Goal: Task Accomplishment & Management: Manage account settings

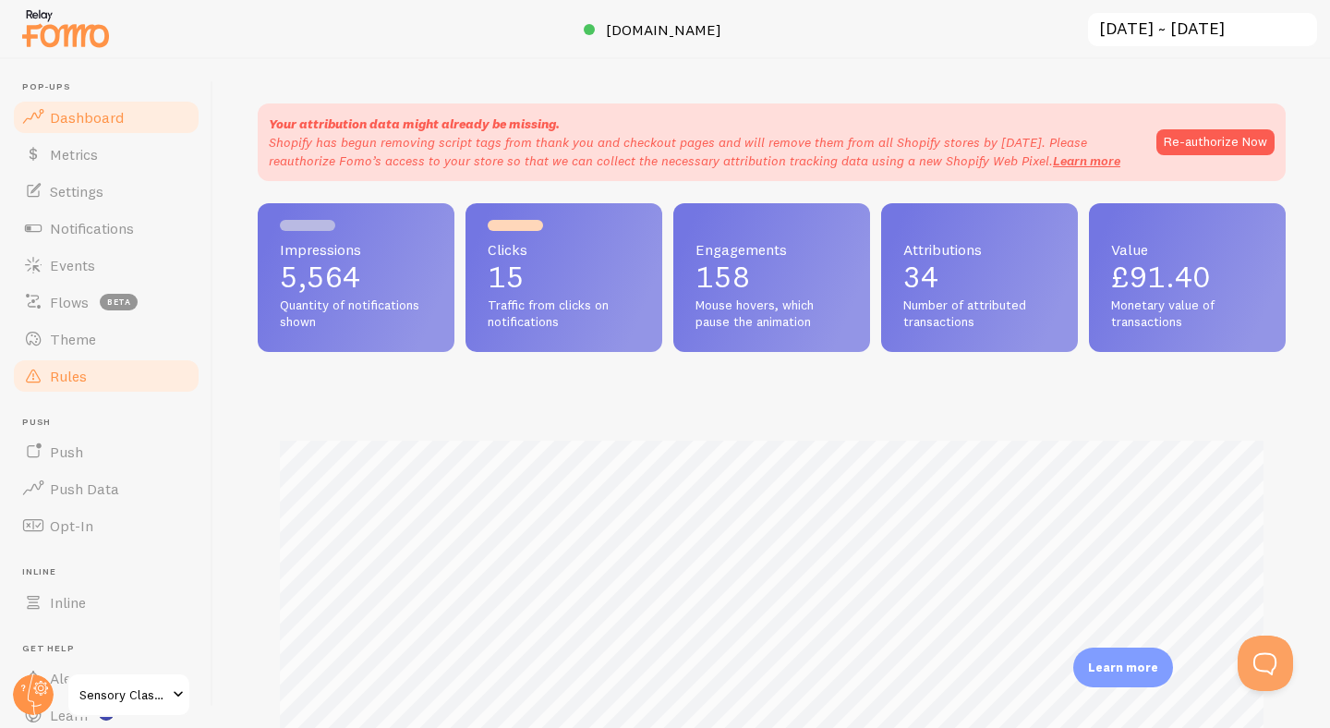
click at [68, 376] on span "Rules" at bounding box center [68, 376] width 37 height 18
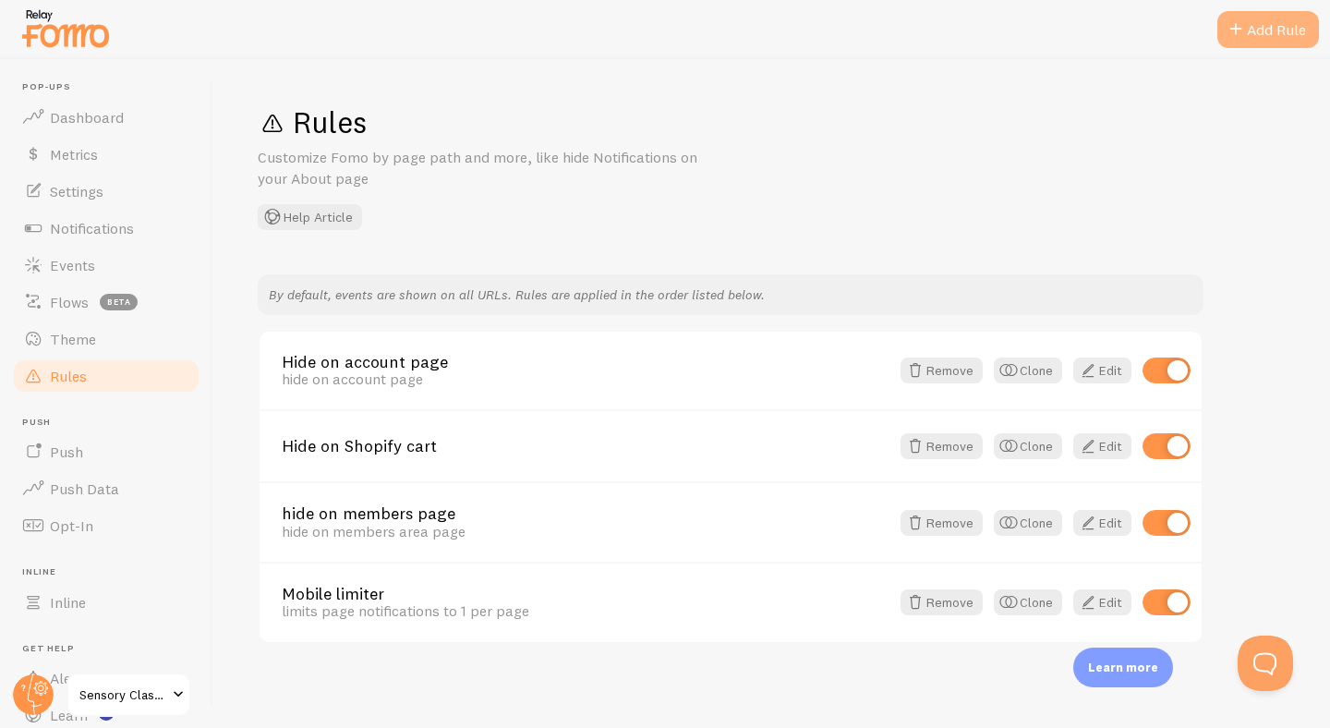
click at [1248, 28] on div "Add Rule" at bounding box center [1268, 29] width 102 height 37
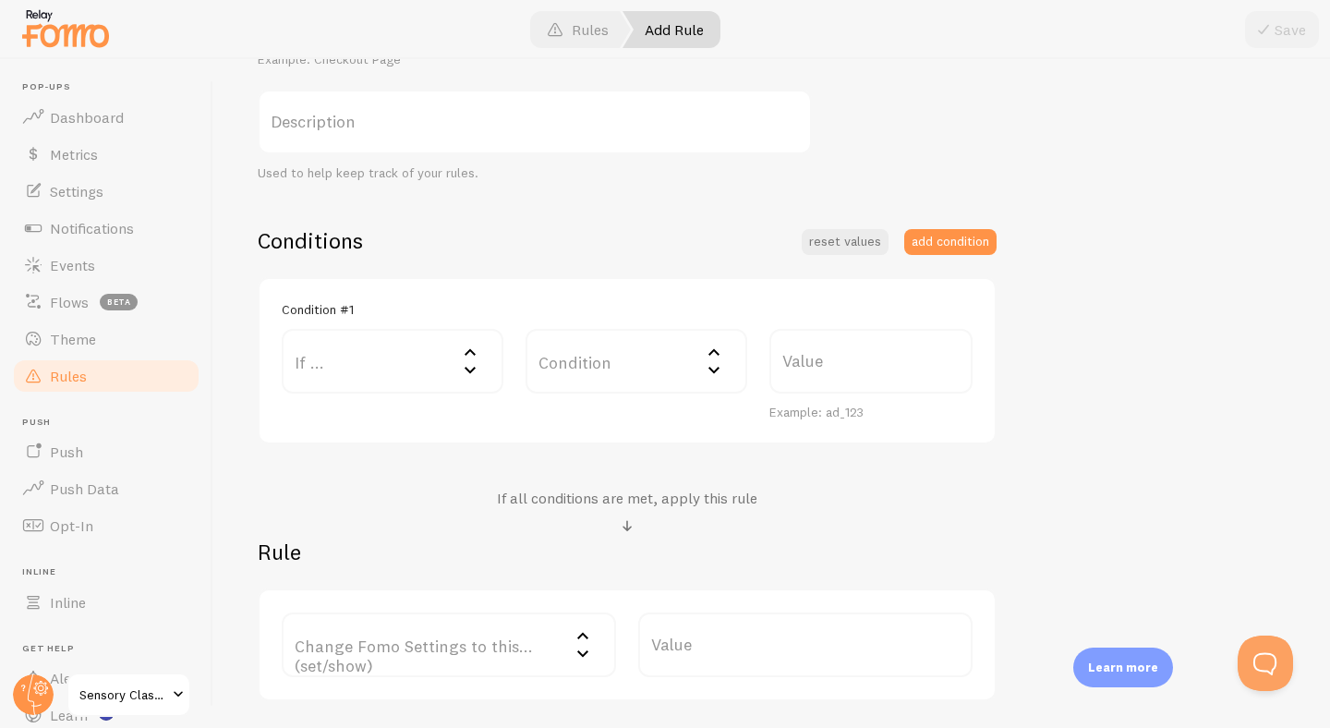
scroll to position [302, 0]
click at [435, 354] on label "If ..." at bounding box center [393, 357] width 222 height 65
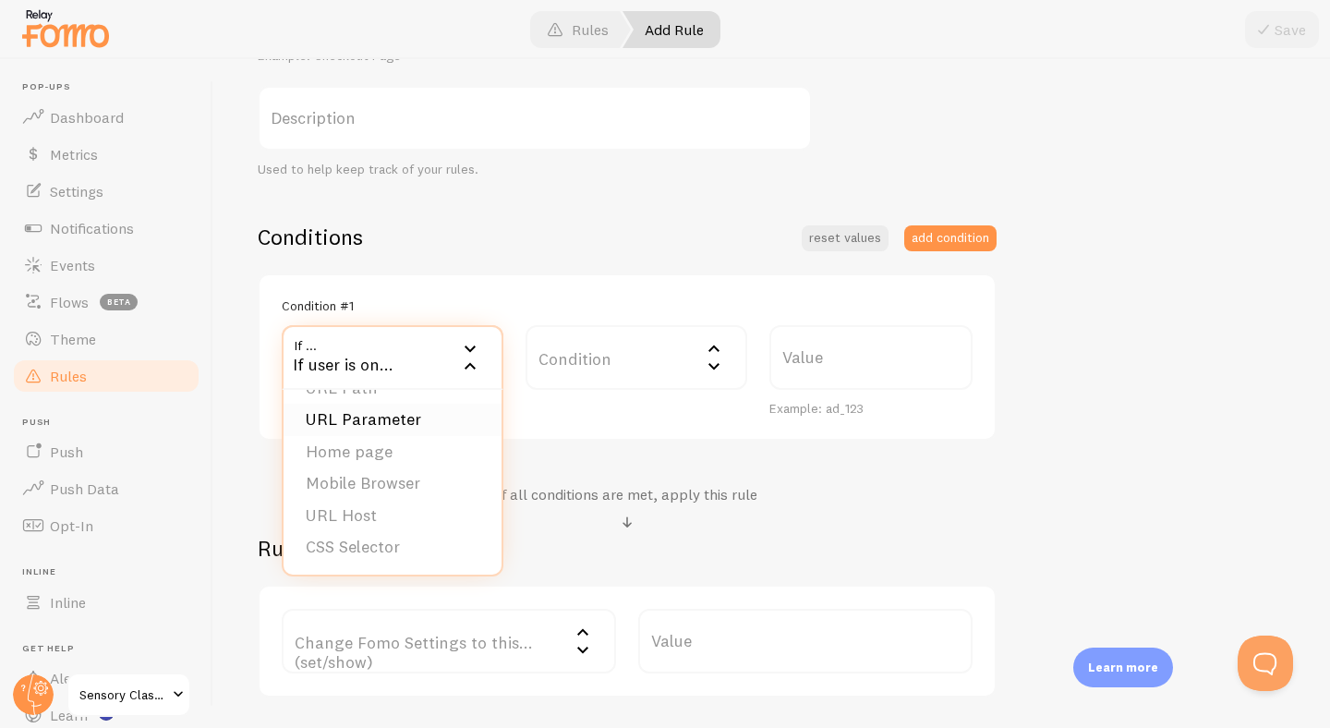
scroll to position [0, 0]
click at [412, 416] on li "URL Path" at bounding box center [392, 417] width 218 height 32
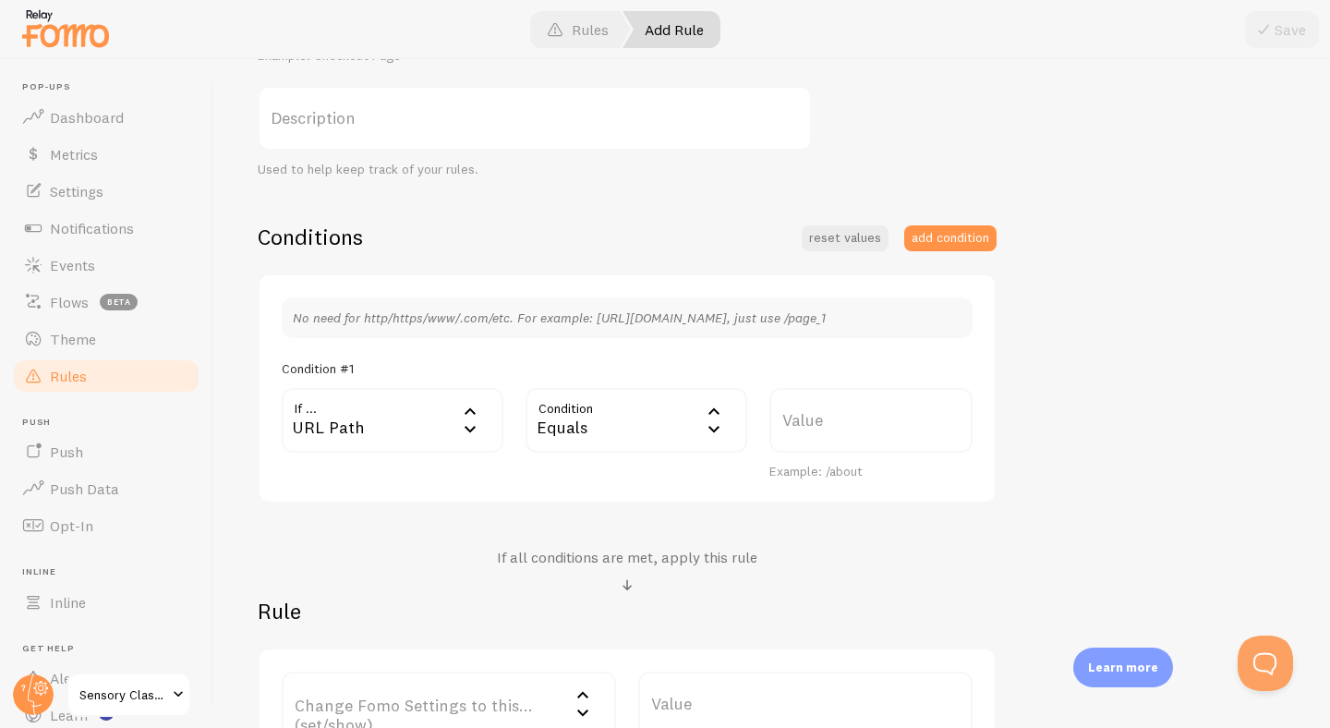
click at [602, 424] on div "Equals" at bounding box center [636, 420] width 222 height 65
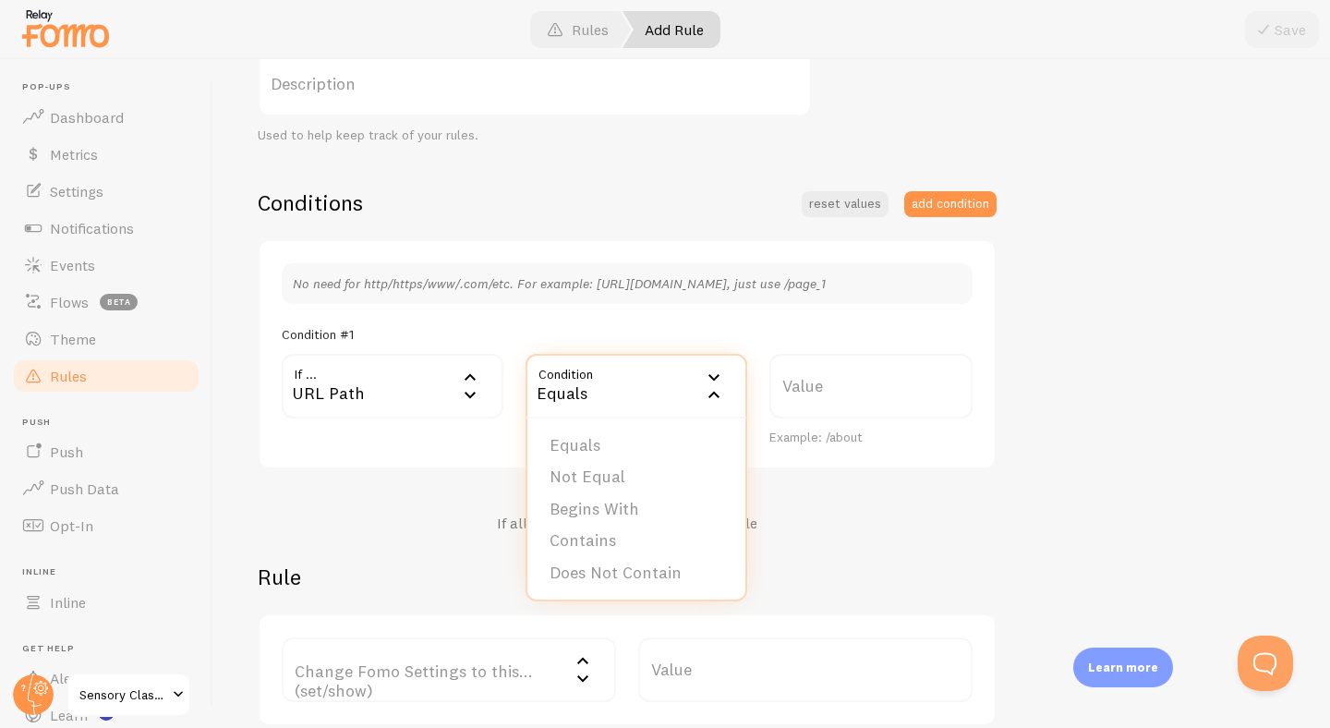
scroll to position [342, 0]
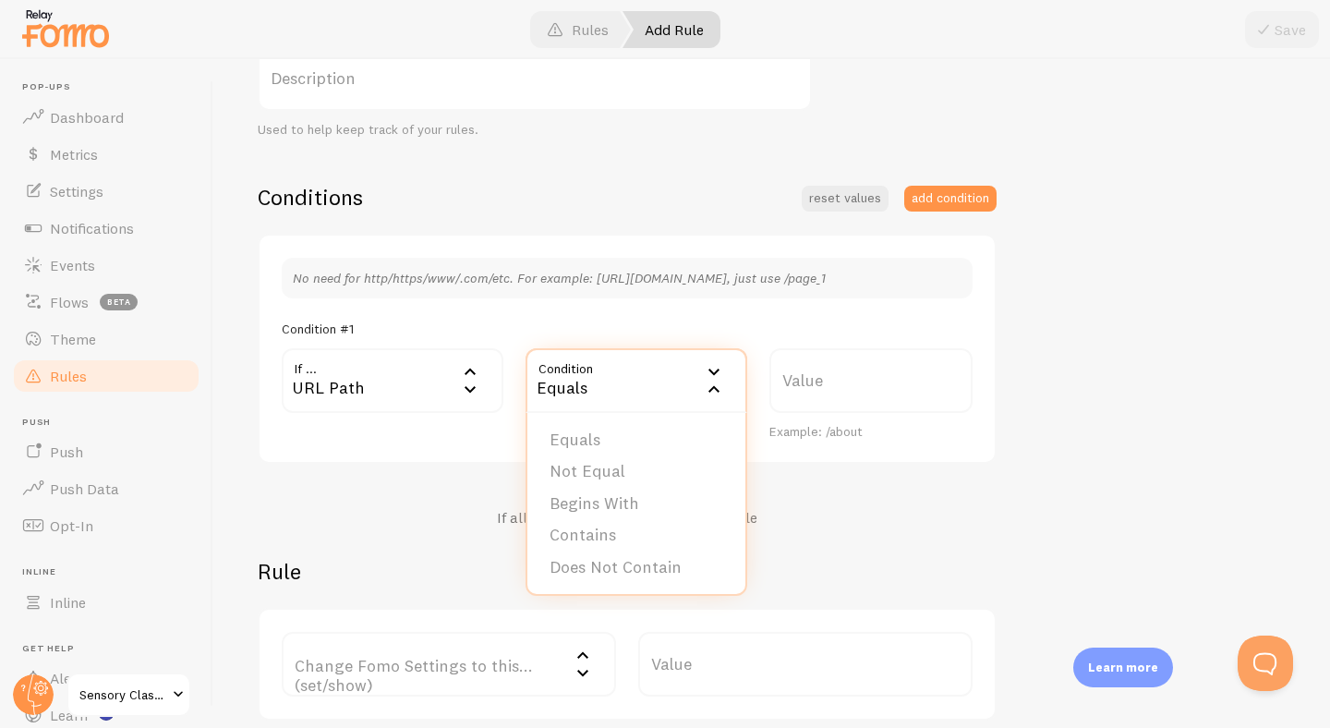
click at [389, 398] on div "URL Path" at bounding box center [393, 380] width 222 height 65
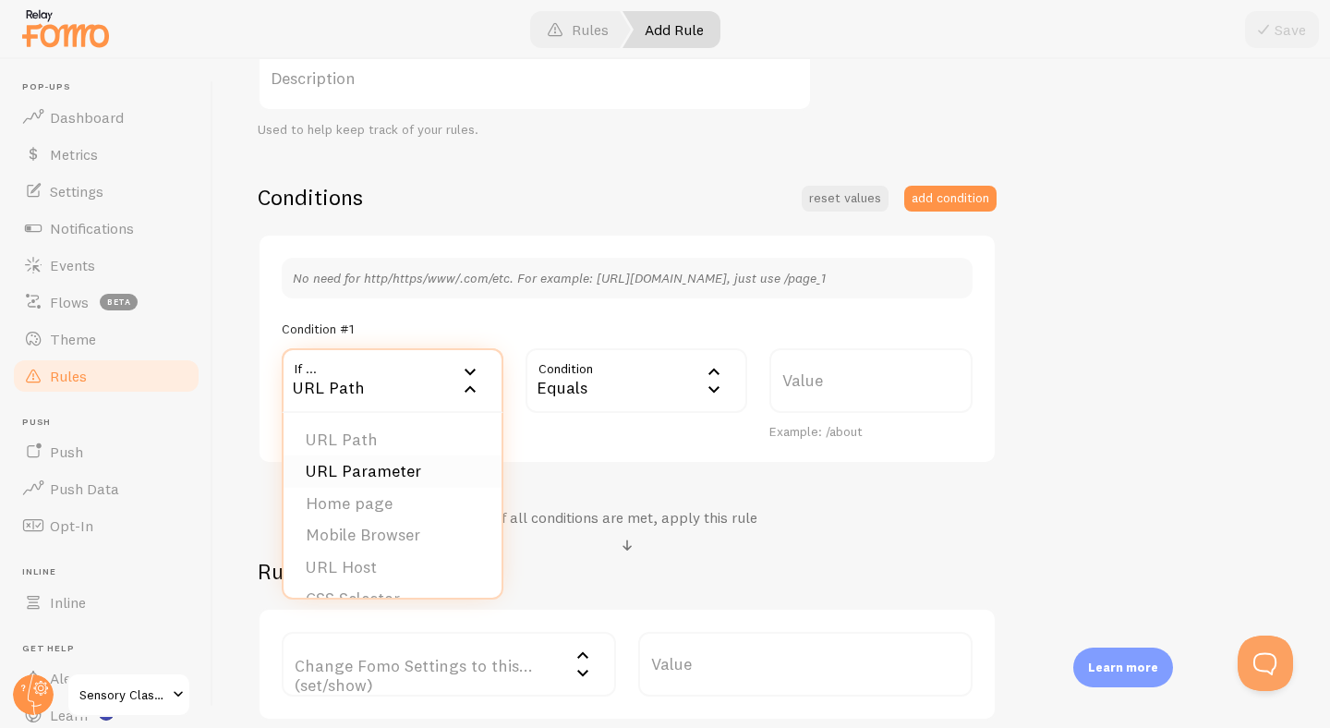
click at [392, 466] on li "URL Parameter" at bounding box center [392, 471] width 218 height 32
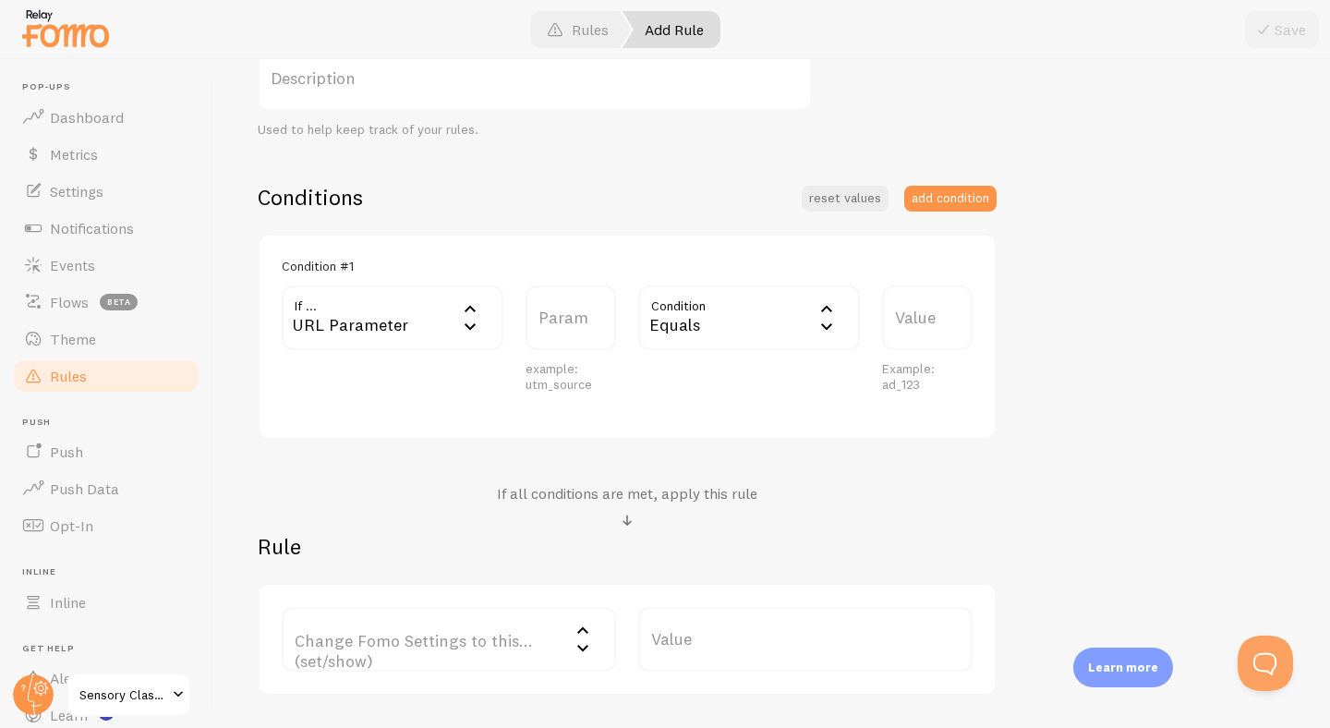
click at [738, 308] on div "Equals" at bounding box center [749, 317] width 222 height 65
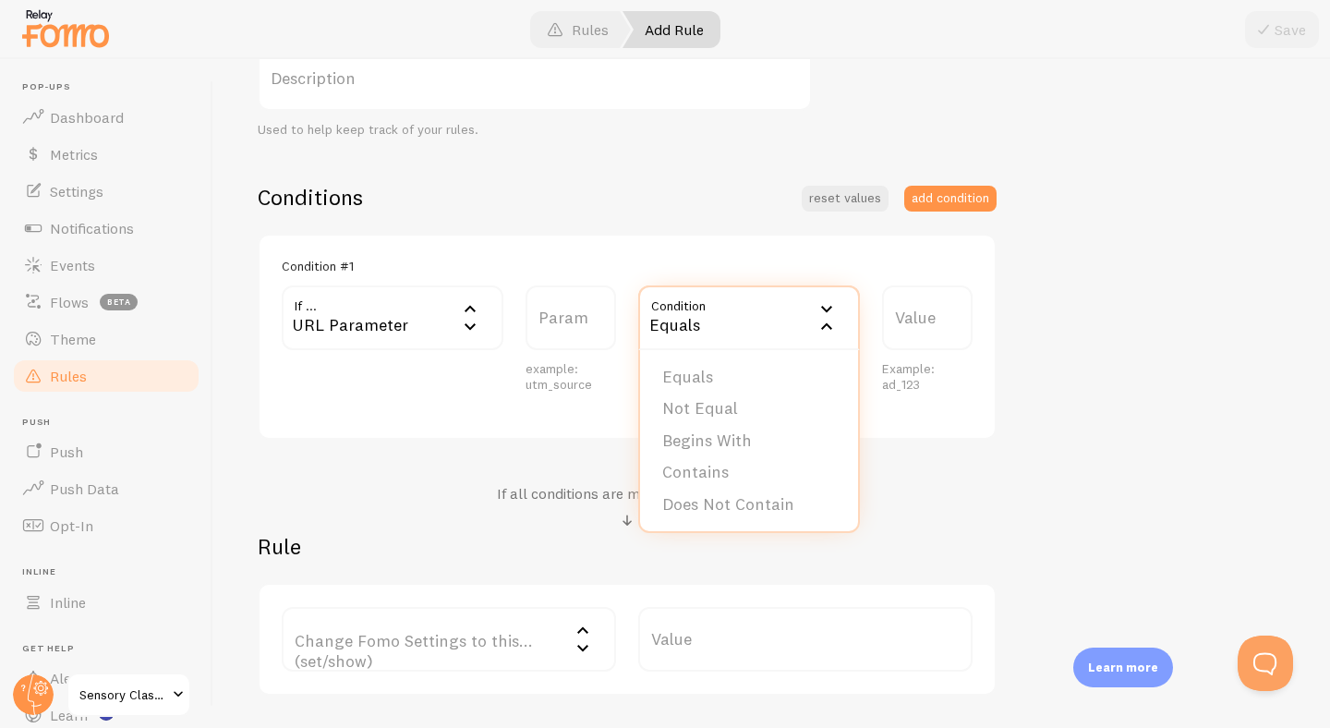
click at [738, 308] on div "Equals" at bounding box center [749, 317] width 222 height 65
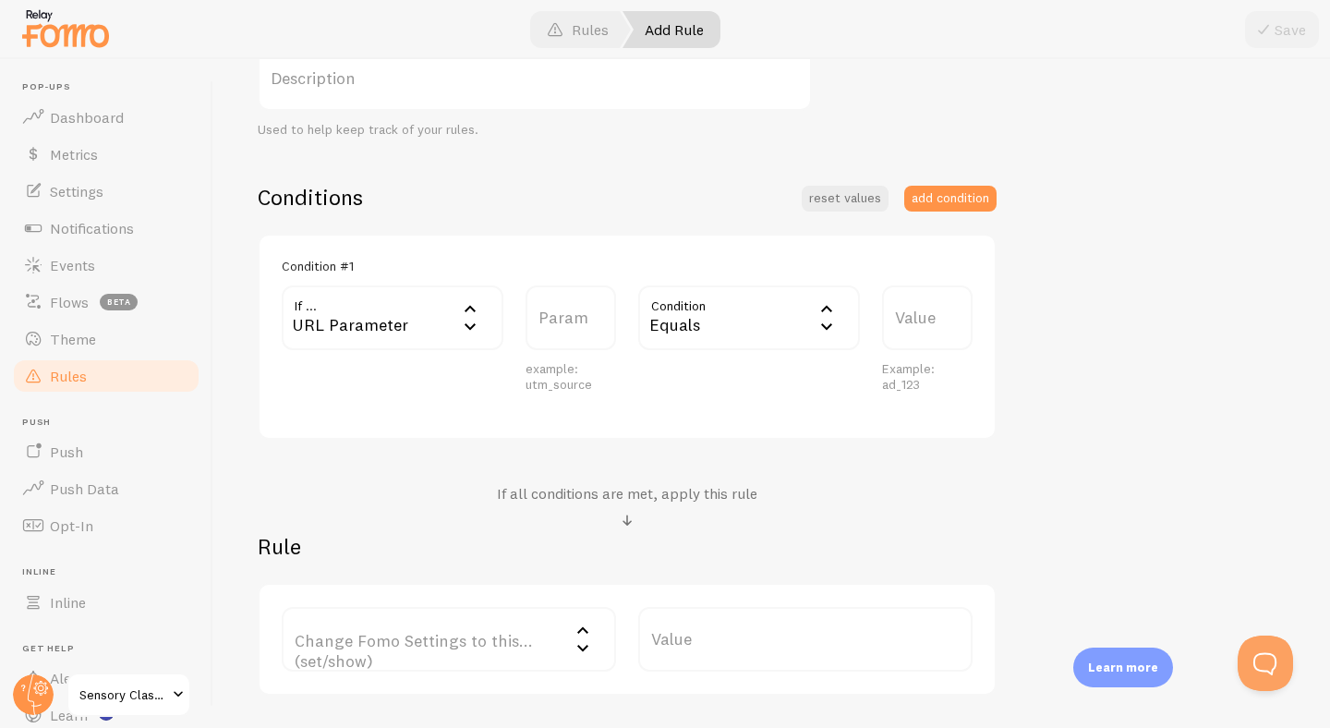
click at [572, 312] on label "Param" at bounding box center [570, 317] width 90 height 65
click at [572, 312] on input "Param" at bounding box center [570, 317] width 90 height 65
click at [365, 319] on div "URL Parameter" at bounding box center [393, 317] width 222 height 65
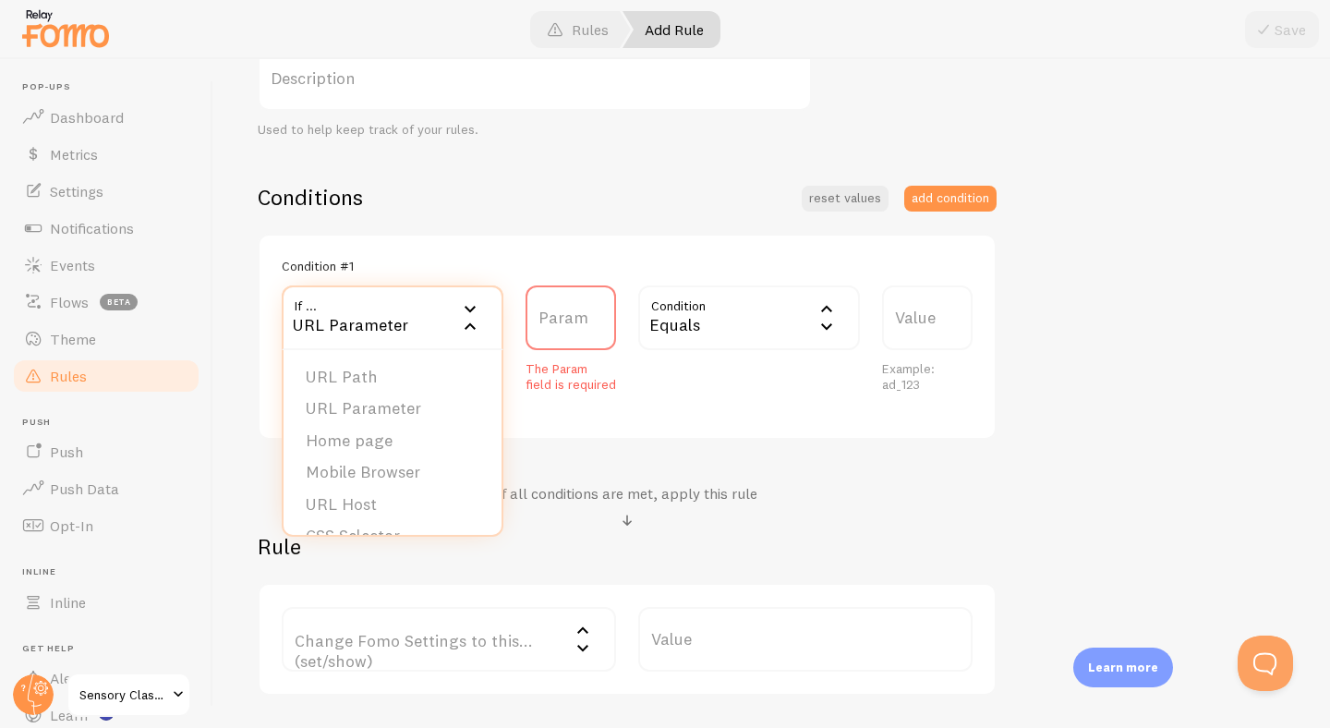
click at [365, 319] on div "URL Parameter" at bounding box center [393, 317] width 222 height 65
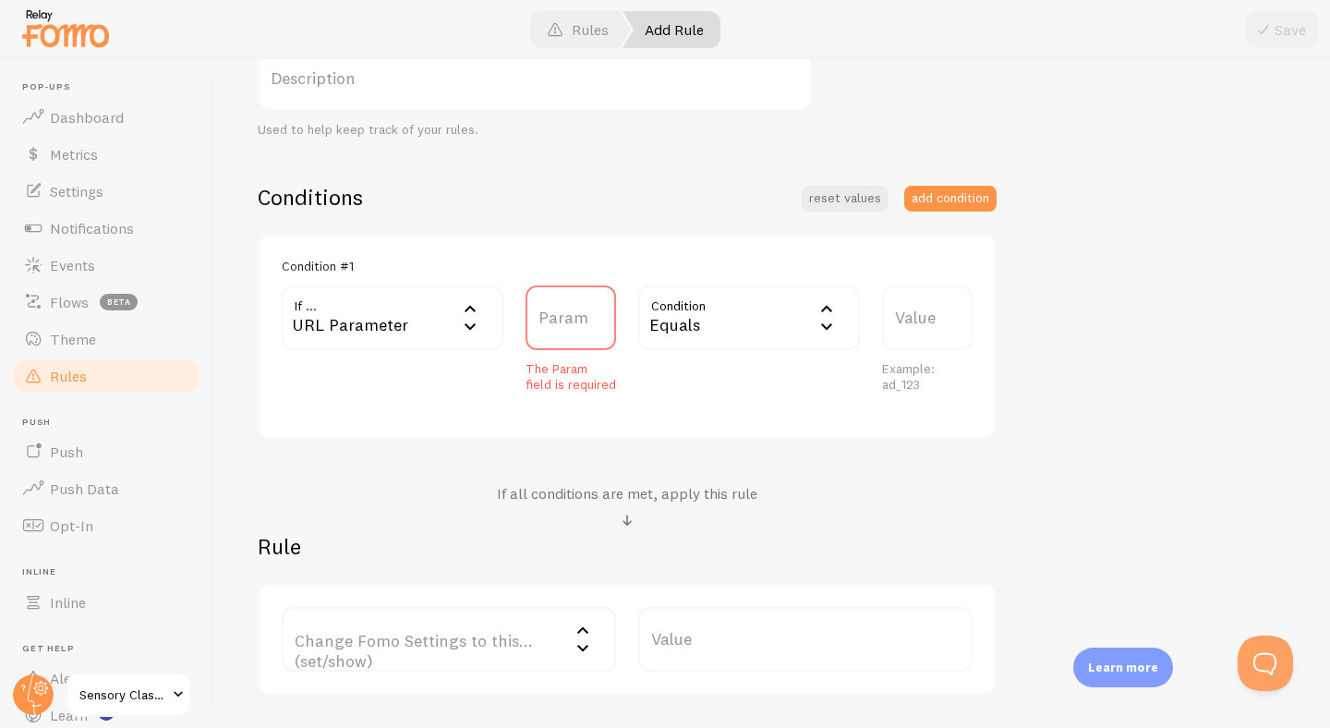
click at [533, 323] on label "Param" at bounding box center [570, 317] width 90 height 65
click at [533, 323] on input "Param" at bounding box center [570, 317] width 90 height 65
click at [565, 324] on label "Param" at bounding box center [570, 317] width 90 height 65
click at [565, 324] on input "Param" at bounding box center [570, 317] width 90 height 65
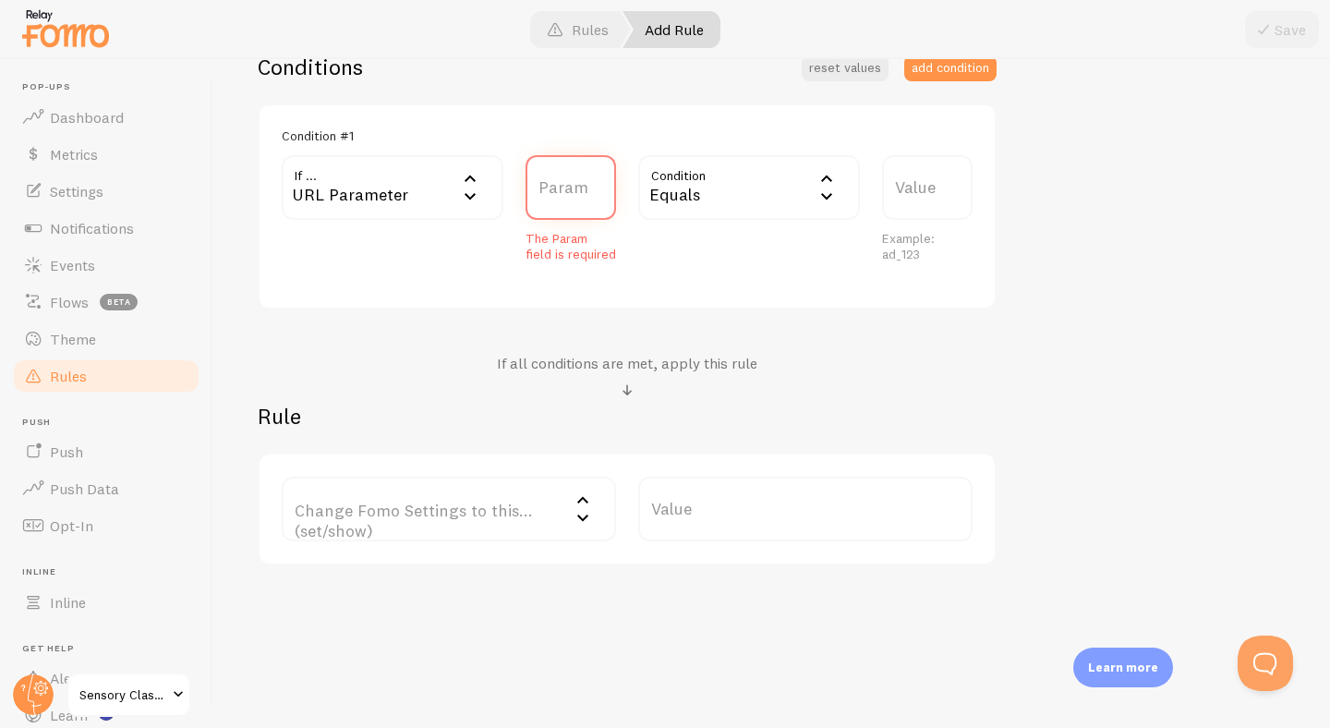
scroll to position [4, 0]
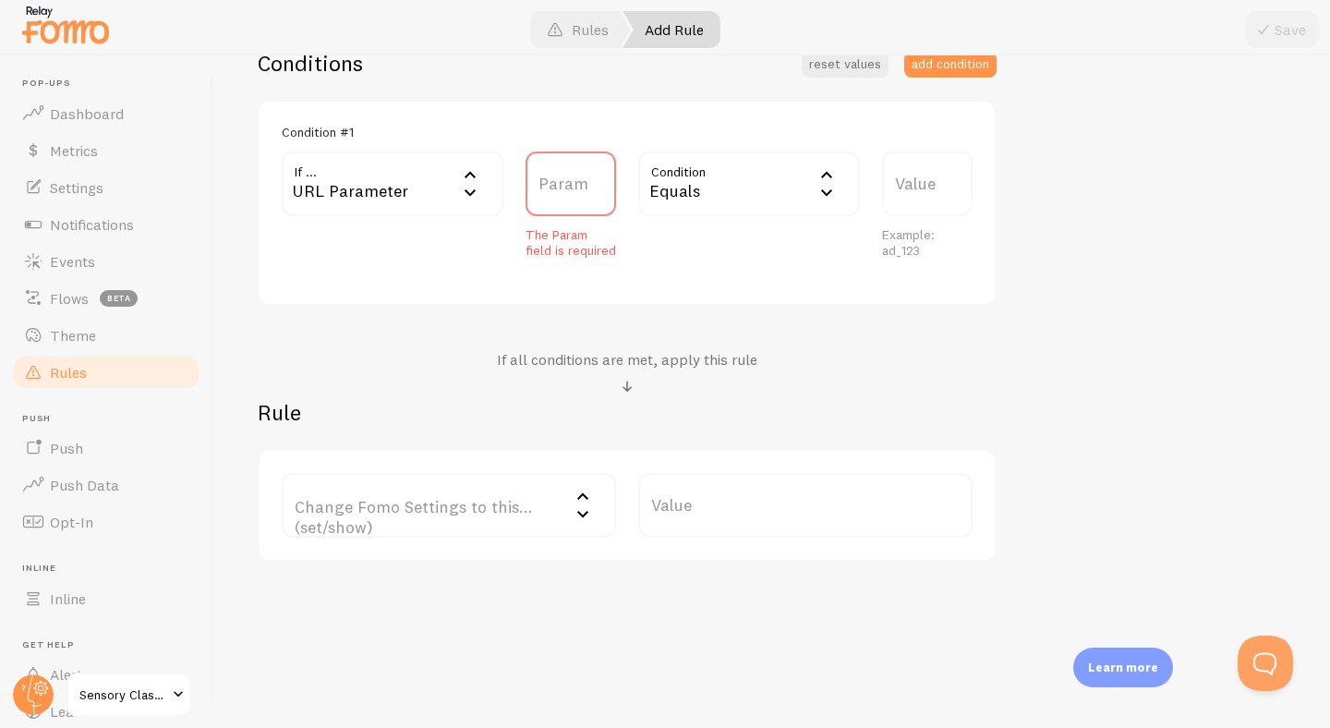
click at [502, 506] on label "Change Fomo Settings to this... (set/show)" at bounding box center [449, 505] width 334 height 65
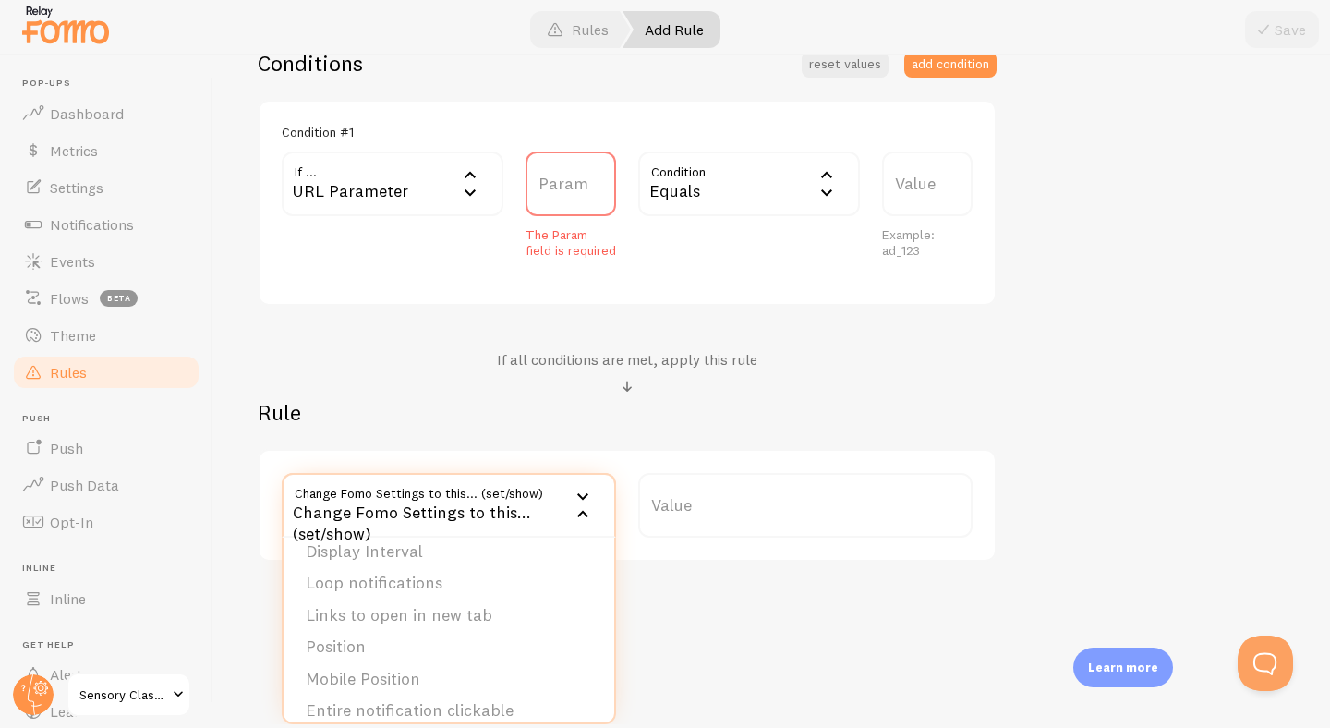
scroll to position [187, 0]
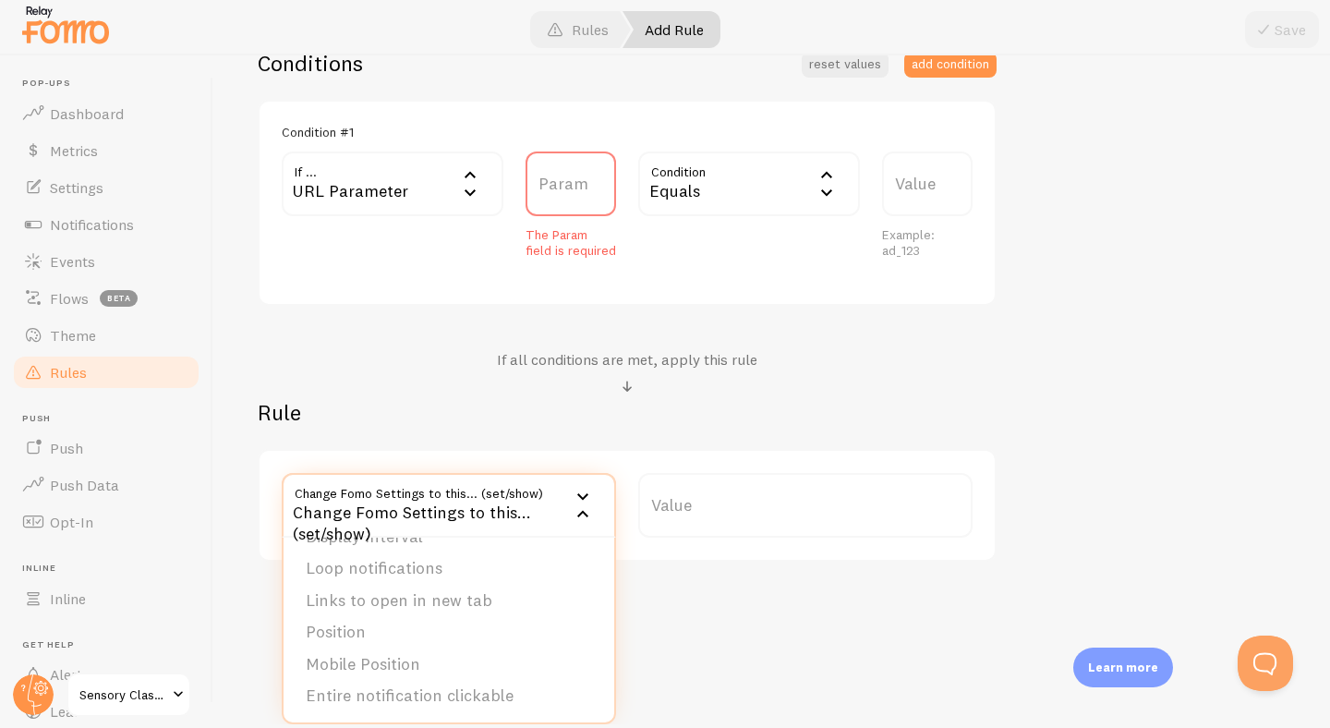
click at [377, 389] on div "If all conditions are met, apply this rule" at bounding box center [627, 374] width 739 height 49
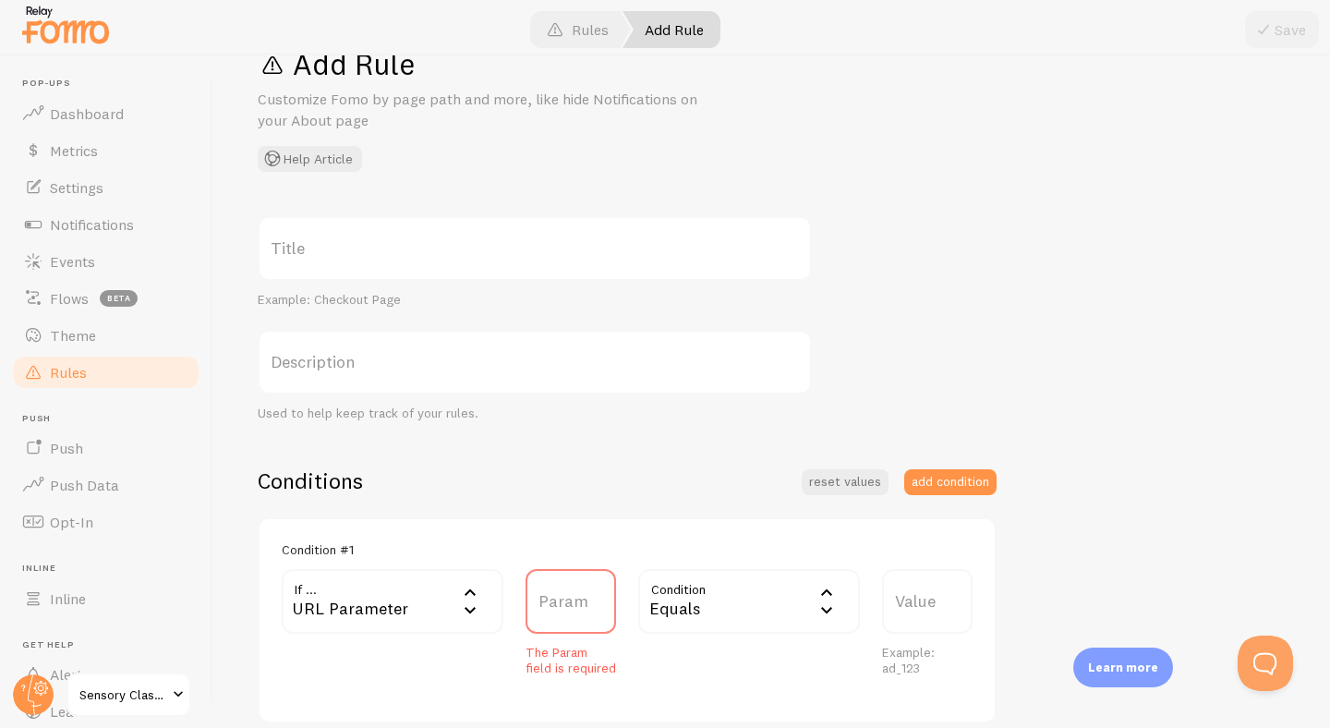
scroll to position [0, 0]
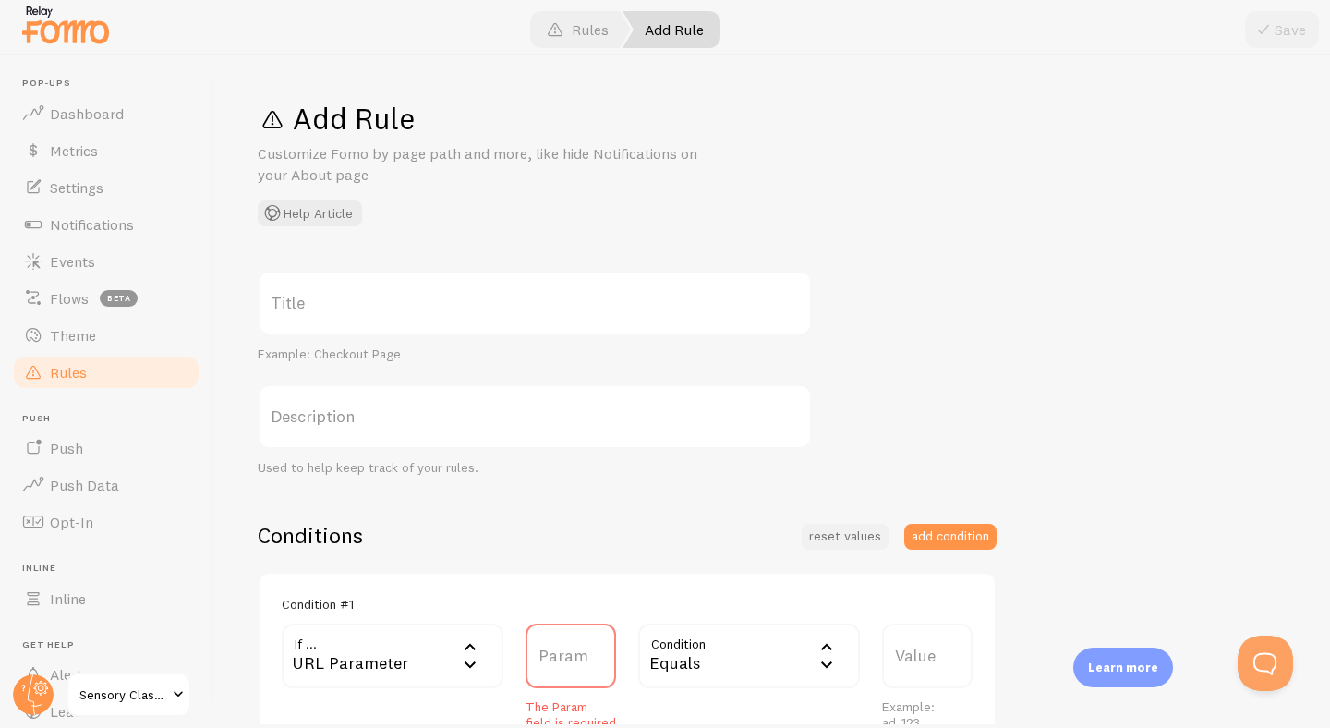
click at [834, 536] on button "reset values" at bounding box center [844, 537] width 87 height 26
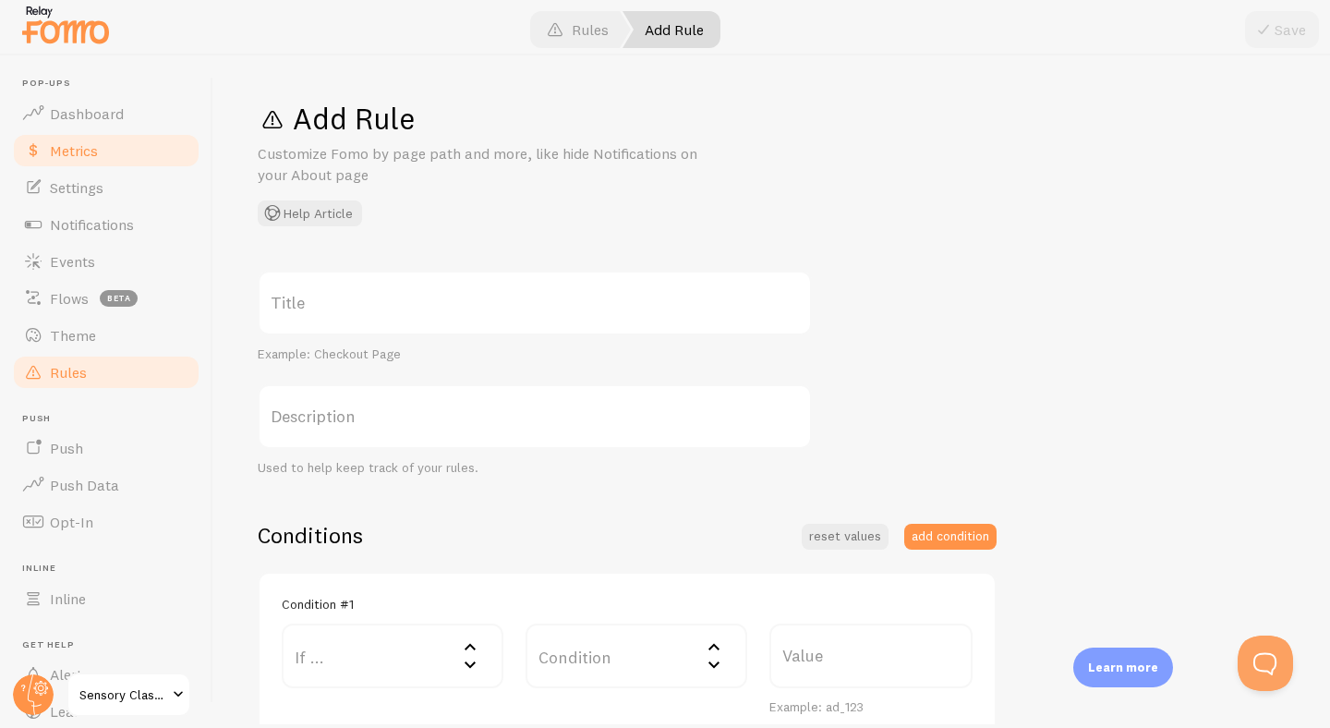
click at [76, 149] on span "Metrics" at bounding box center [74, 150] width 48 height 18
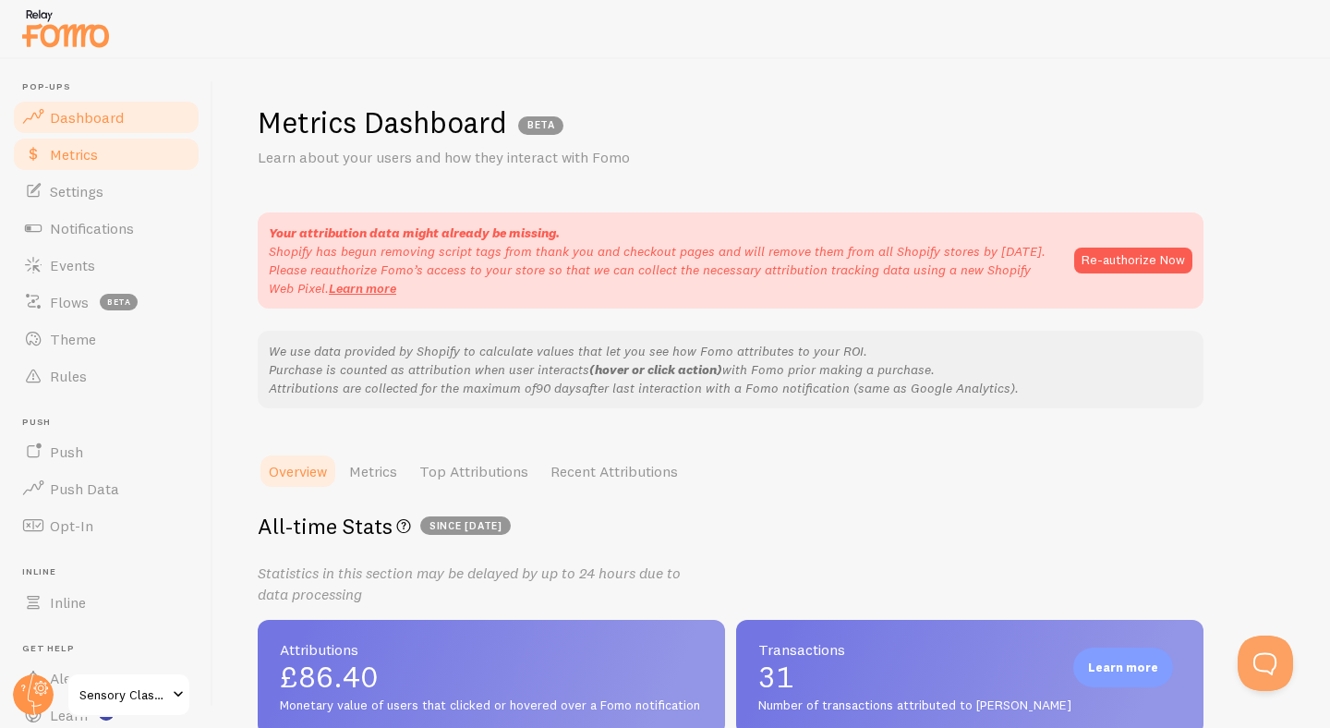
click at [81, 127] on link "Dashboard" at bounding box center [106, 117] width 190 height 37
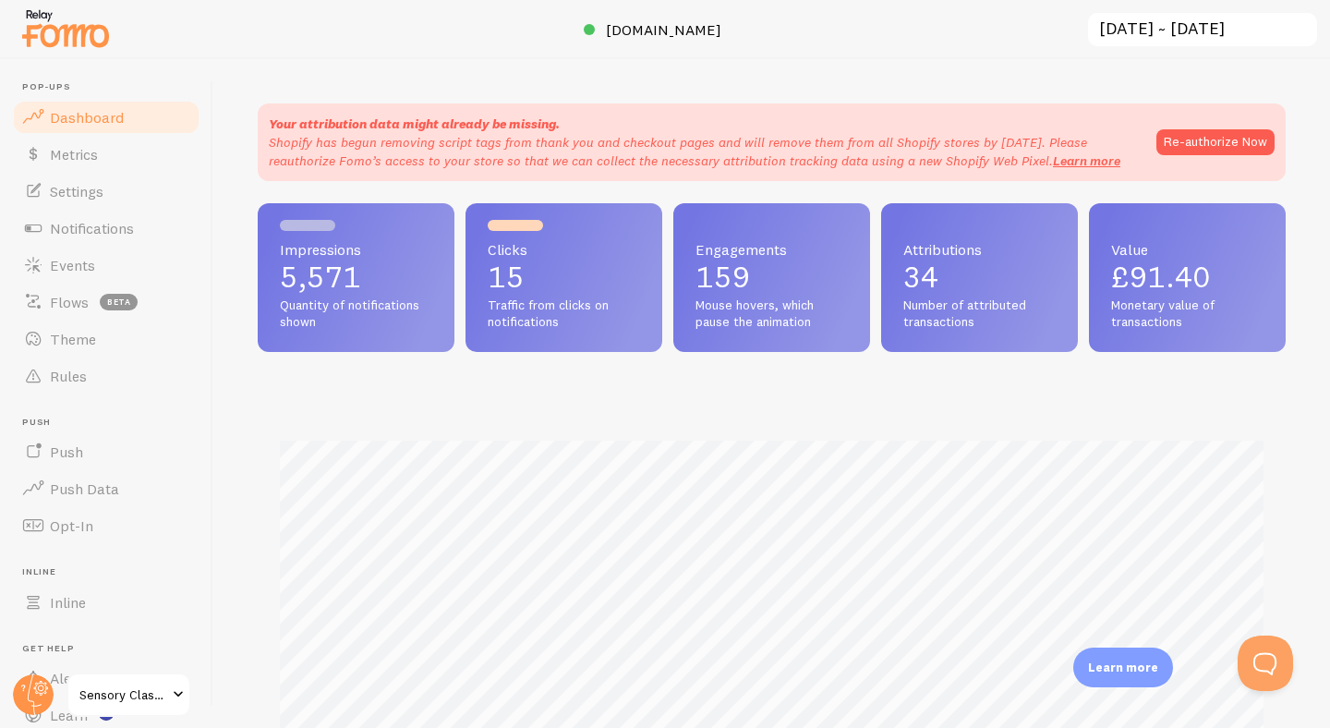
scroll to position [485, 1028]
click at [93, 198] on span "Settings" at bounding box center [77, 191] width 54 height 18
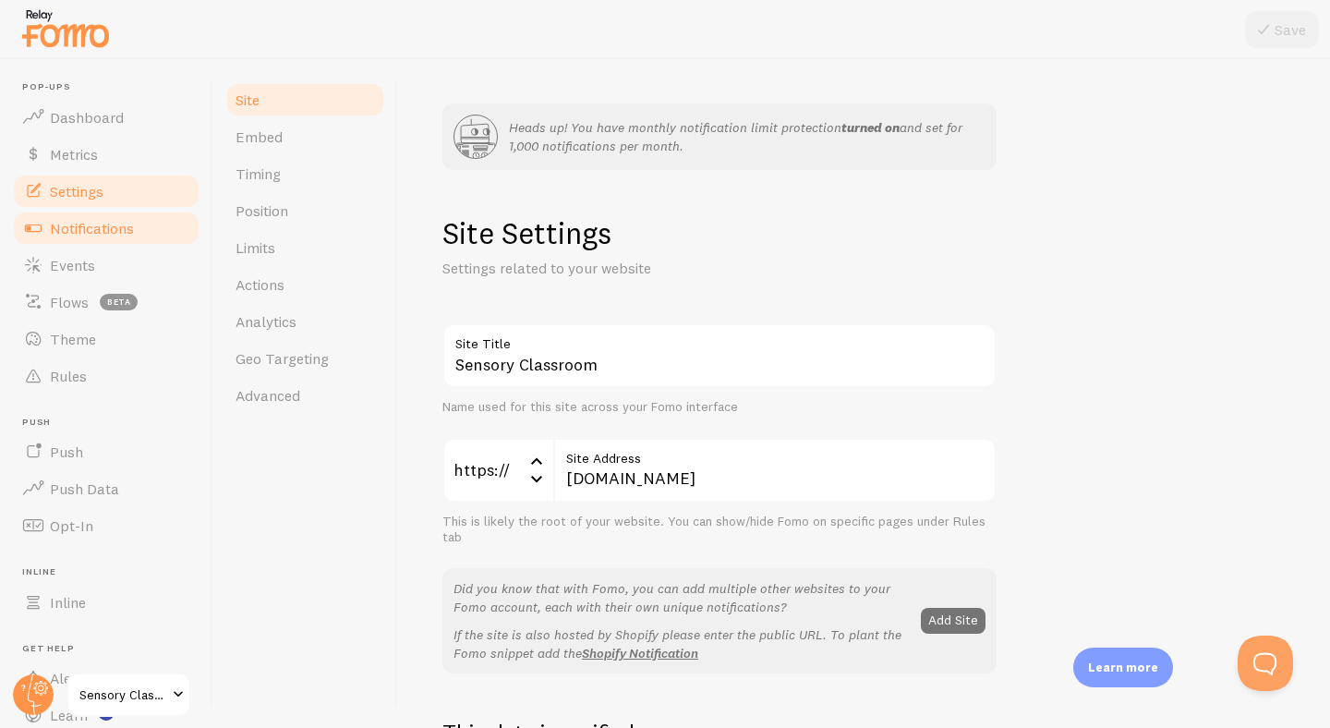
click at [94, 225] on span "Notifications" at bounding box center [92, 228] width 84 height 18
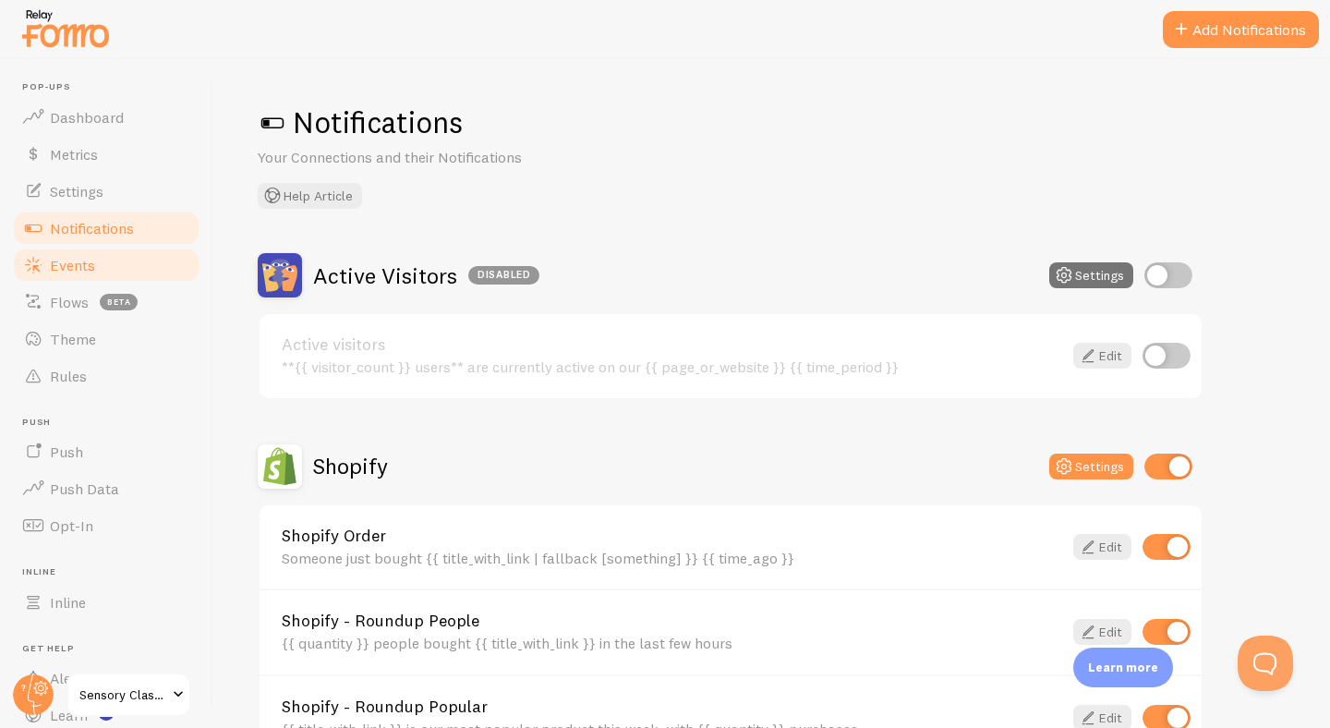
click at [79, 264] on span "Events" at bounding box center [72, 265] width 45 height 18
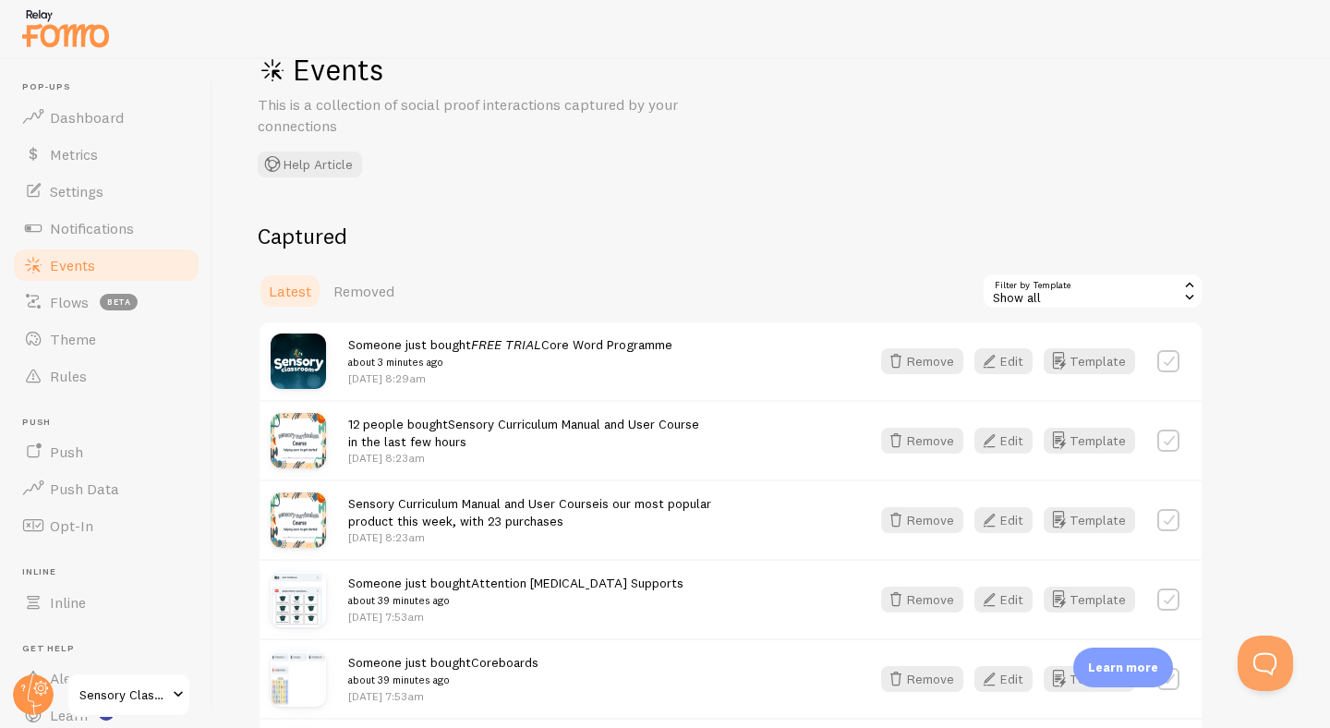
scroll to position [23, 0]
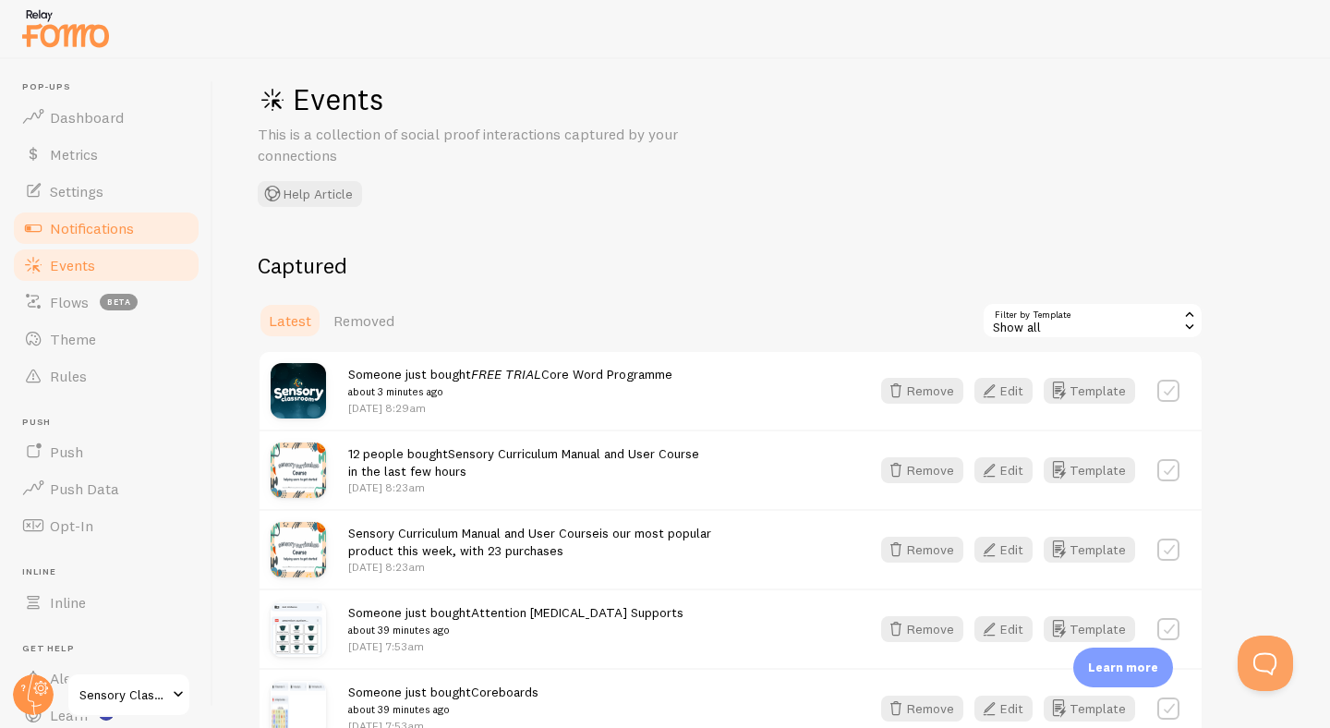
click at [90, 226] on span "Notifications" at bounding box center [92, 228] width 84 height 18
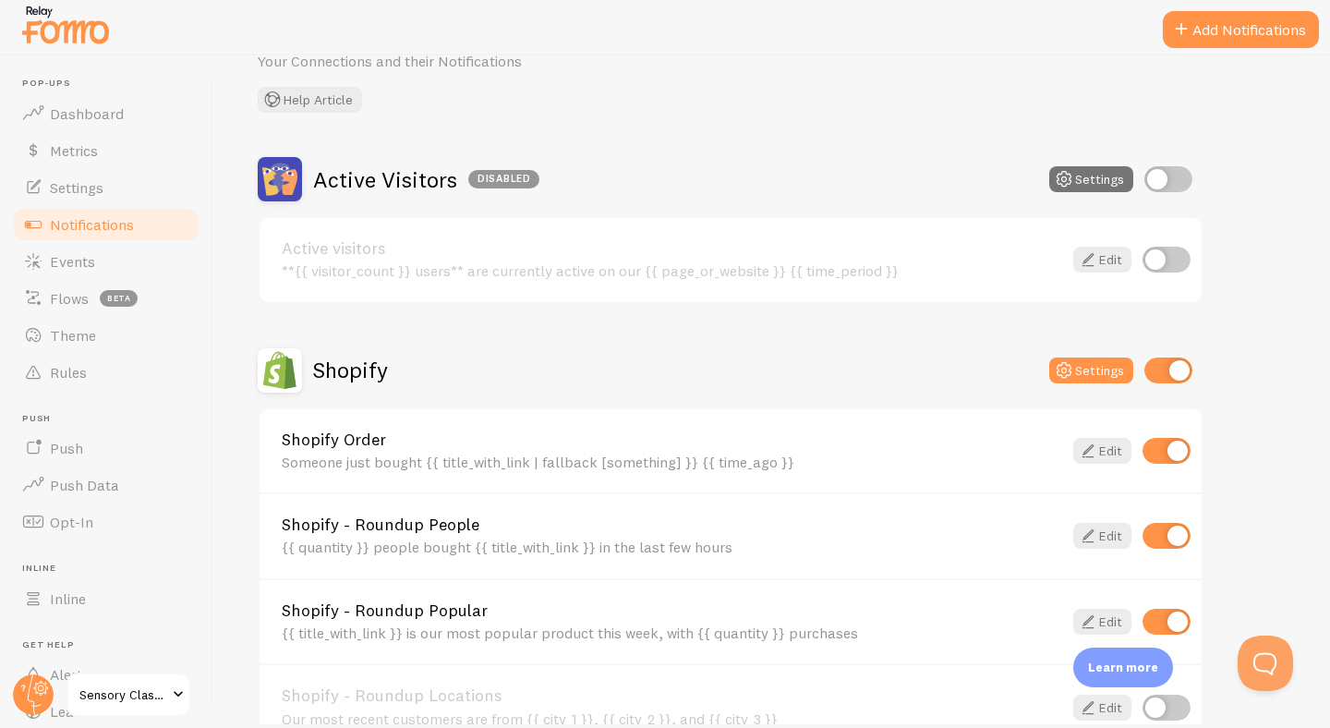
scroll to position [88, 0]
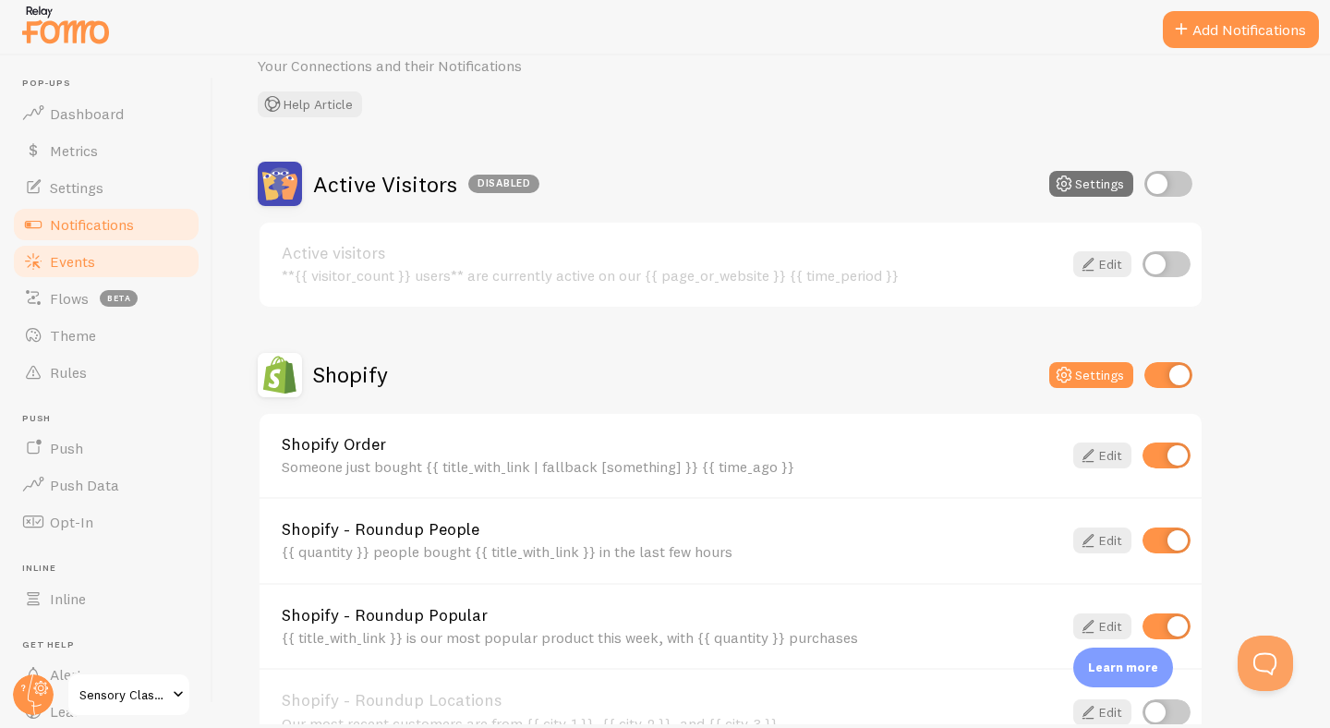
click at [78, 259] on span "Events" at bounding box center [72, 261] width 45 height 18
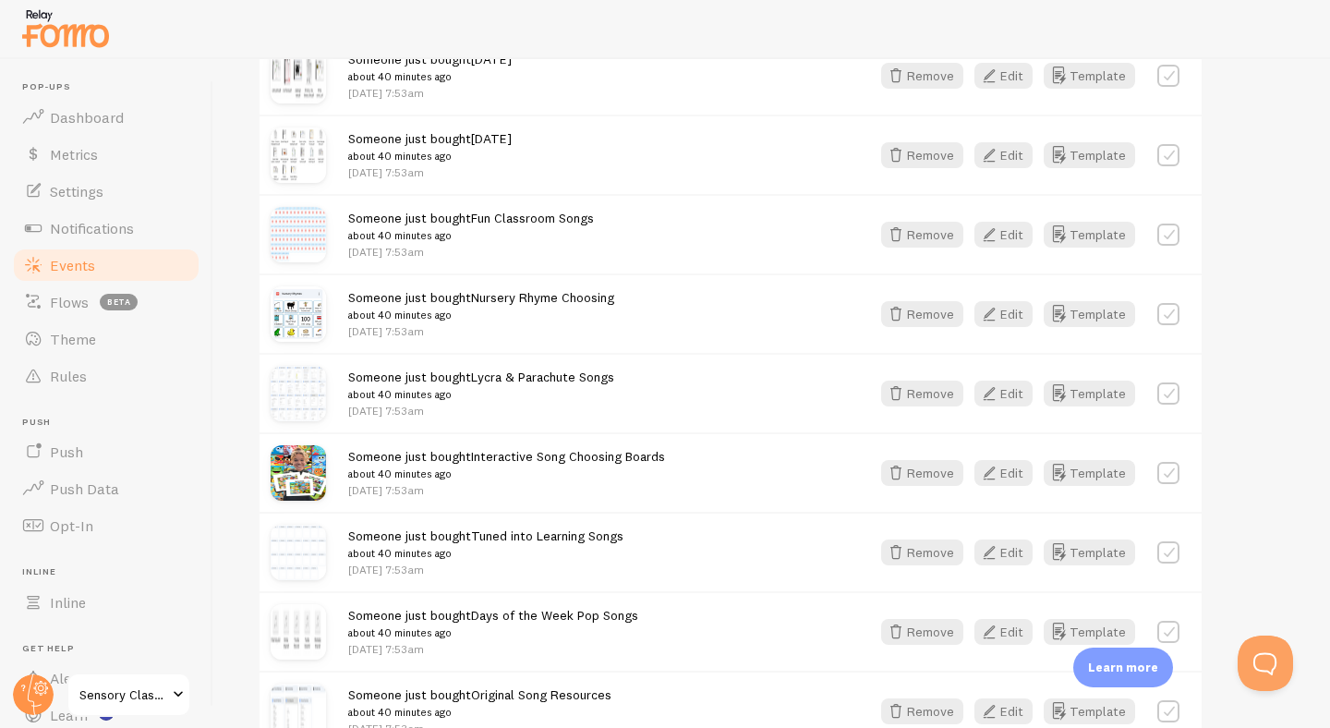
scroll to position [2199, 0]
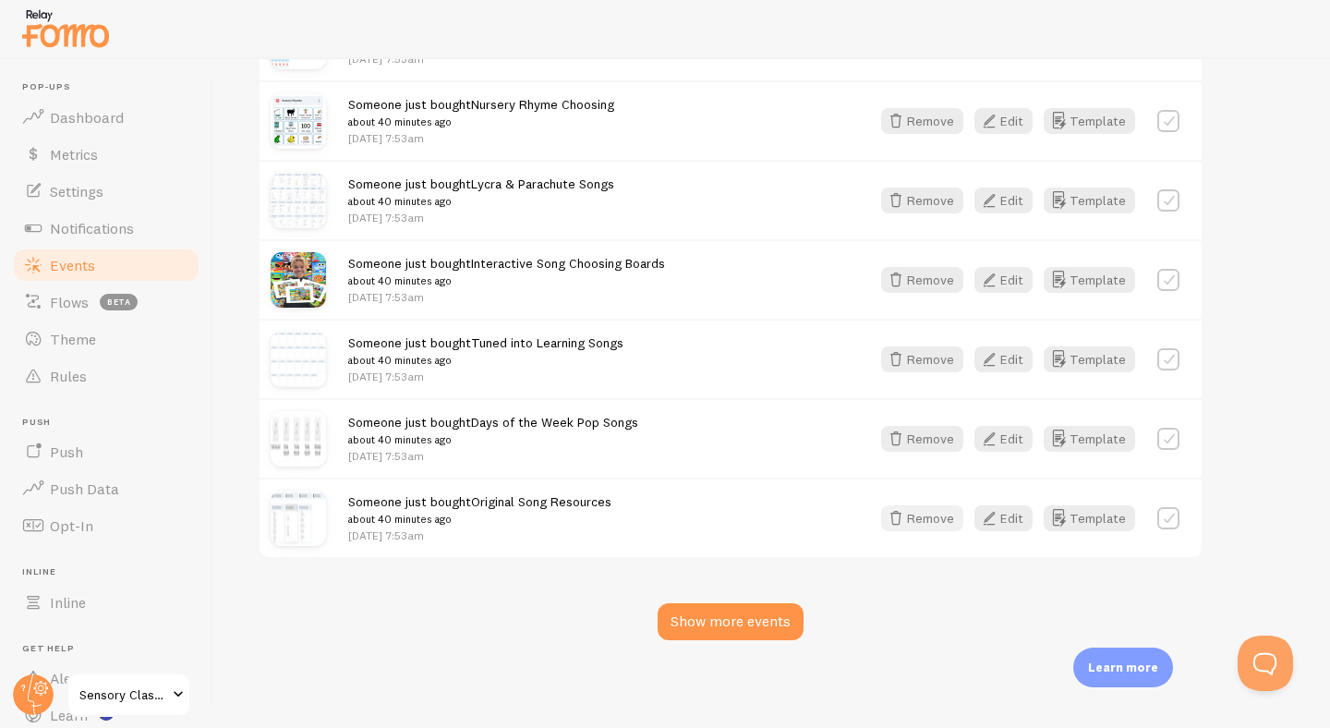
click at [919, 514] on button "Remove" at bounding box center [922, 518] width 82 height 26
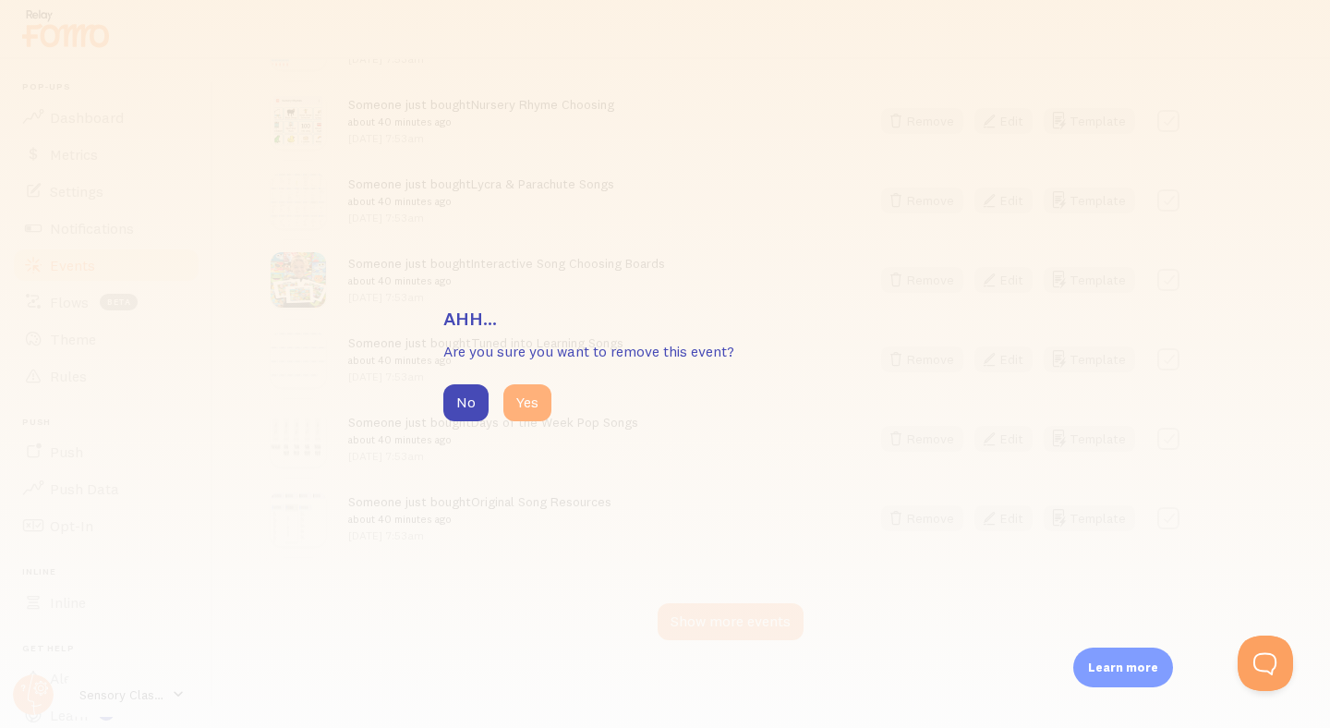
click at [540, 407] on button "Yes" at bounding box center [527, 402] width 48 height 37
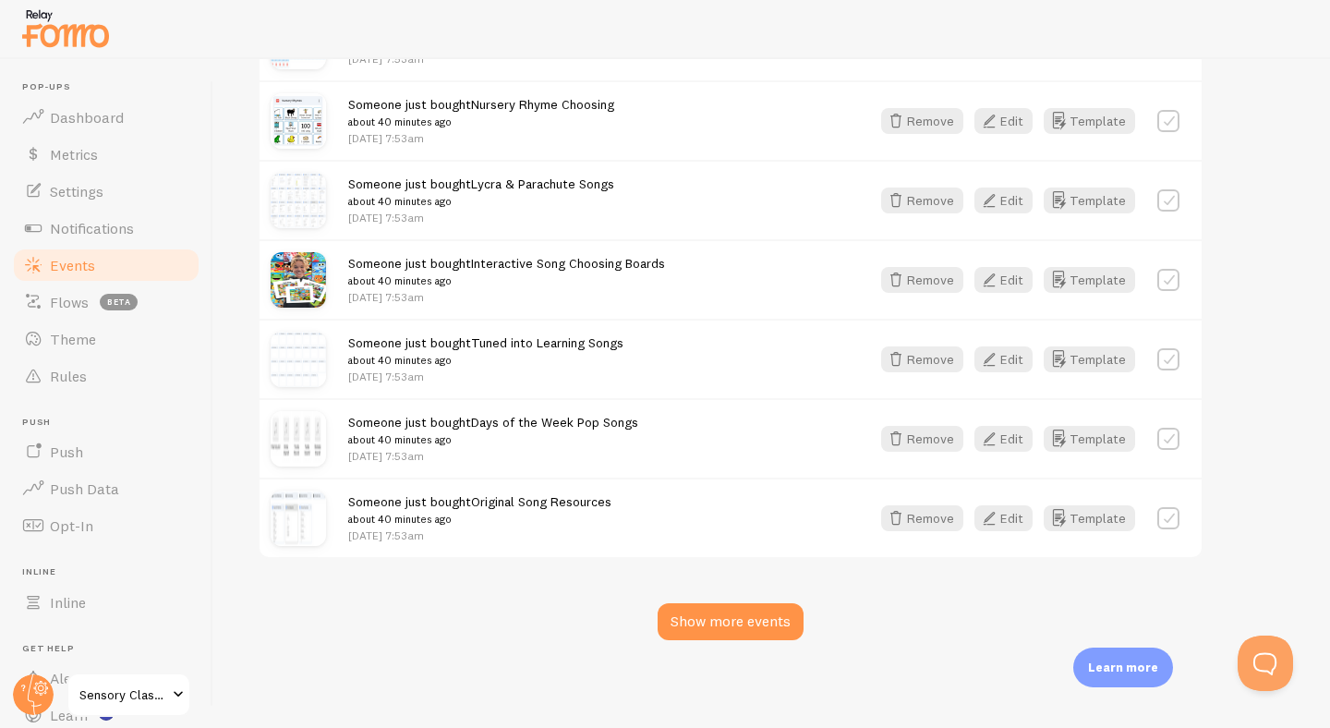
scroll to position [2119, 0]
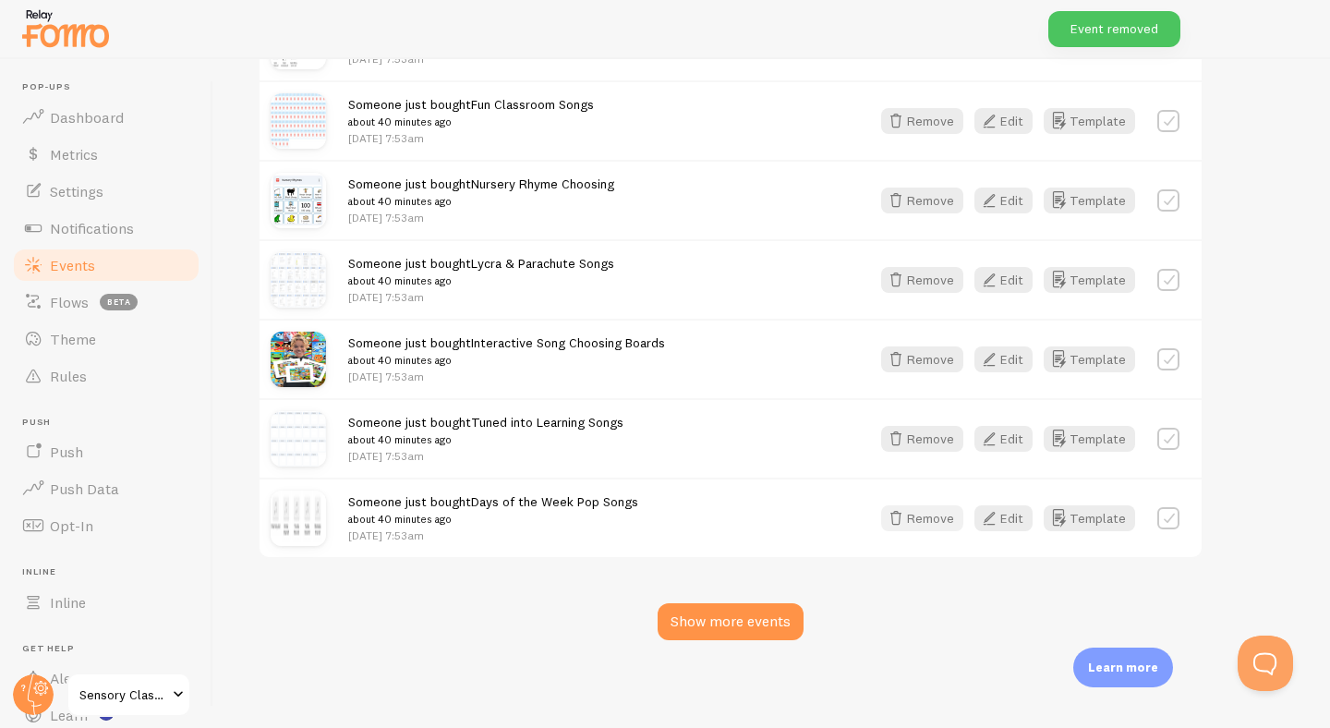
click at [913, 520] on button "Remove" at bounding box center [922, 518] width 82 height 26
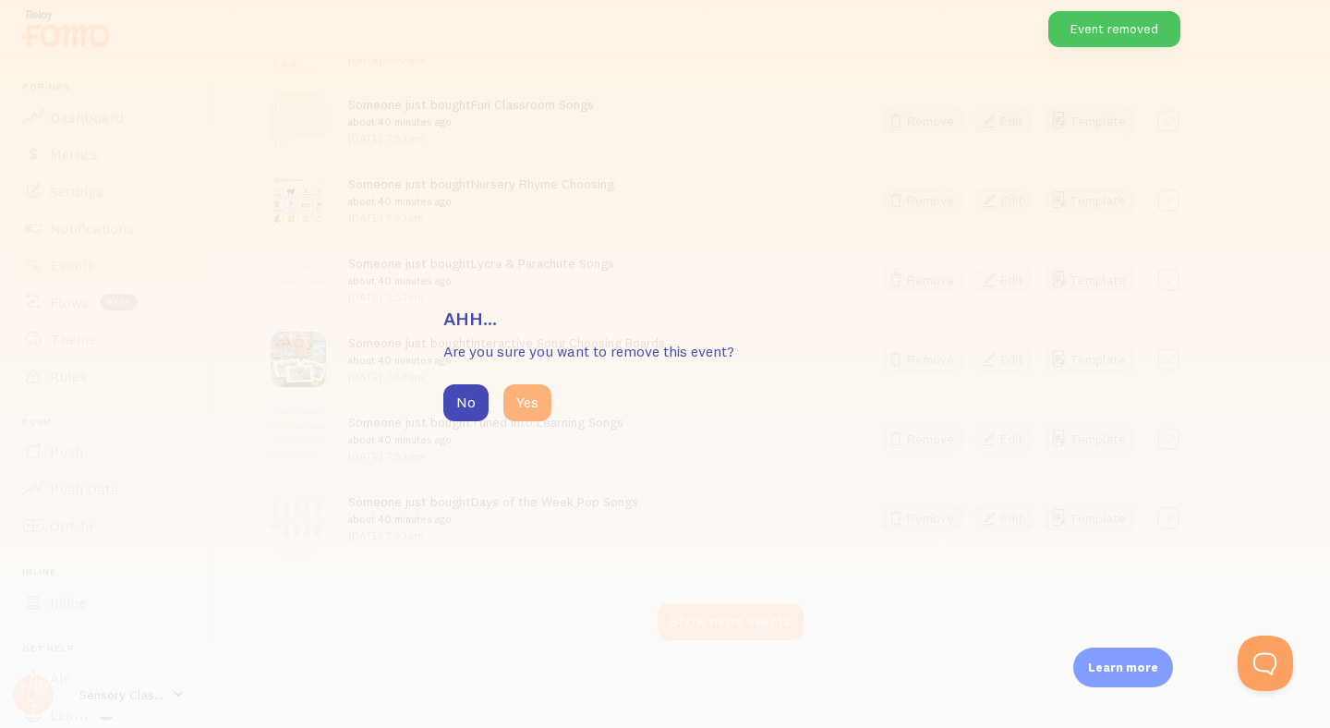
click at [537, 394] on button "Yes" at bounding box center [527, 402] width 48 height 37
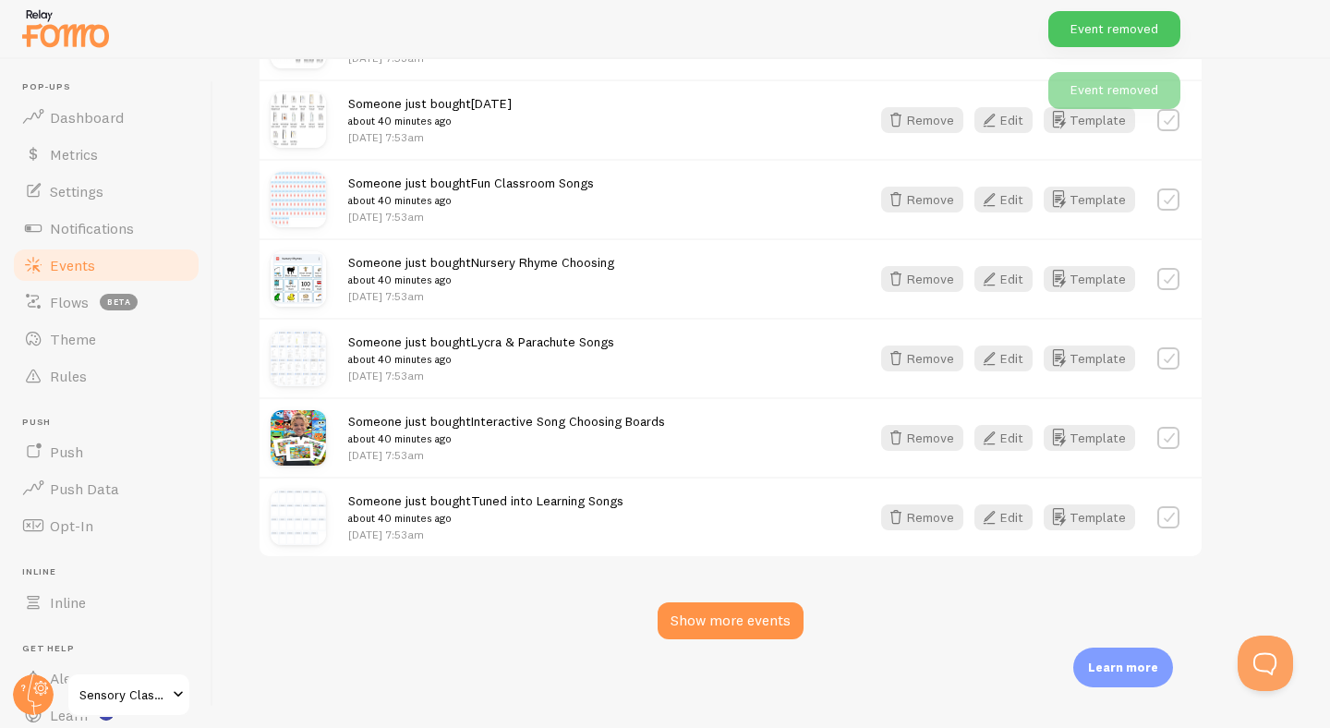
scroll to position [2040, 0]
click at [923, 518] on button "Remove" at bounding box center [922, 518] width 82 height 26
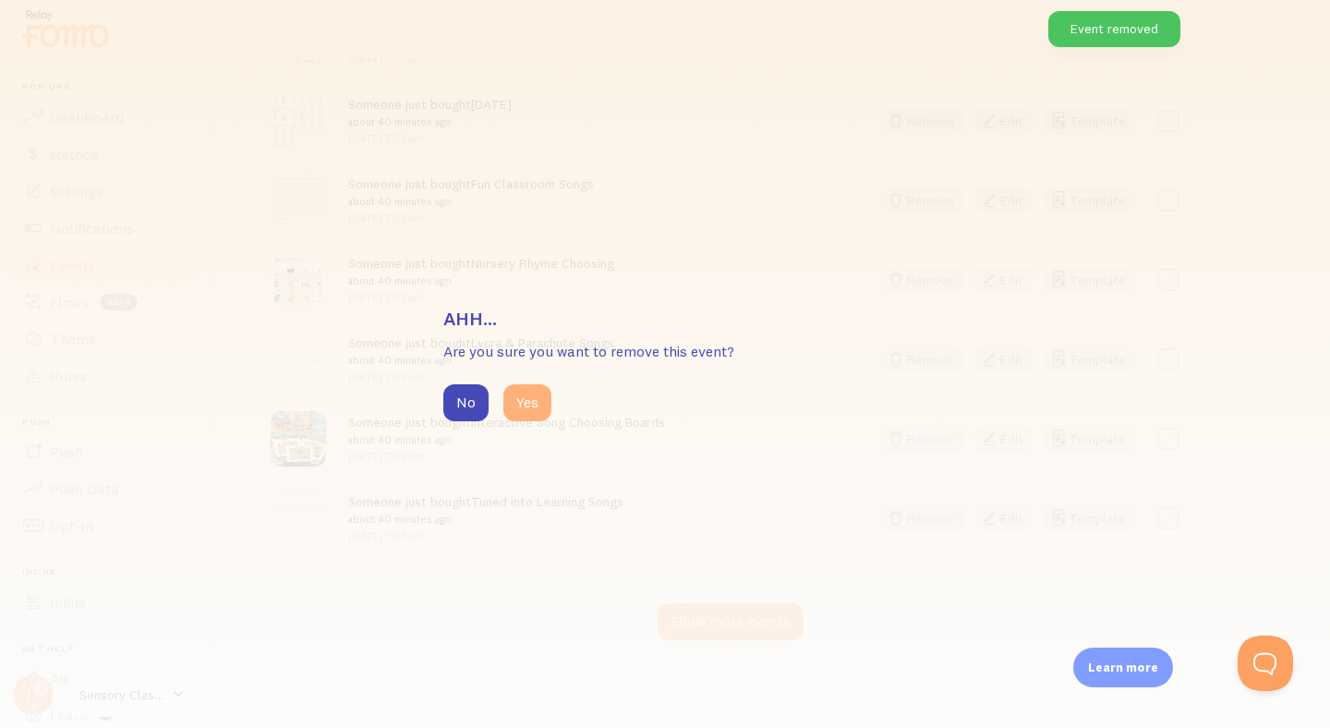
click at [514, 396] on button "Yes" at bounding box center [527, 402] width 48 height 37
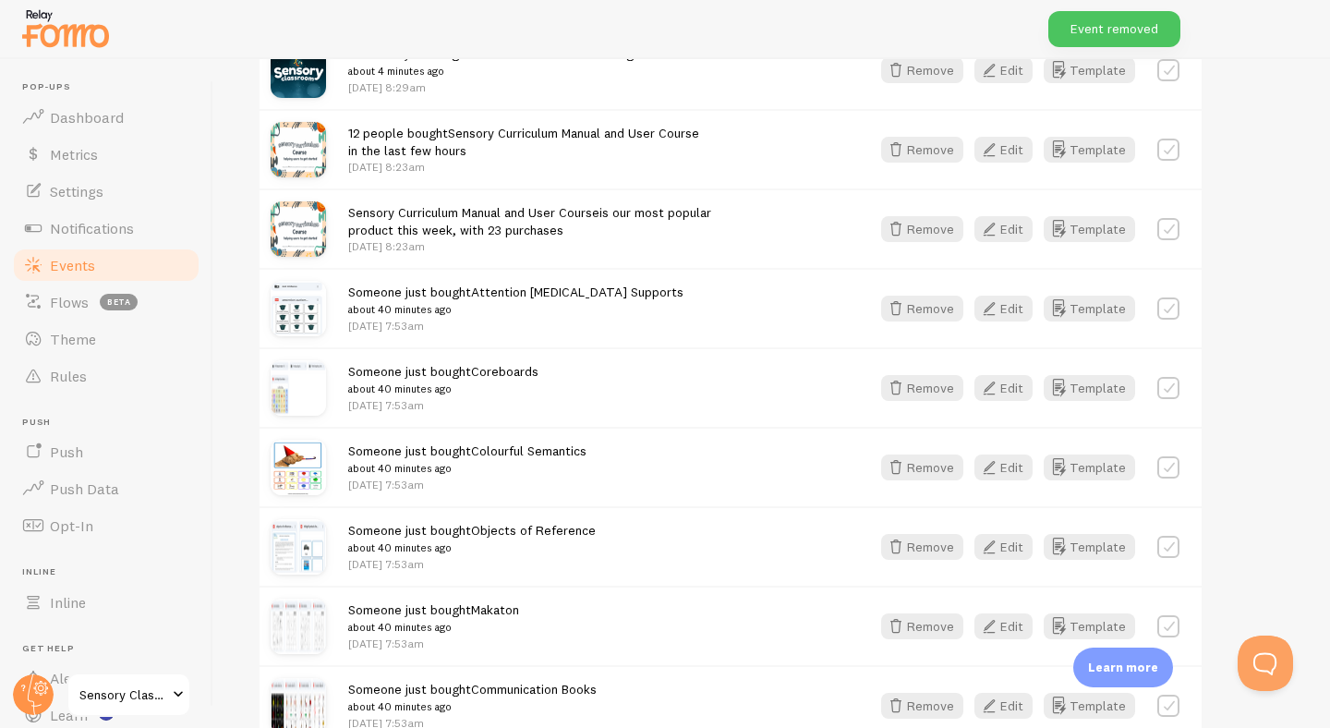
scroll to position [0, 0]
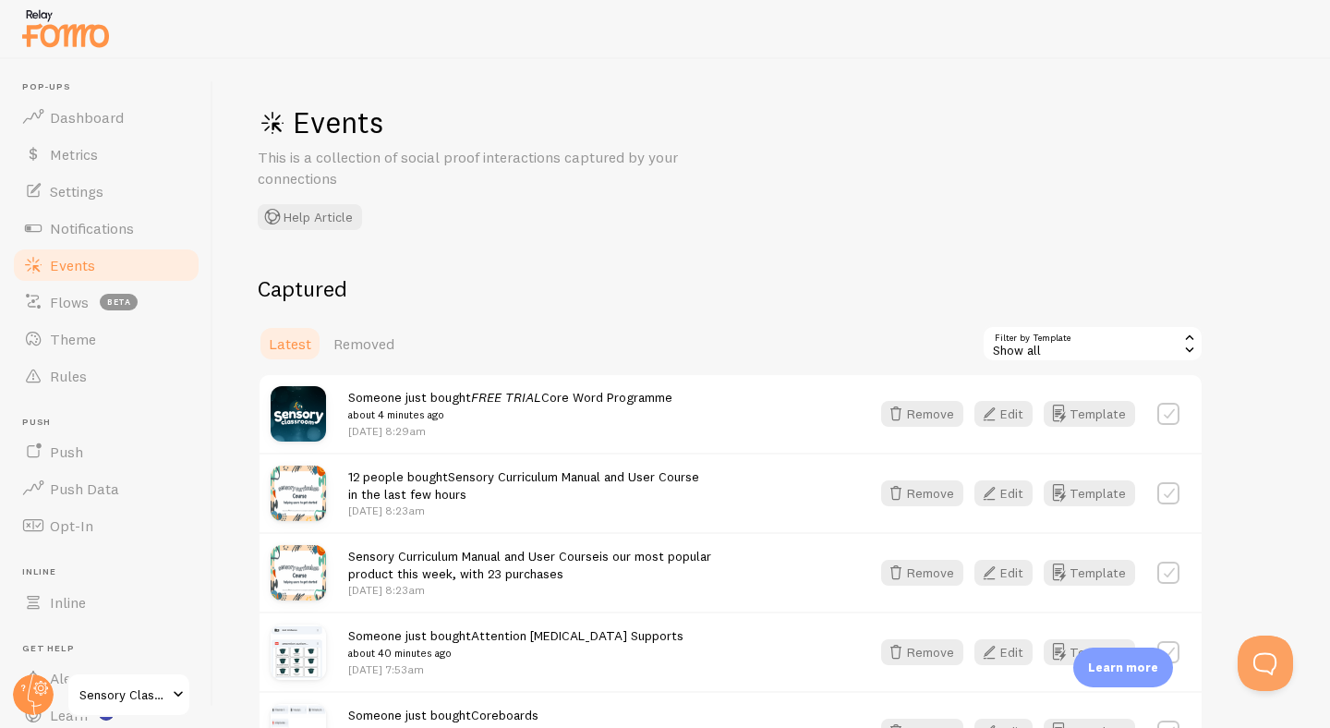
click at [1059, 341] on div "Show all" at bounding box center [1093, 343] width 222 height 37
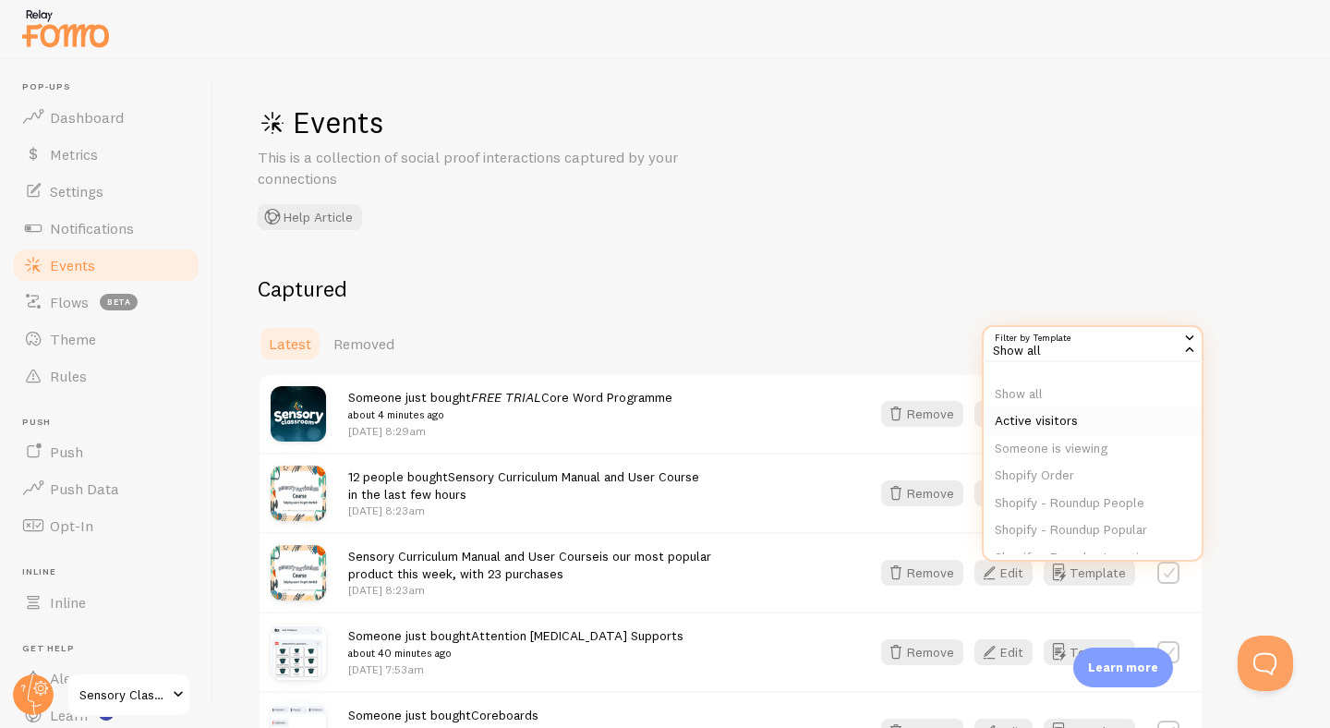
click at [1078, 420] on li "Active visitors" at bounding box center [1092, 421] width 218 height 28
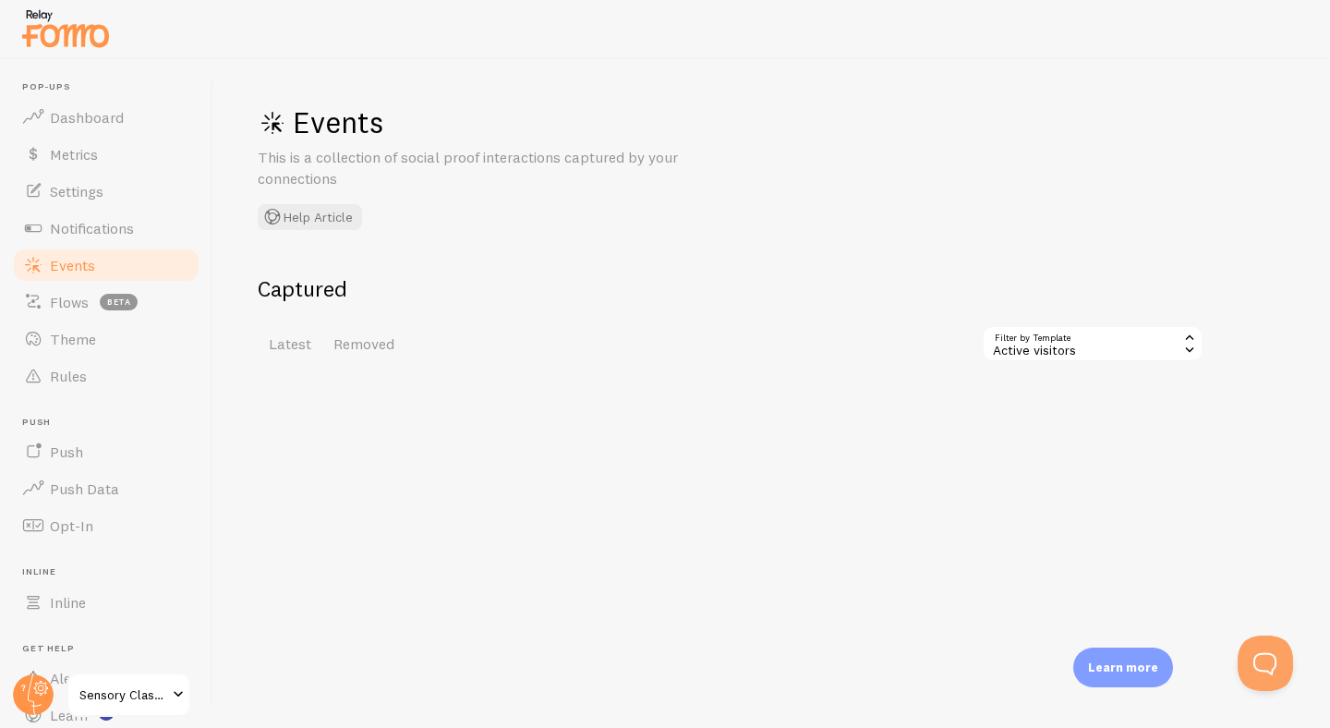
click at [1066, 353] on div "Active visitors" at bounding box center [1093, 343] width 222 height 37
click at [1065, 446] on li "Someone is viewing" at bounding box center [1092, 449] width 218 height 28
click at [1064, 345] on div "Someone is viewing" at bounding box center [1093, 343] width 222 height 37
click at [1063, 471] on li "Shopify Order" at bounding box center [1092, 476] width 218 height 28
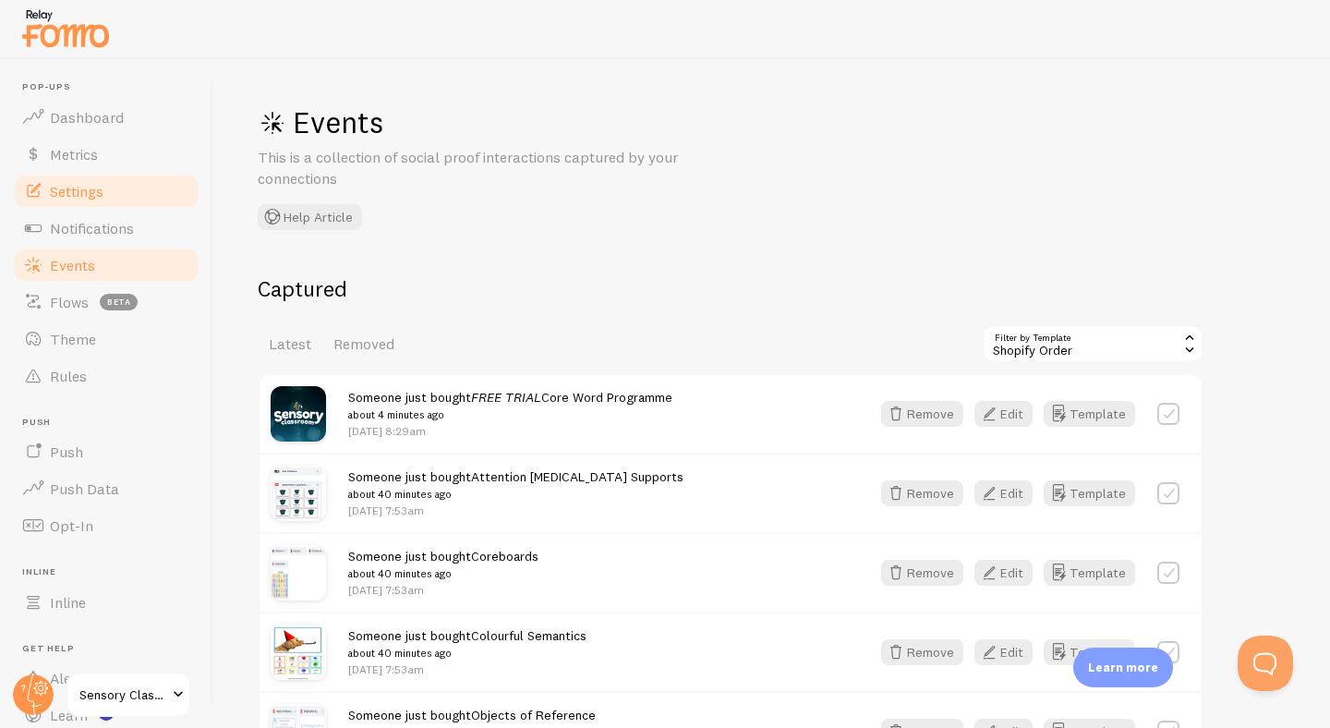
click at [85, 192] on span "Settings" at bounding box center [77, 191] width 54 height 18
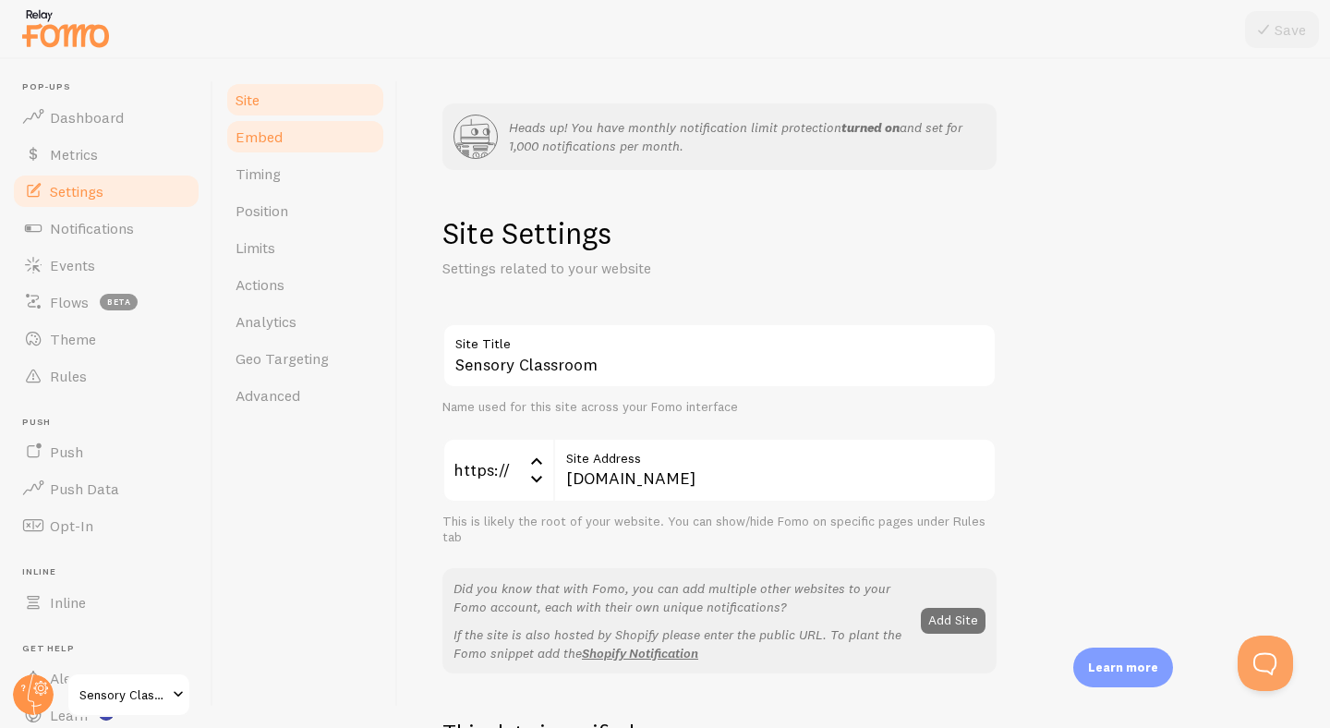
click at [266, 130] on span "Embed" at bounding box center [258, 136] width 47 height 18
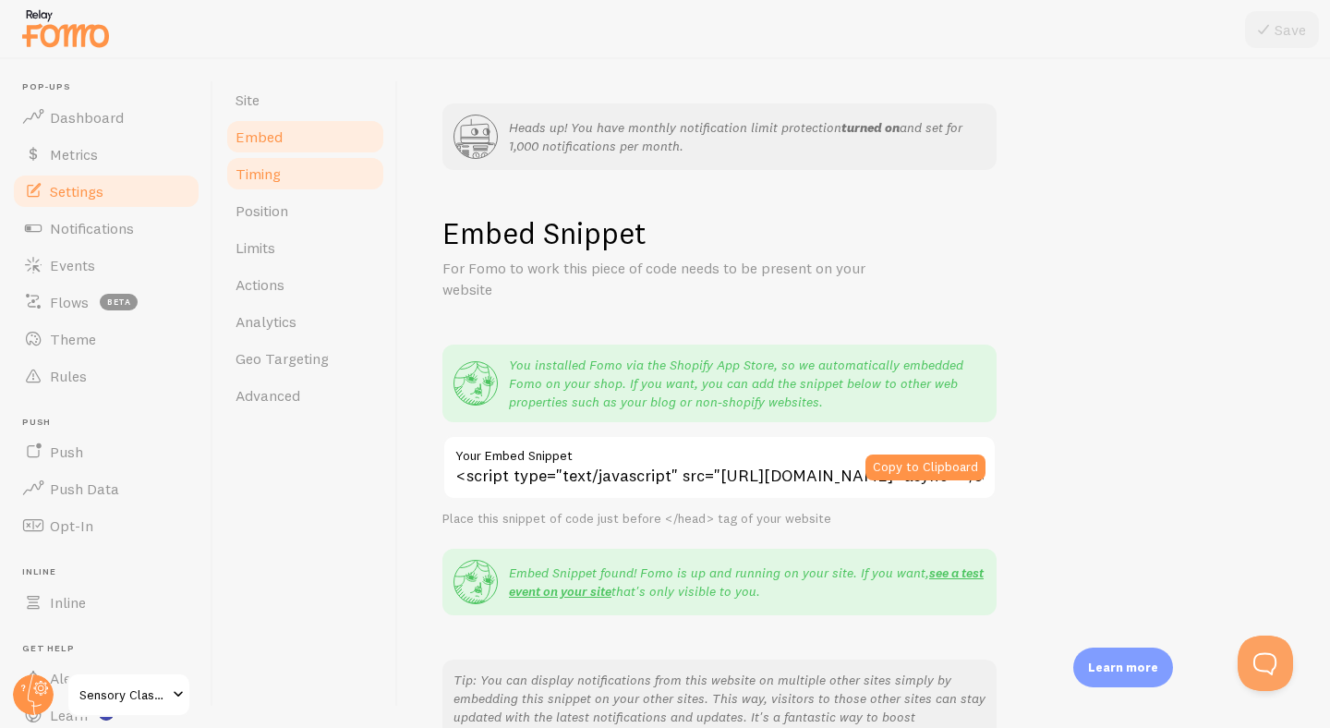
click at [280, 167] on span "Timing" at bounding box center [257, 173] width 45 height 18
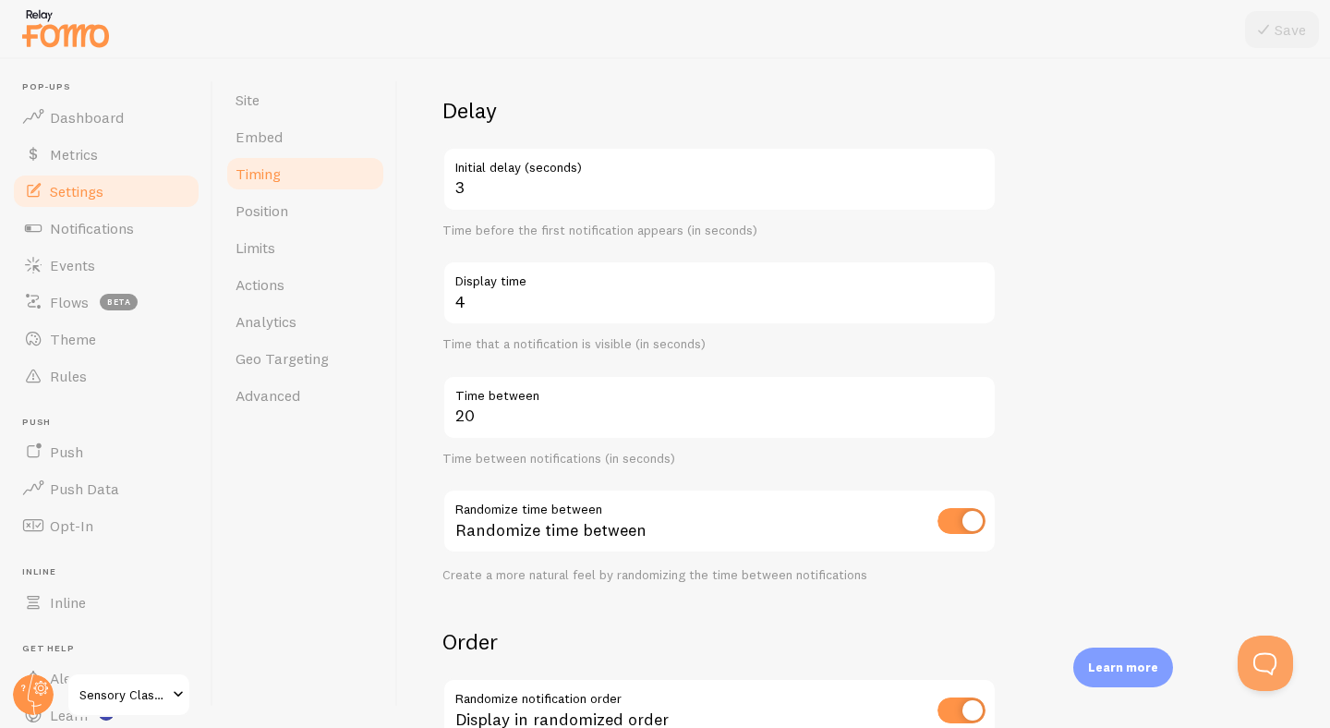
scroll to position [231, 0]
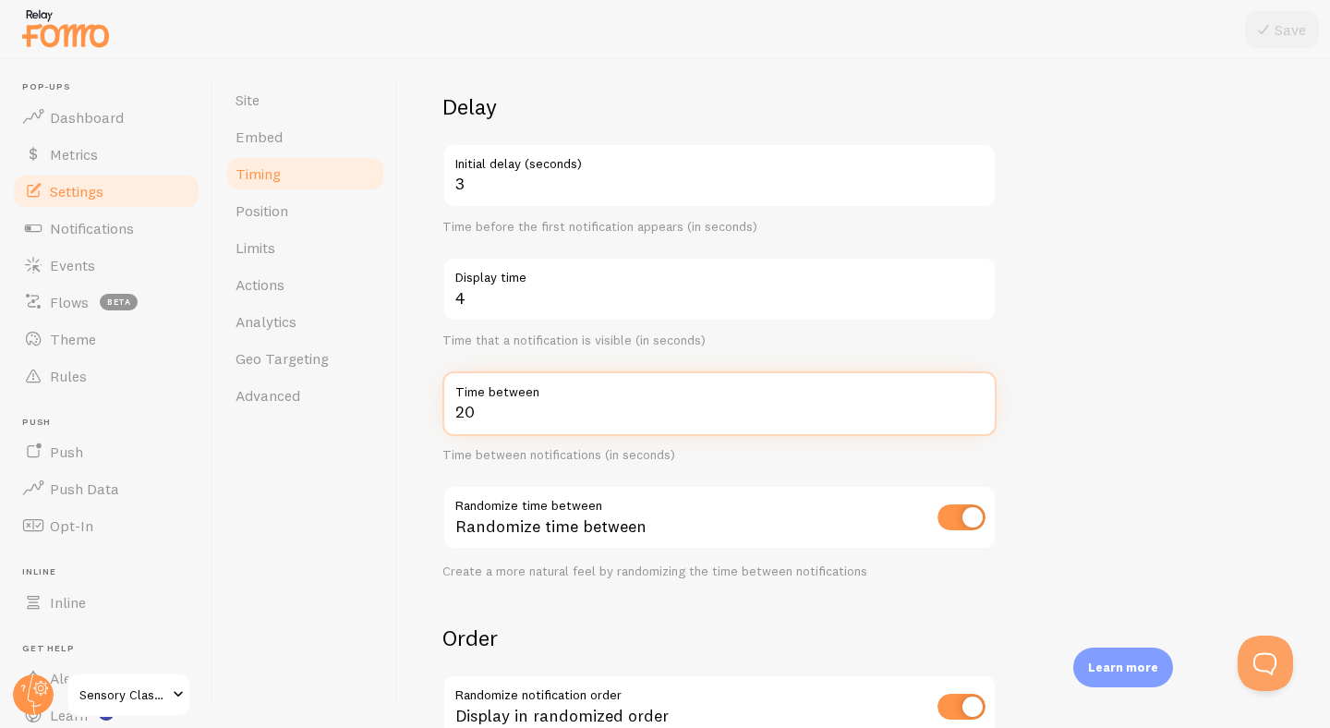
click at [623, 428] on input "20" at bounding box center [719, 403] width 554 height 65
type input "2"
type input "8"
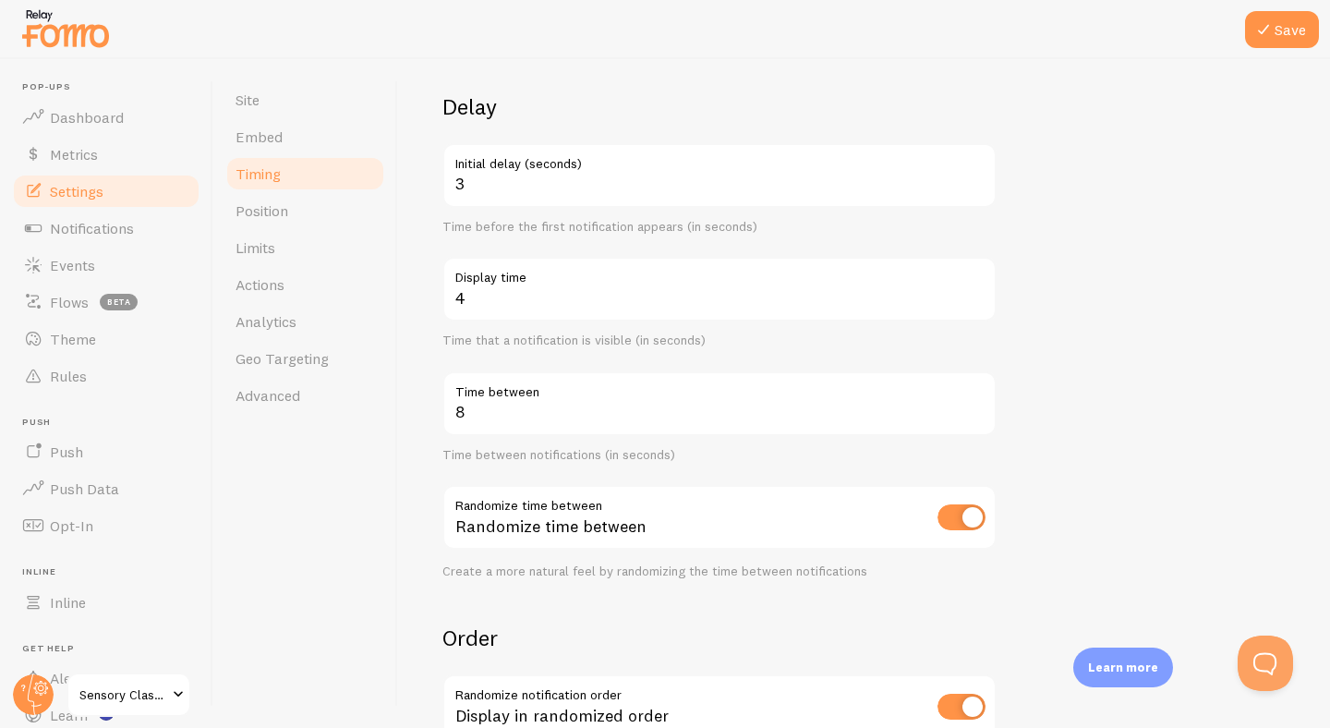
click at [1065, 438] on form "Delay 3 Initial delay (seconds) Time before the first notification appears (in …" at bounding box center [863, 488] width 843 height 792
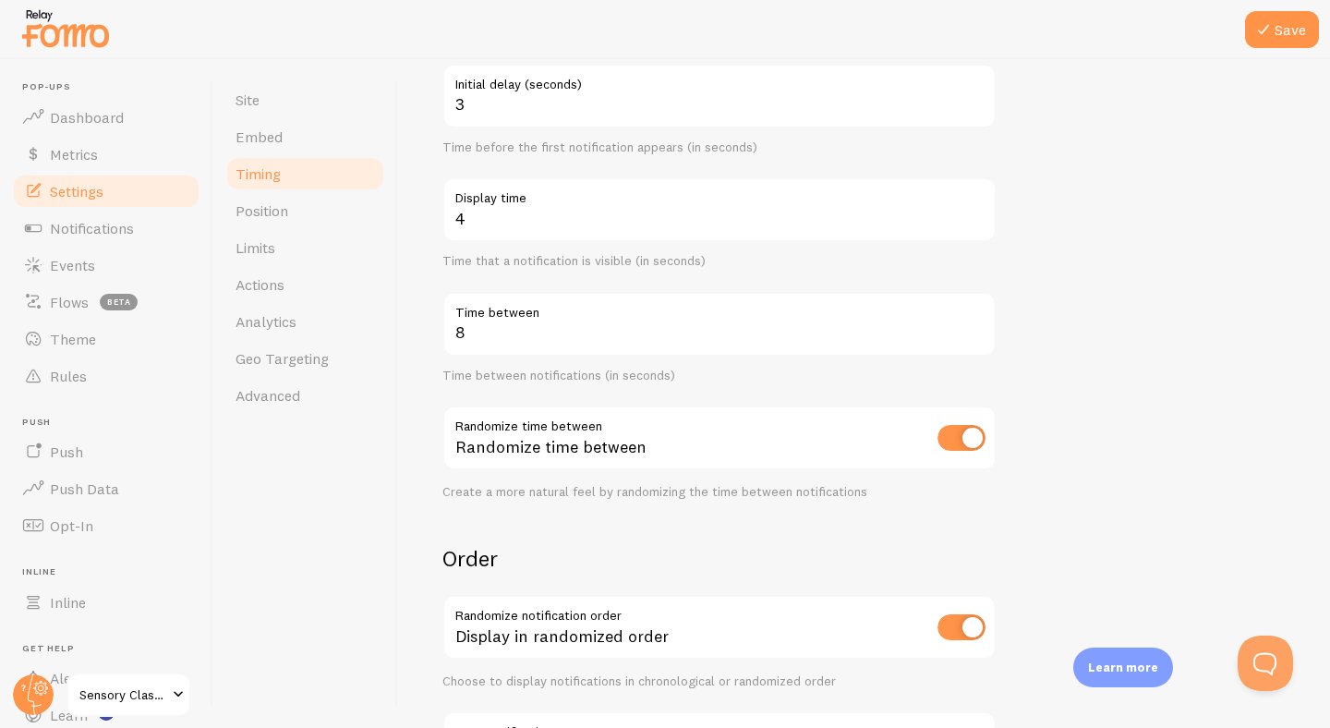
scroll to position [316, 0]
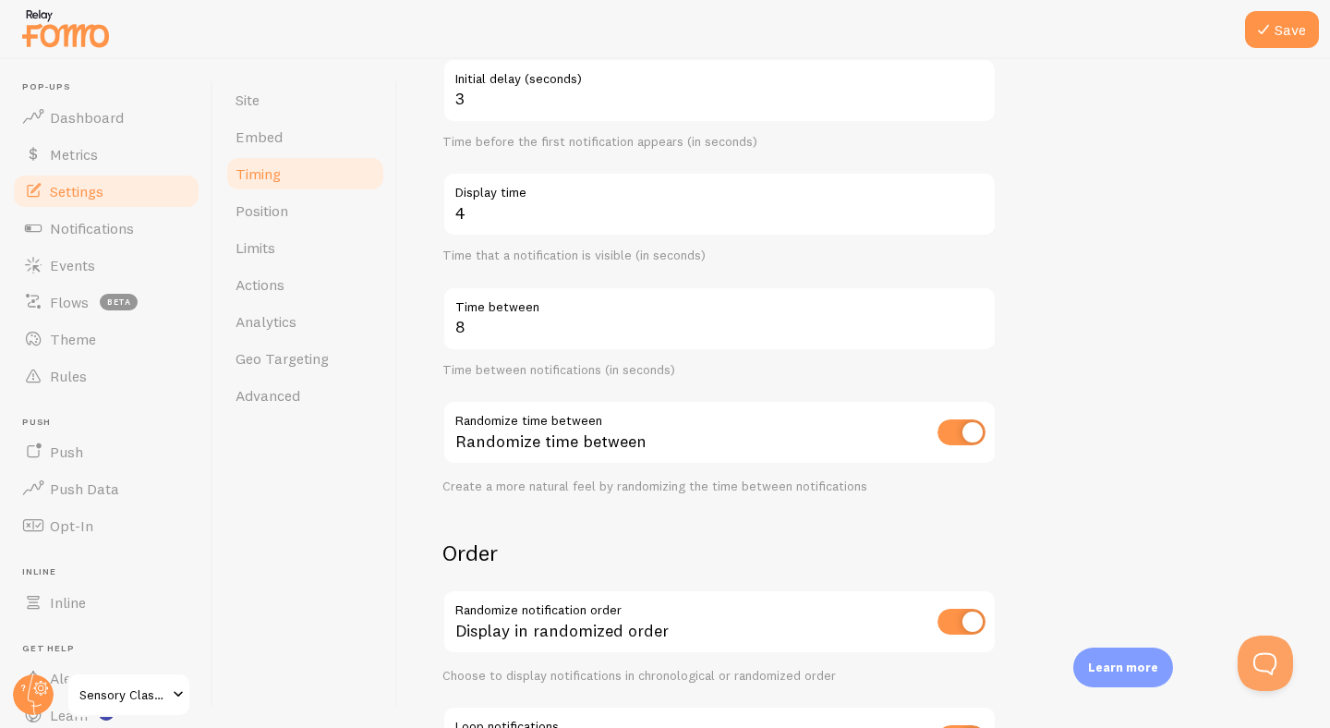
click at [957, 434] on input "checkbox" at bounding box center [961, 432] width 48 height 26
checkbox input "false"
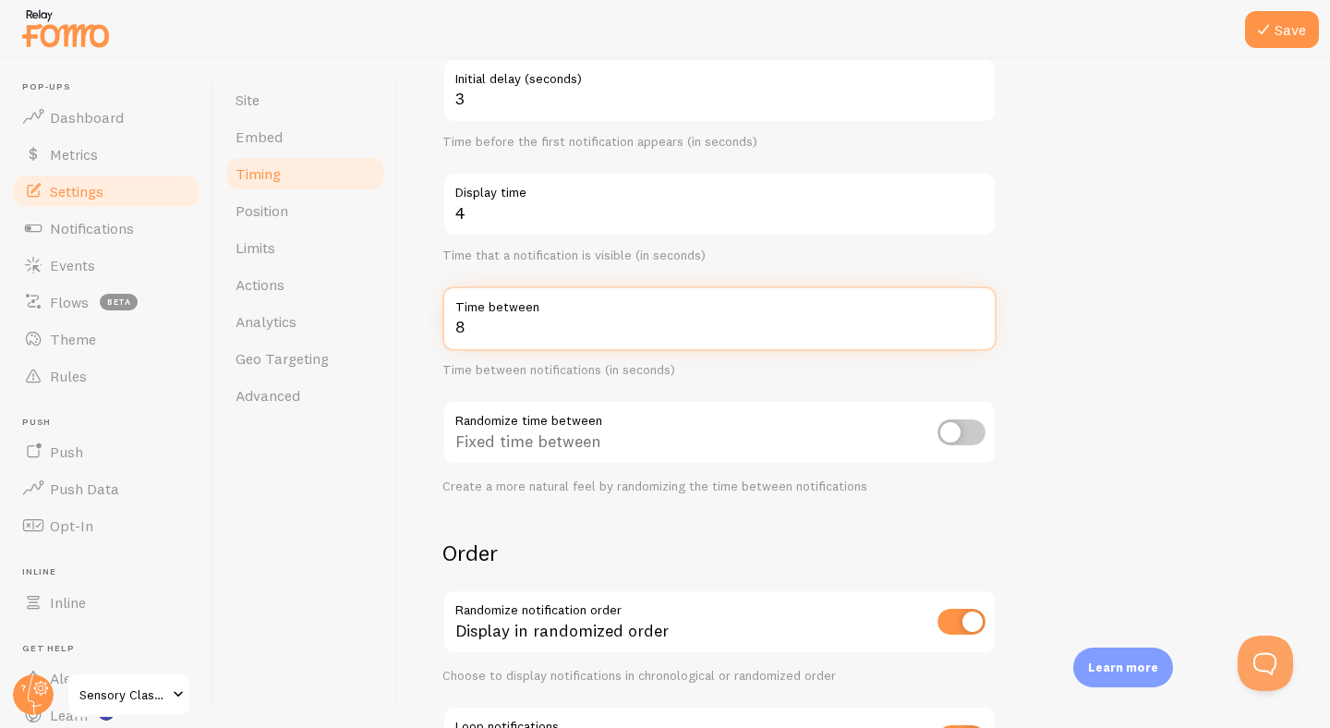
click at [551, 330] on input "8" at bounding box center [719, 318] width 554 height 65
type input "60"
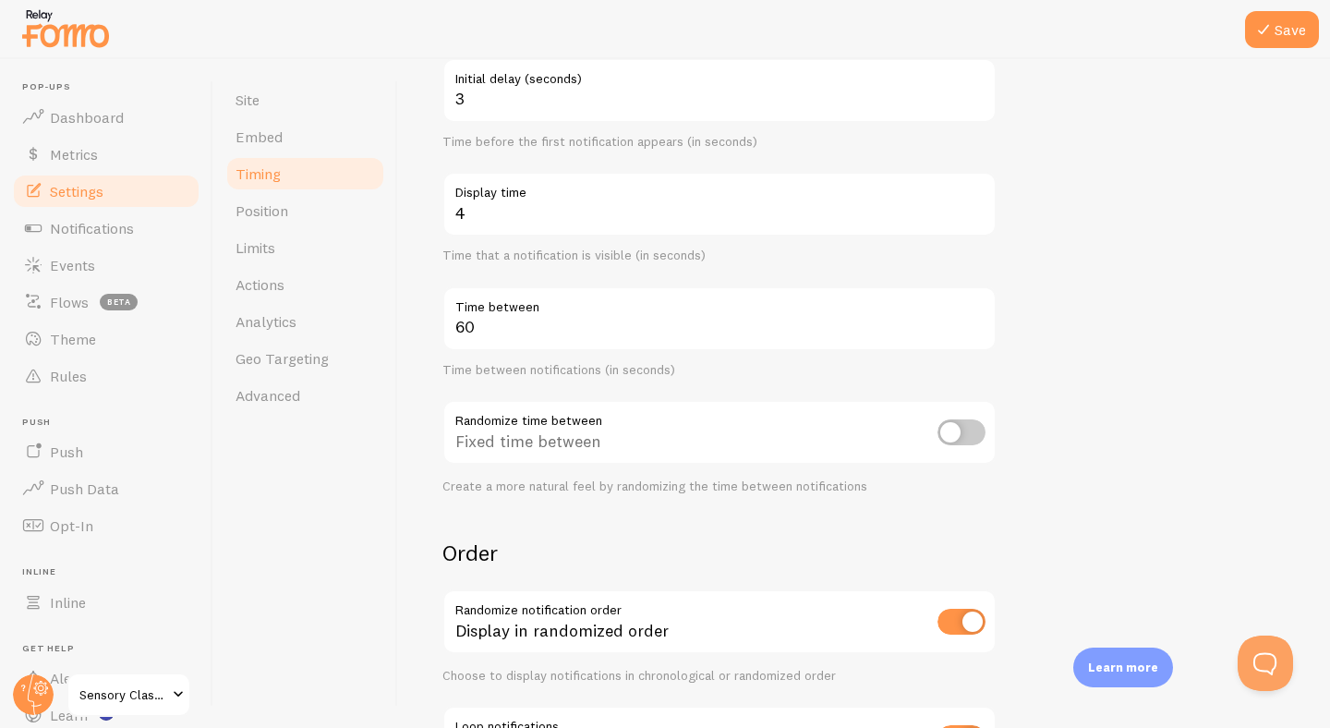
click at [1043, 415] on form "Delay 3 Initial delay (seconds) Time before the first notification appears (in …" at bounding box center [863, 403] width 843 height 792
click at [1272, 30] on icon at bounding box center [1263, 29] width 22 height 22
click at [966, 435] on input "checkbox" at bounding box center [961, 432] width 48 height 26
checkbox input "true"
click at [1275, 35] on button "Save" at bounding box center [1282, 29] width 74 height 37
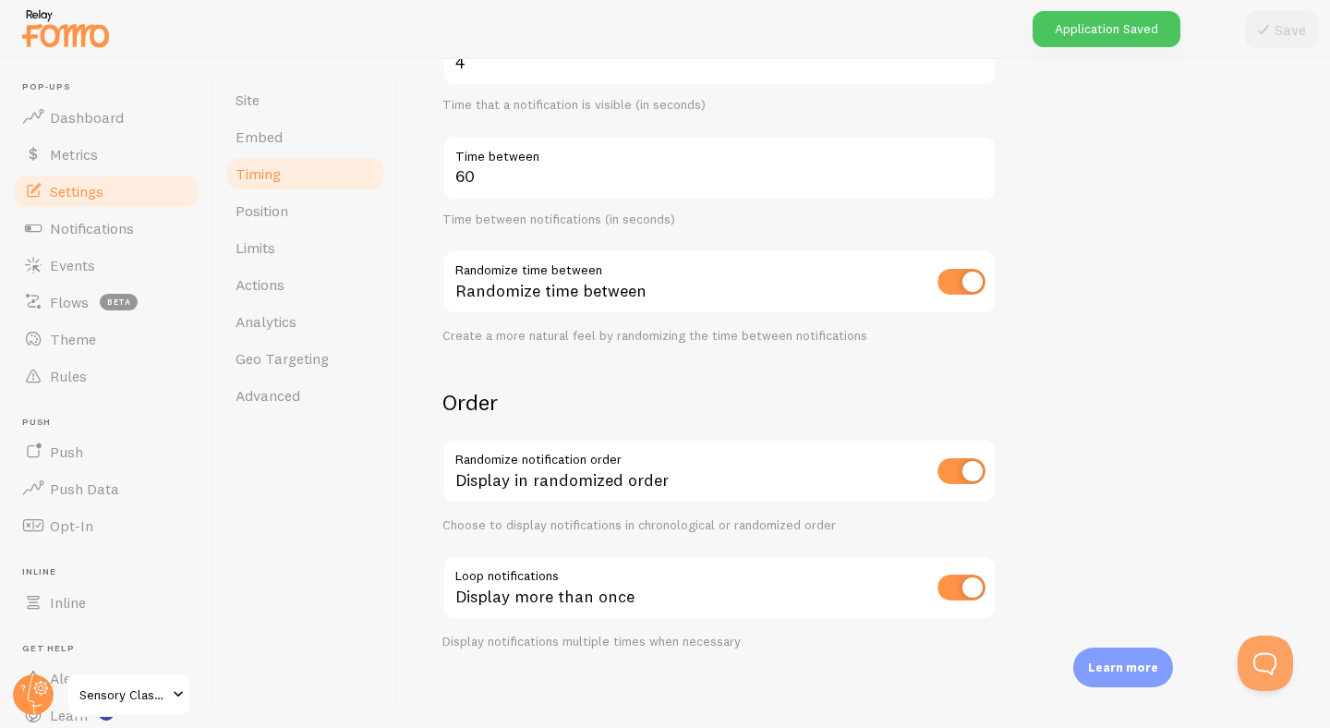
scroll to position [476, 0]
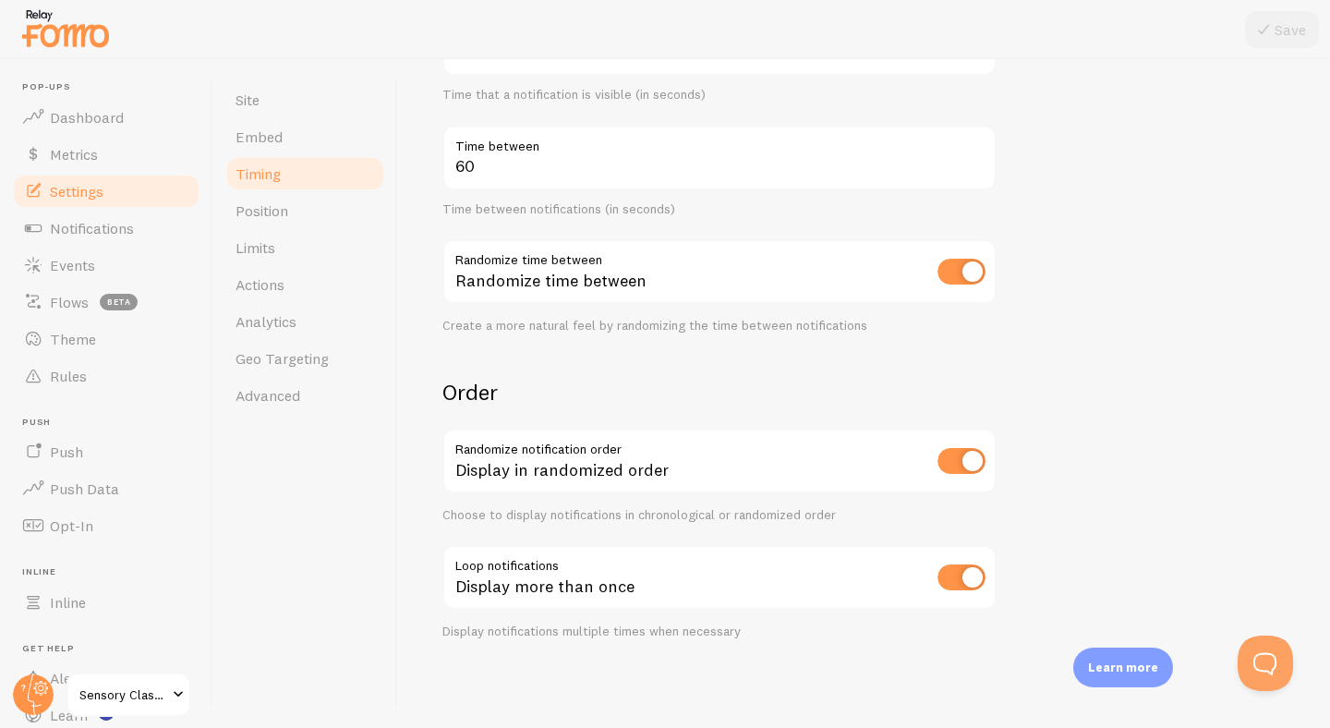
click at [948, 576] on input "checkbox" at bounding box center [961, 577] width 48 height 26
checkbox input "false"
click at [1264, 32] on icon at bounding box center [1263, 29] width 22 height 22
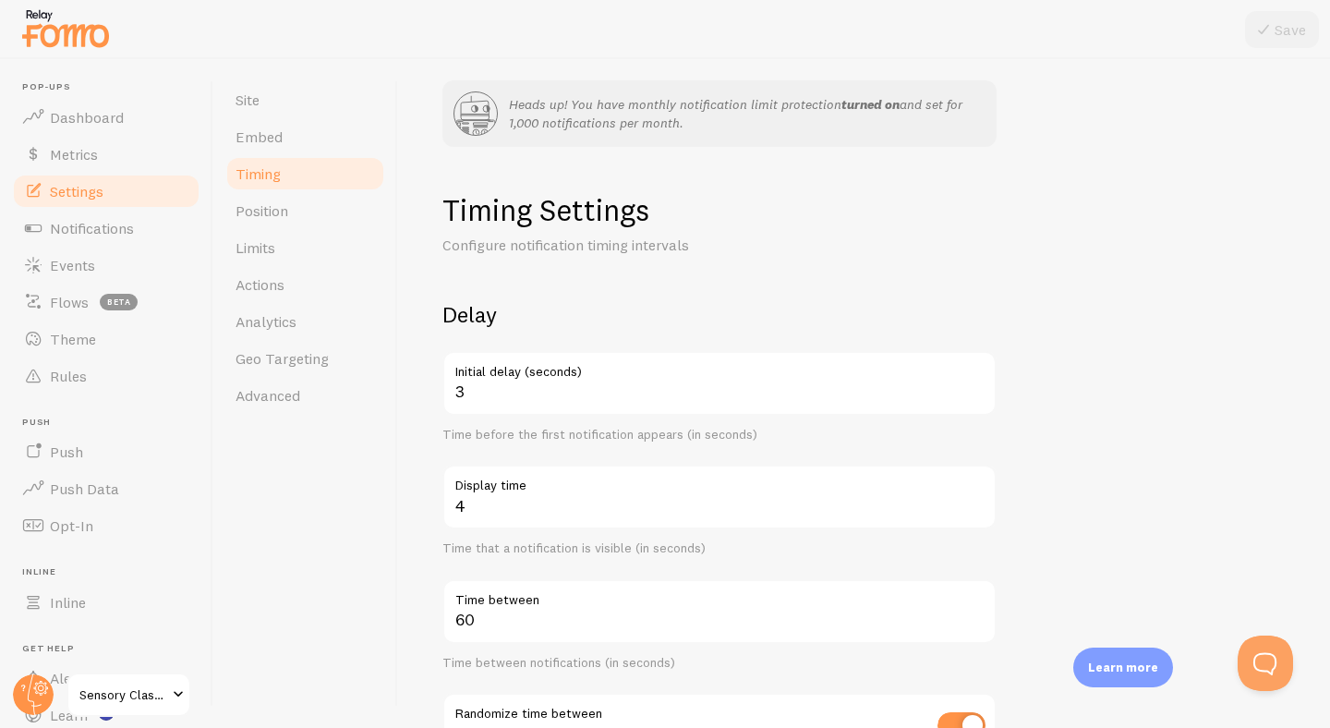
scroll to position [0, 0]
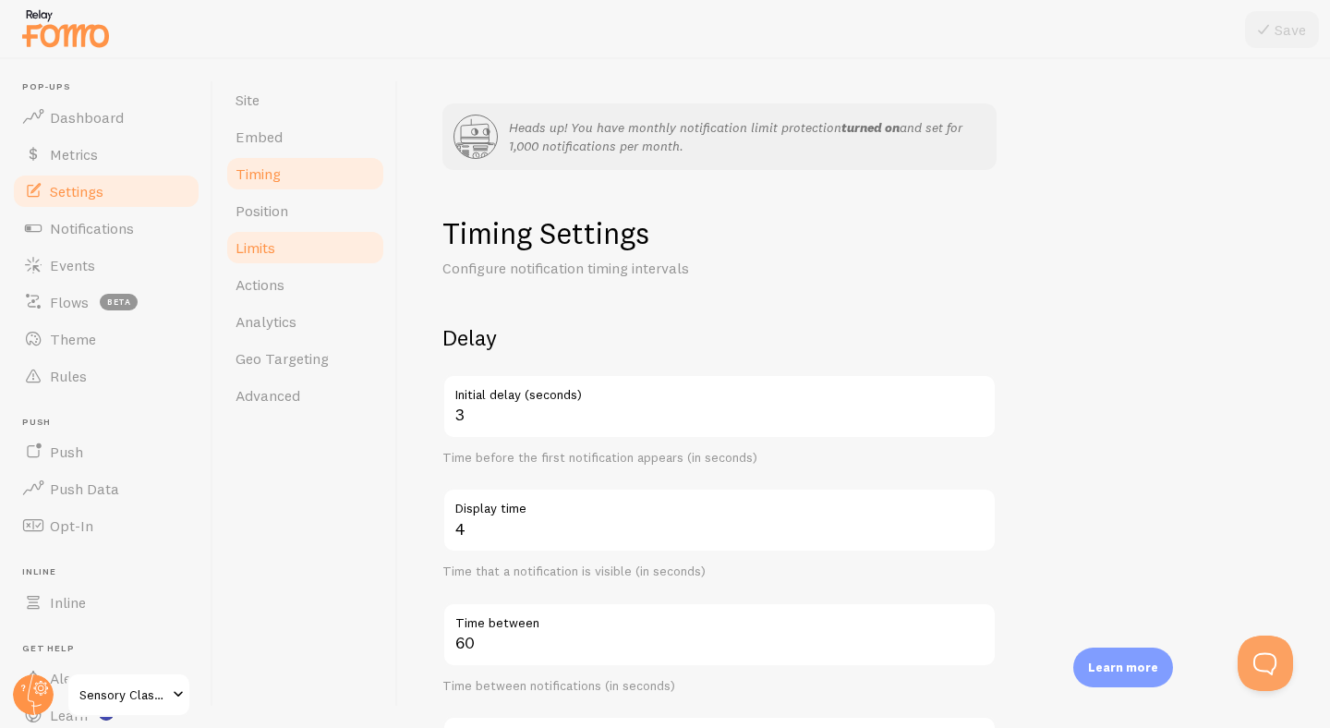
click at [306, 257] on link "Limits" at bounding box center [305, 247] width 162 height 37
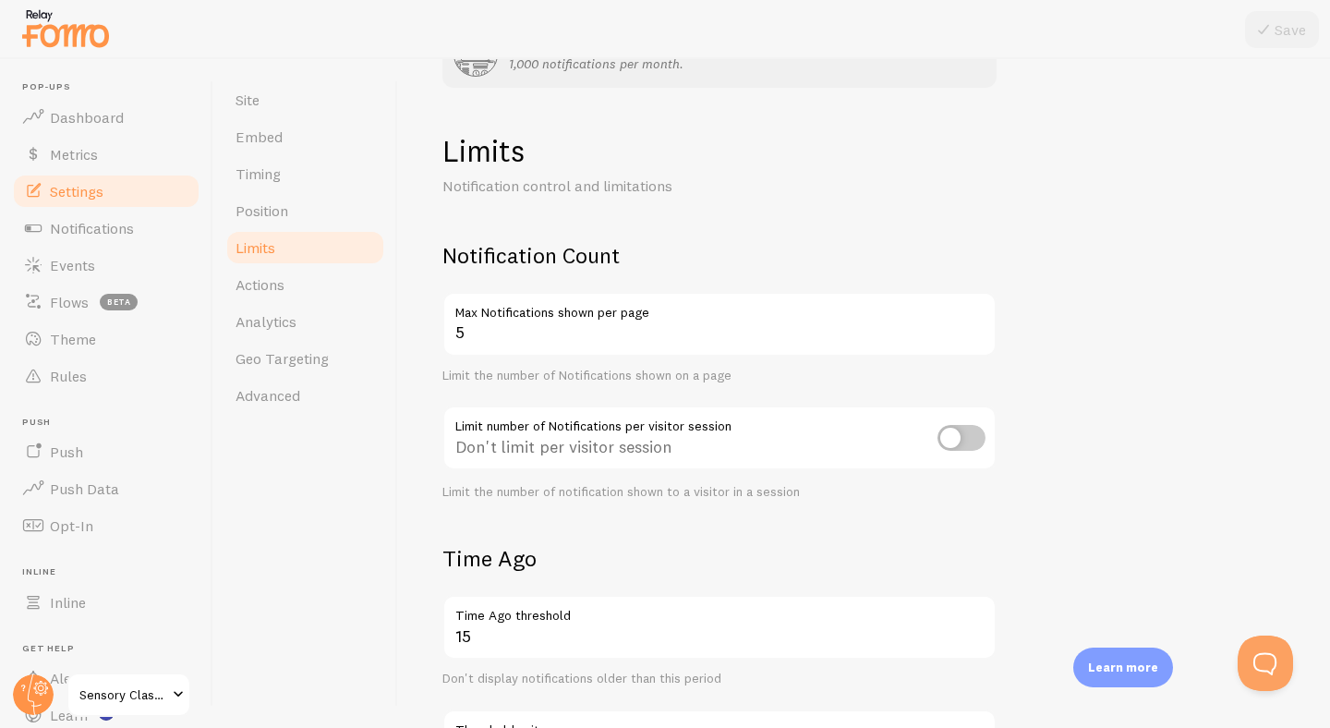
scroll to position [87, 0]
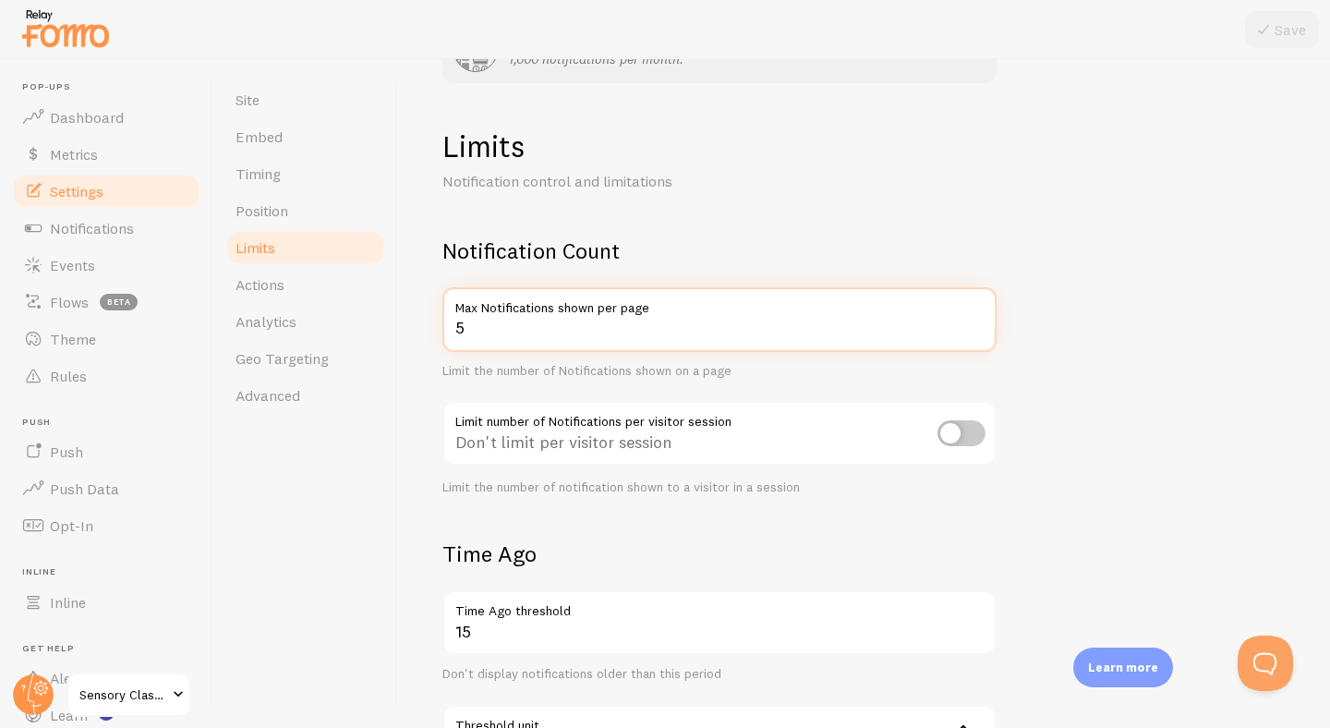
click at [515, 331] on input "5" at bounding box center [719, 319] width 554 height 65
type input "2"
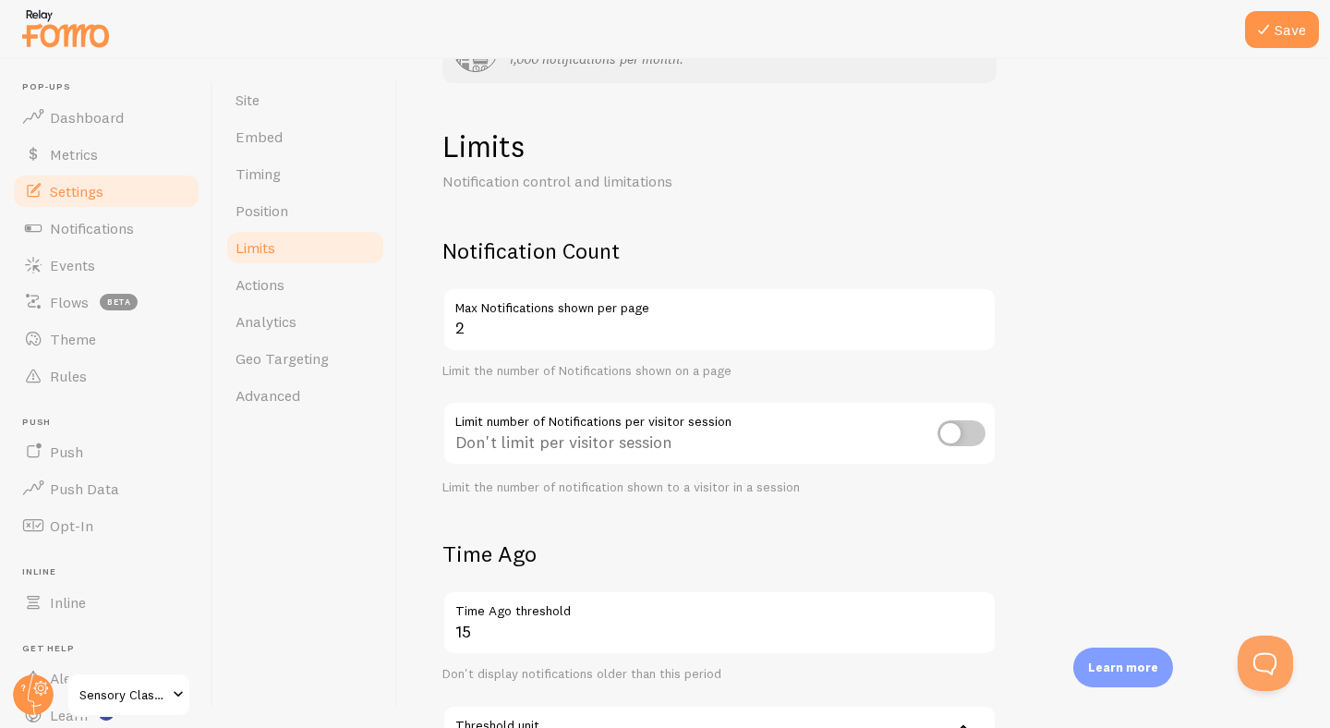
click at [1106, 320] on form "Notification Count 2 Max Notifications shown per page Limit the number of Notif…" at bounding box center [863, 666] width 843 height 861
click at [1283, 33] on button "Save" at bounding box center [1282, 29] width 74 height 37
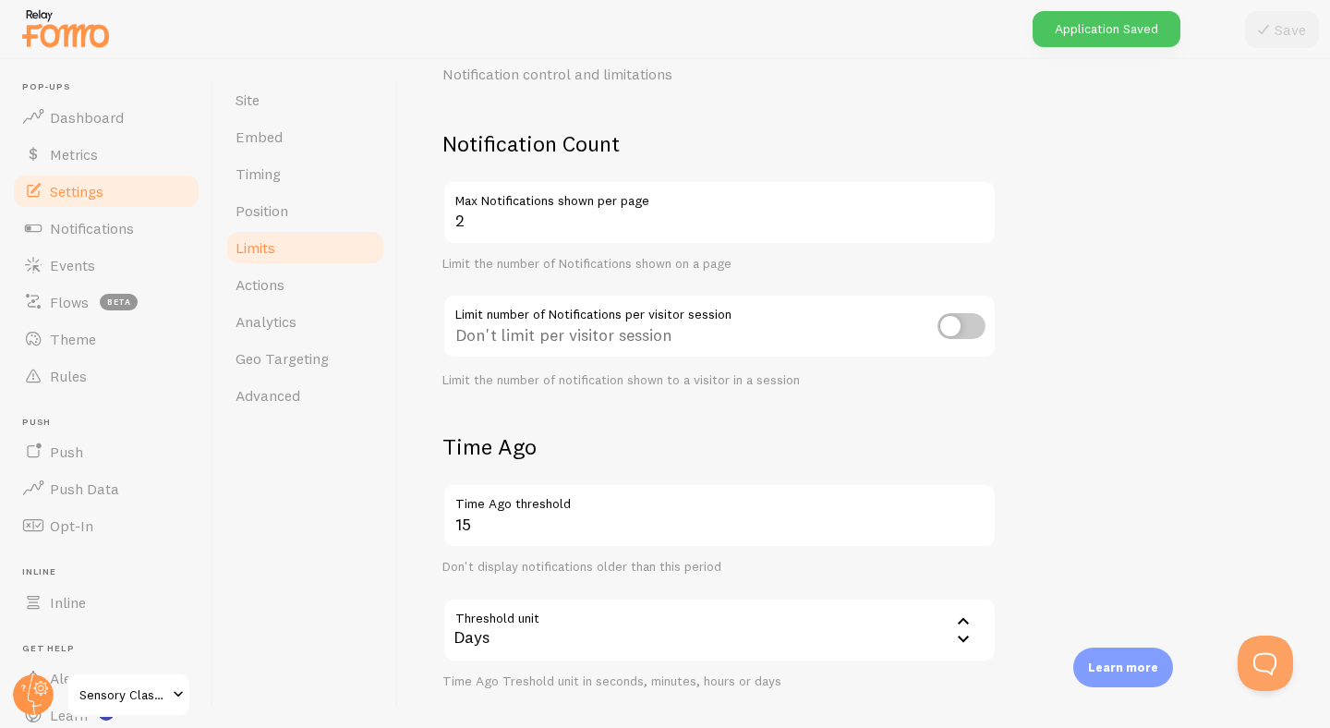
scroll to position [196, 0]
click at [967, 327] on input "checkbox" at bounding box center [961, 324] width 48 height 26
checkbox input "true"
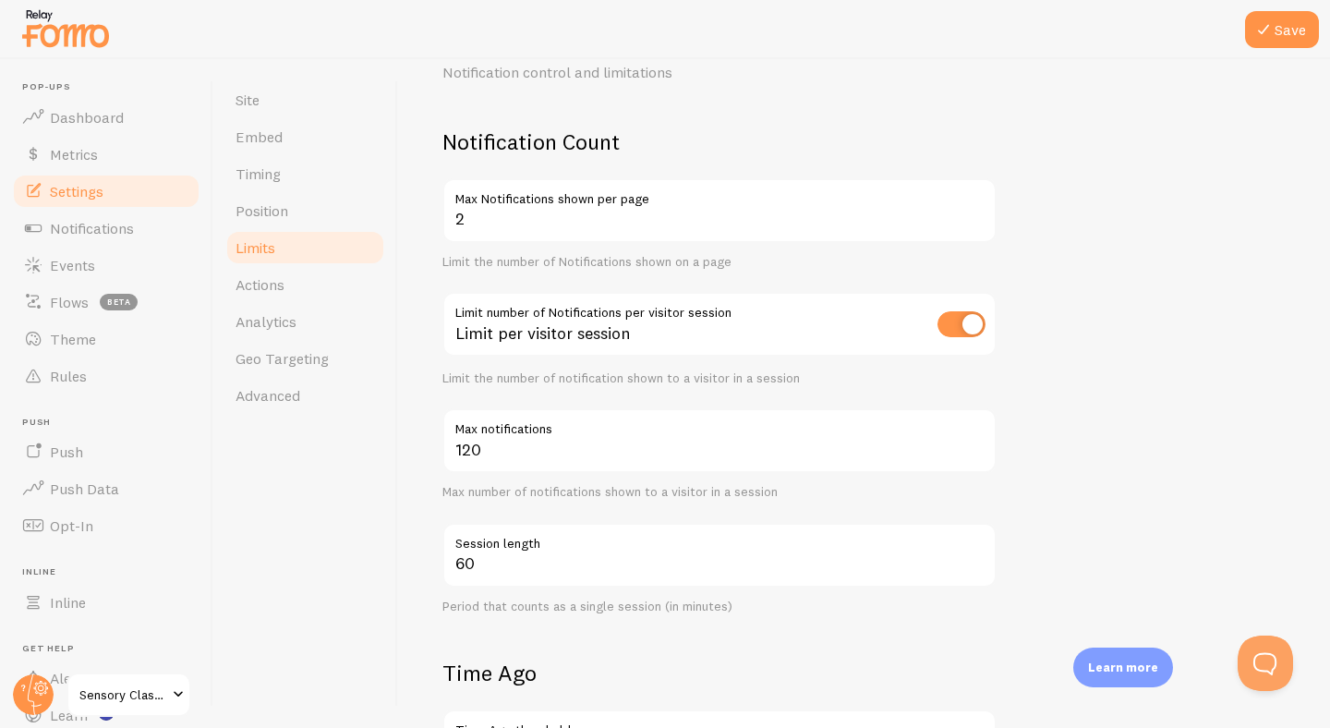
scroll to position [236, 0]
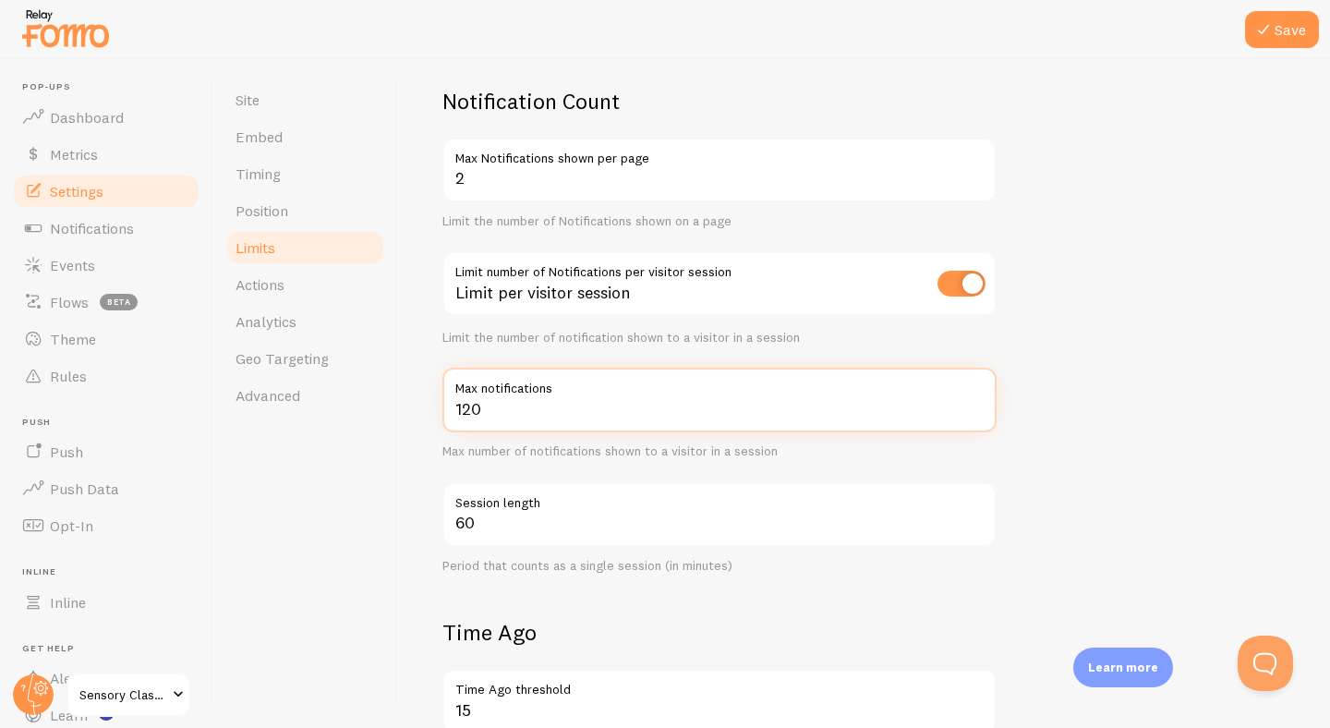
click at [516, 411] on input "120" at bounding box center [719, 400] width 554 height 65
drag, startPoint x: 517, startPoint y: 411, endPoint x: 423, endPoint y: 411, distance: 94.2
click at [423, 411] on div "Heads up! You have monthly notification limit protection turned on and set for …" at bounding box center [864, 393] width 932 height 669
type input "5"
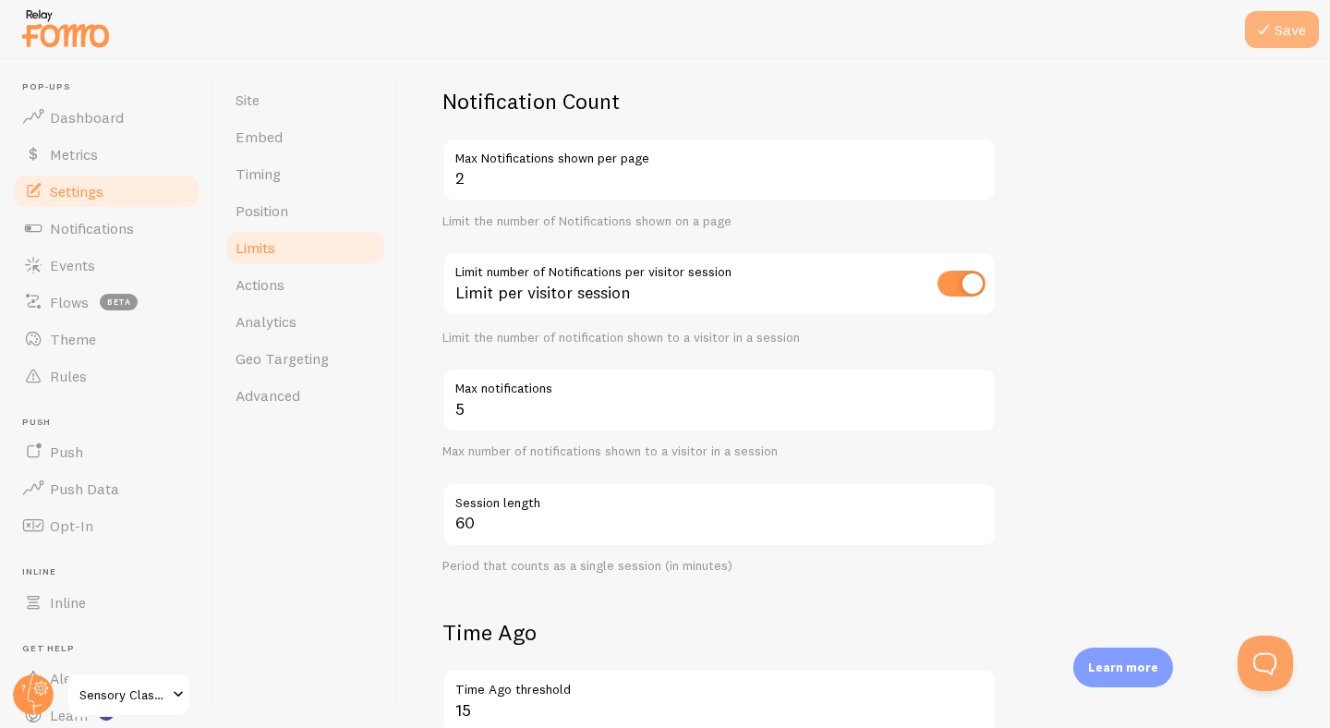
click at [1283, 29] on button "Save" at bounding box center [1282, 29] width 74 height 37
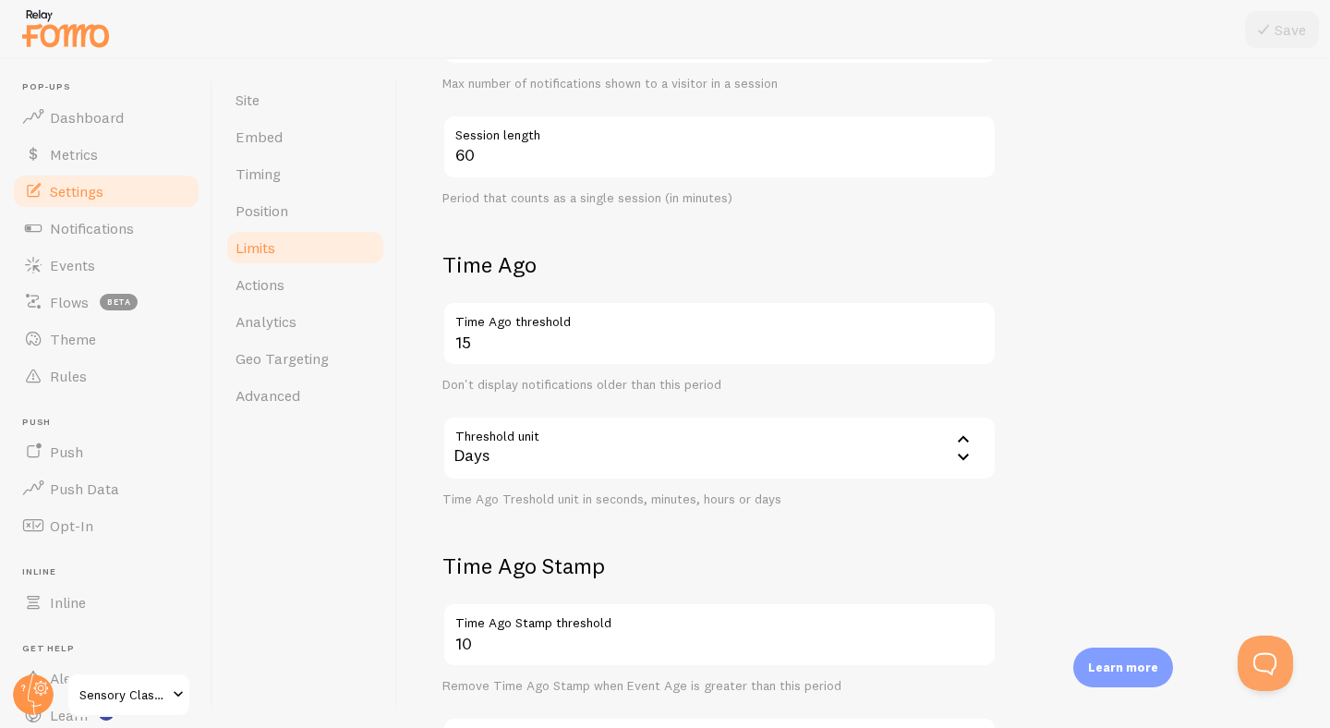
scroll to position [608, 0]
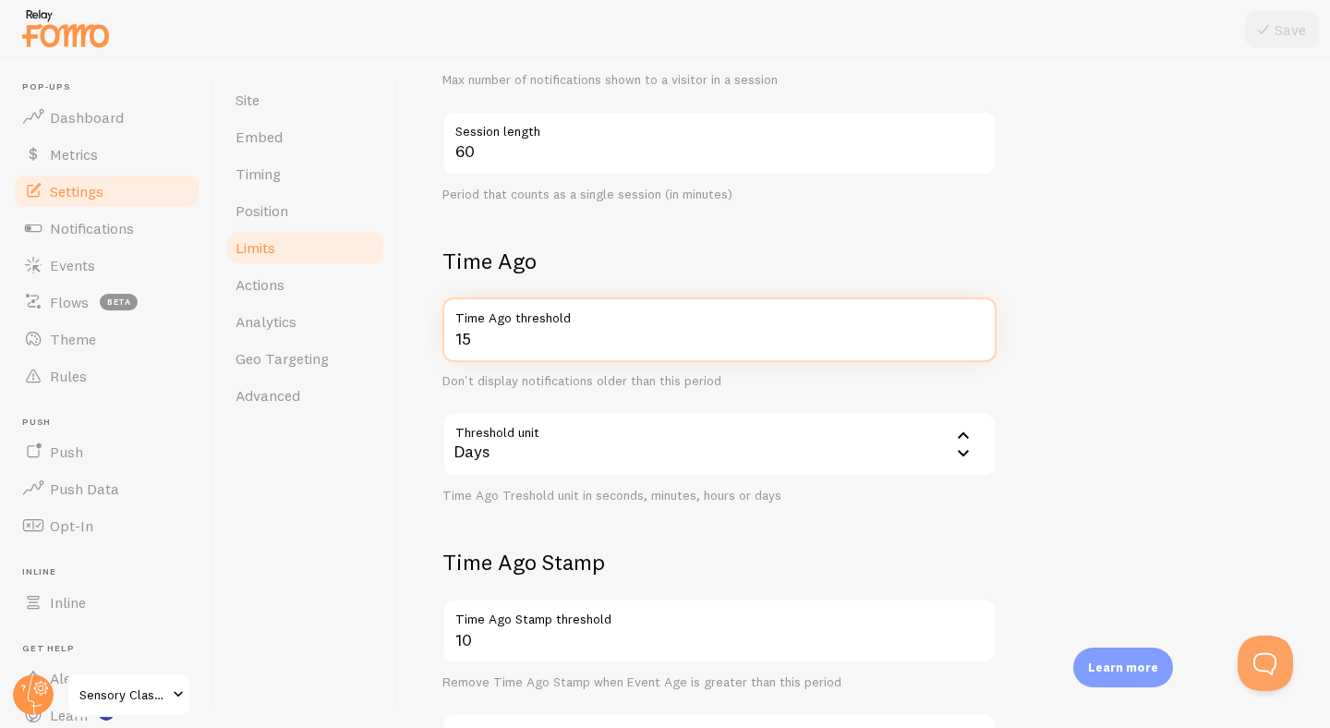
click at [492, 342] on input "15" at bounding box center [719, 329] width 554 height 65
type input "1"
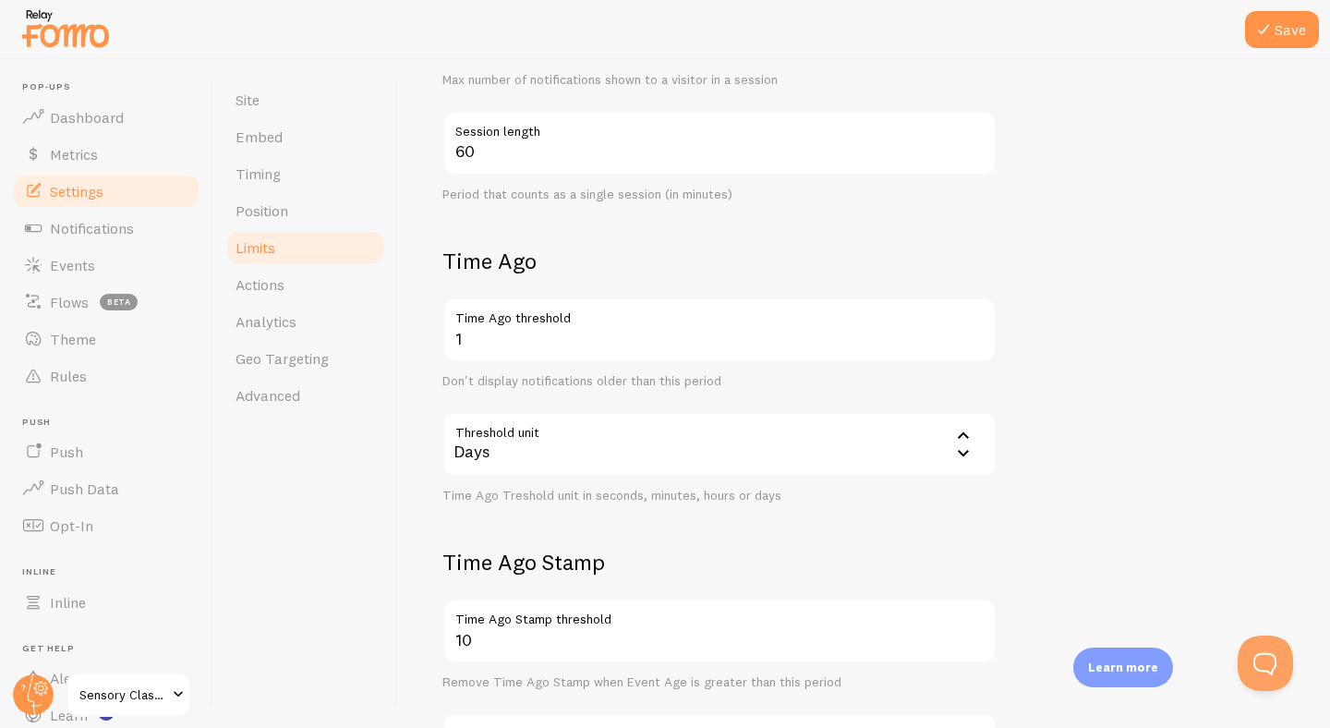
click at [518, 453] on div "Days" at bounding box center [719, 444] width 554 height 65
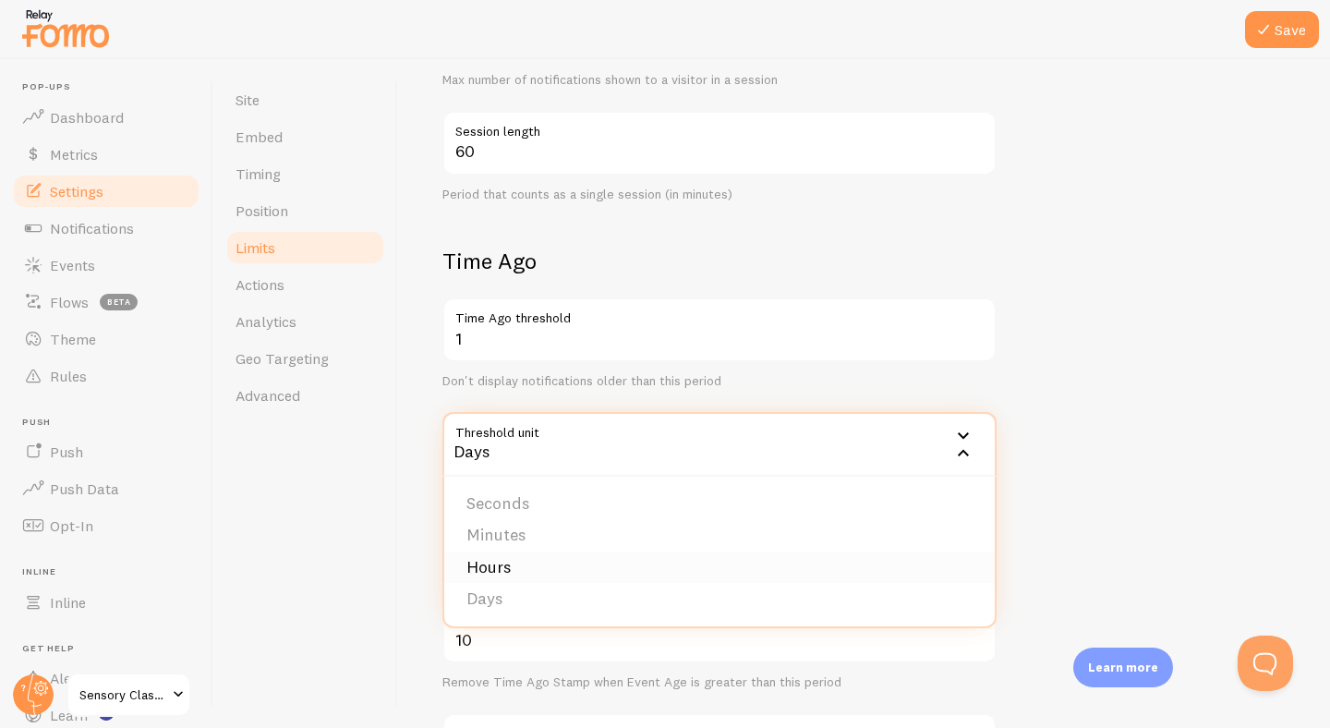
click at [512, 562] on li "Hours" at bounding box center [719, 567] width 550 height 32
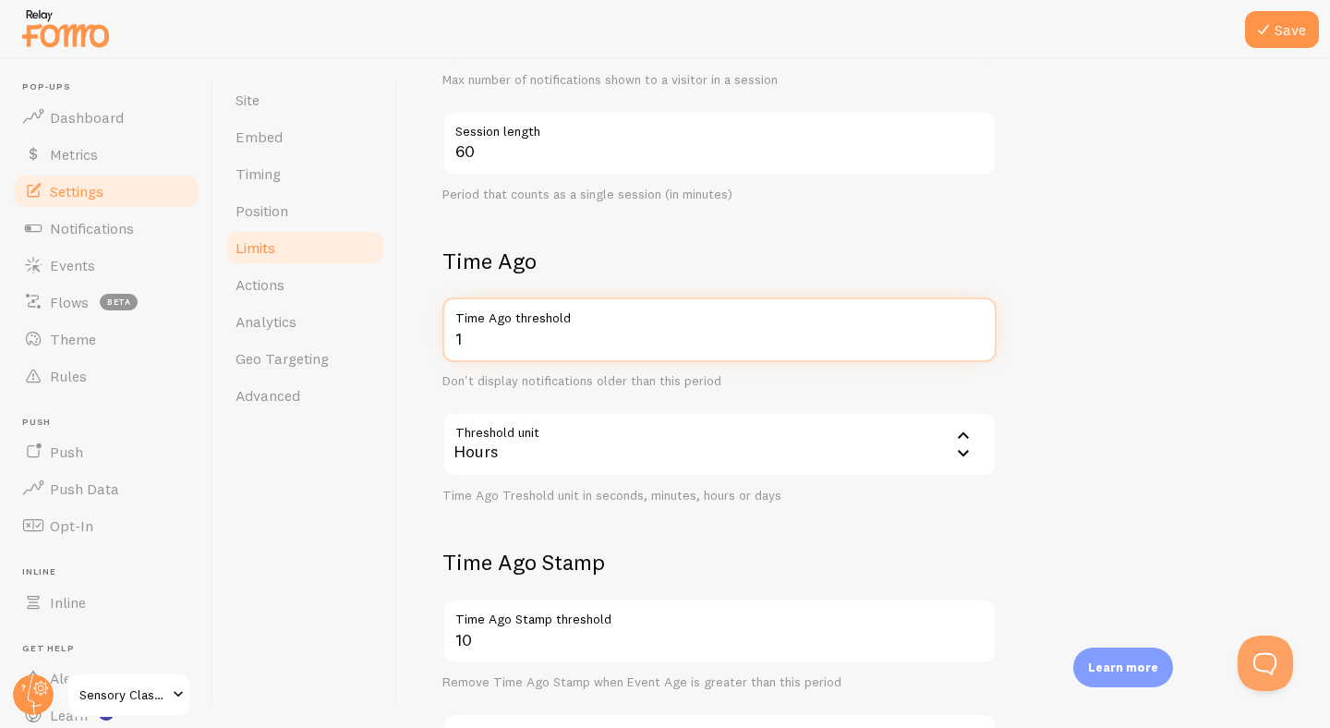
click at [485, 336] on input "1" at bounding box center [719, 329] width 554 height 65
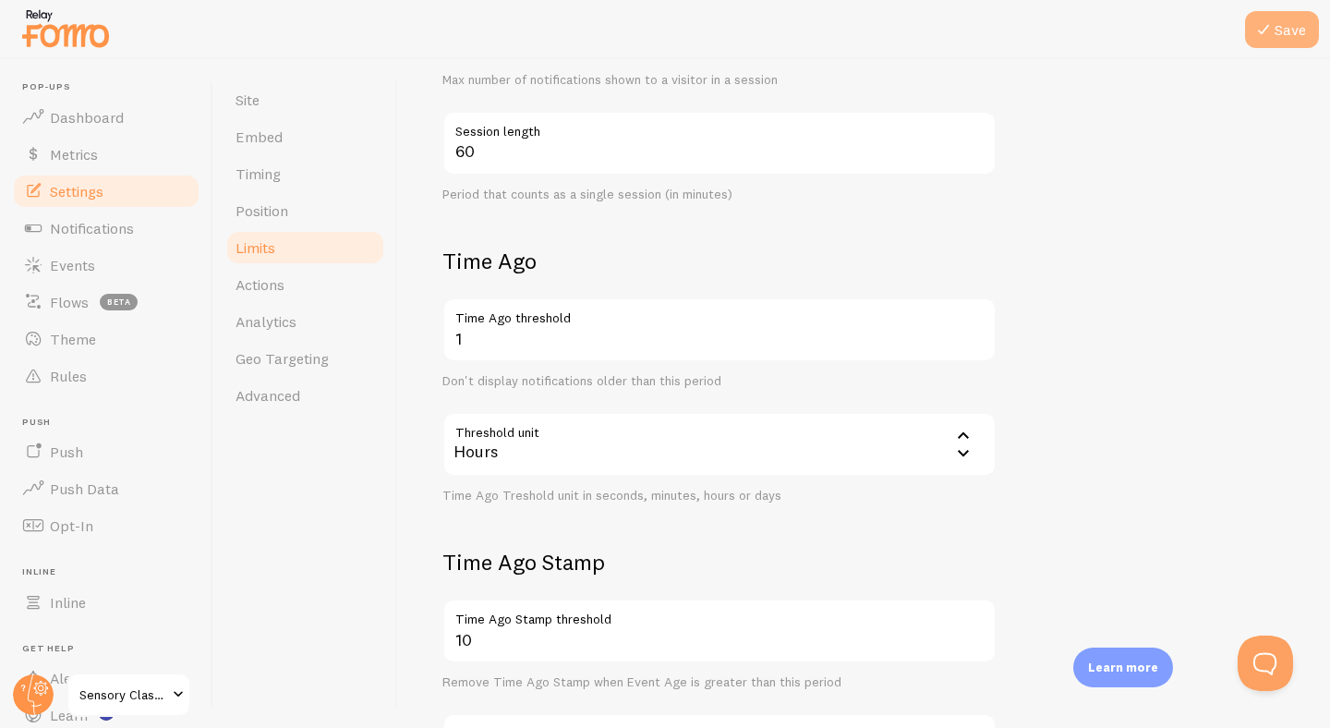
click at [1281, 23] on button "Save" at bounding box center [1282, 29] width 74 height 37
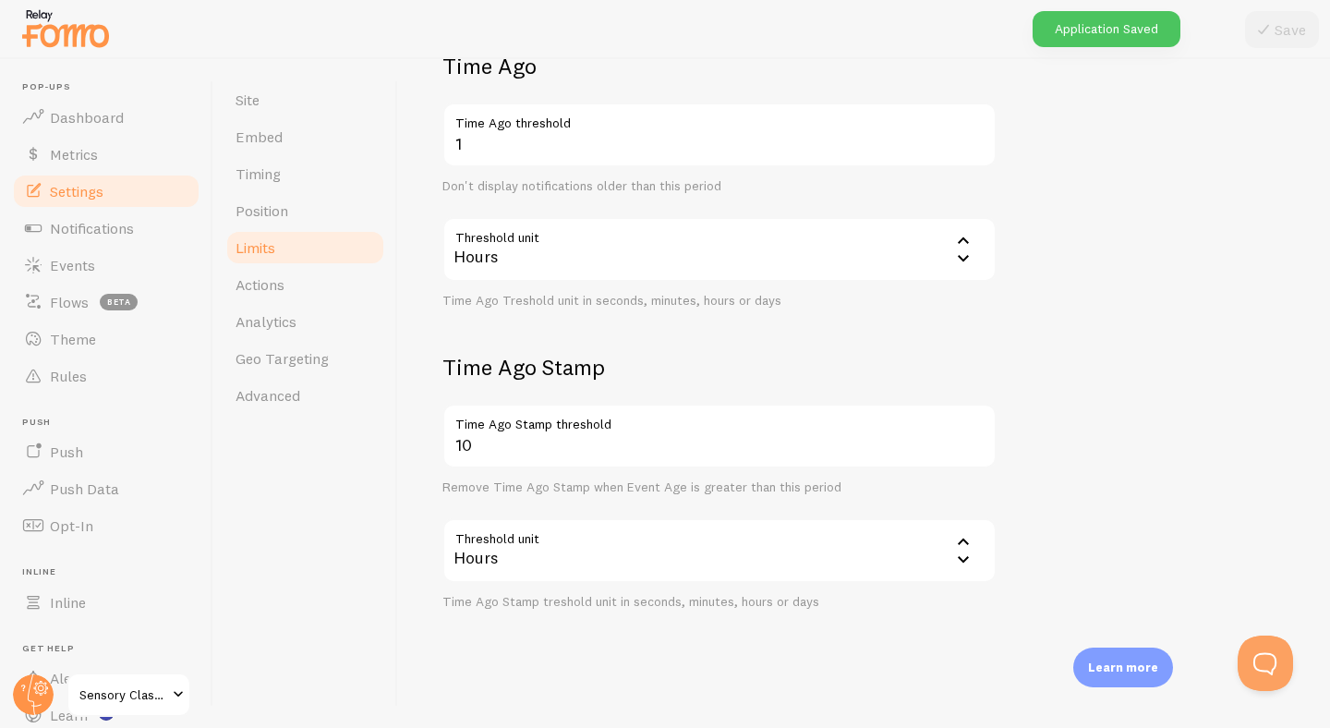
scroll to position [808, 0]
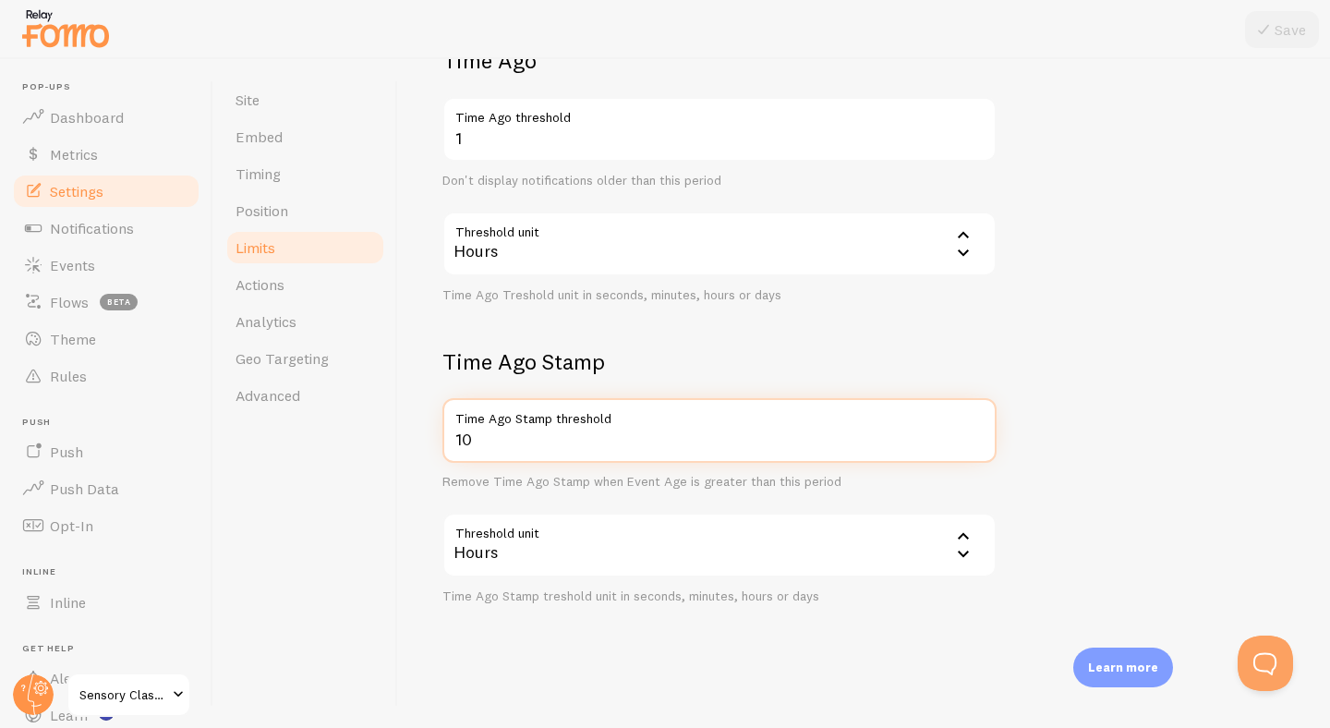
click at [493, 443] on input "10" at bounding box center [719, 430] width 554 height 65
type input "1"
type input "2"
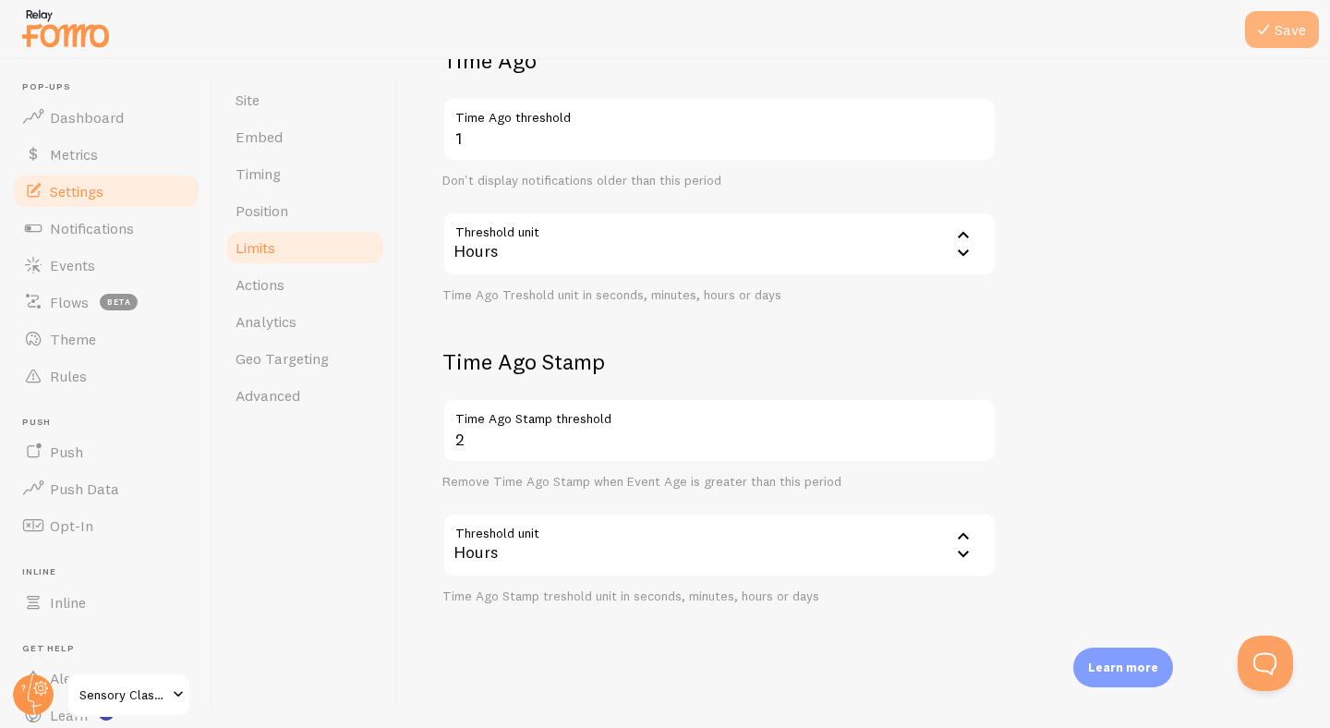
click at [1259, 29] on icon at bounding box center [1263, 29] width 22 height 22
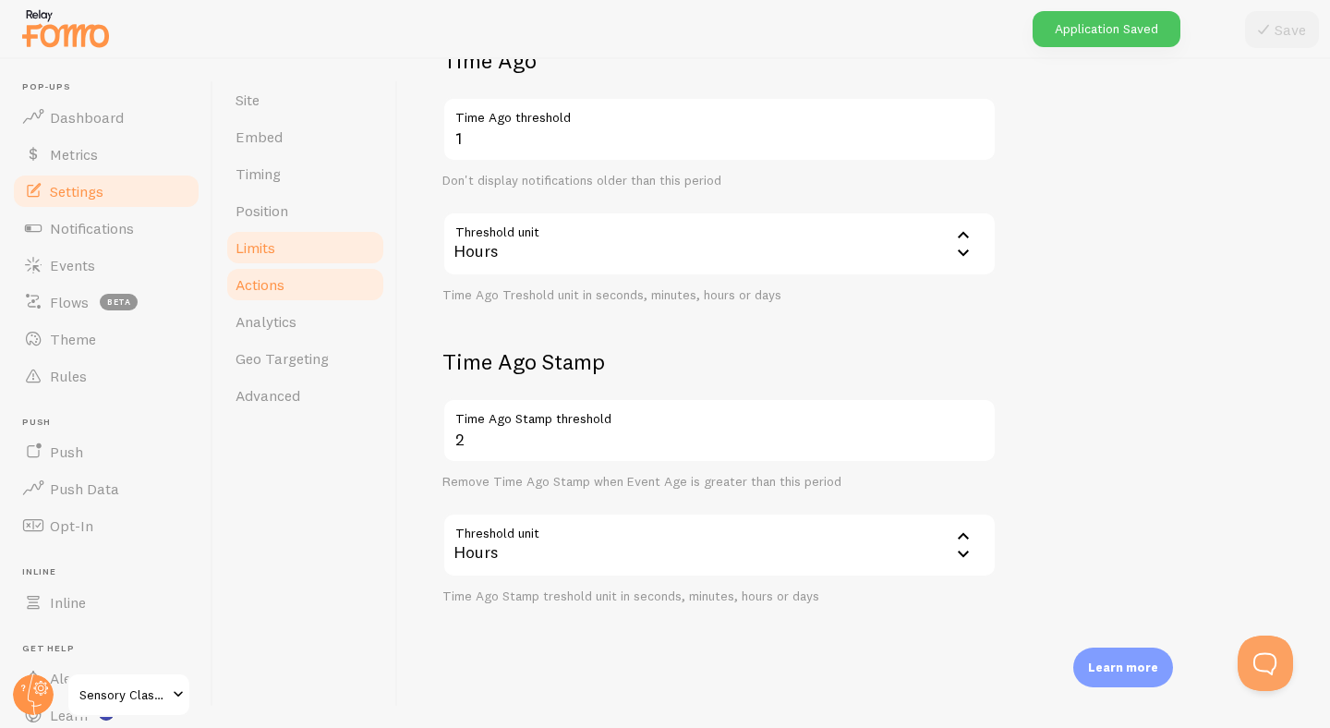
click at [316, 287] on link "Actions" at bounding box center [305, 284] width 162 height 37
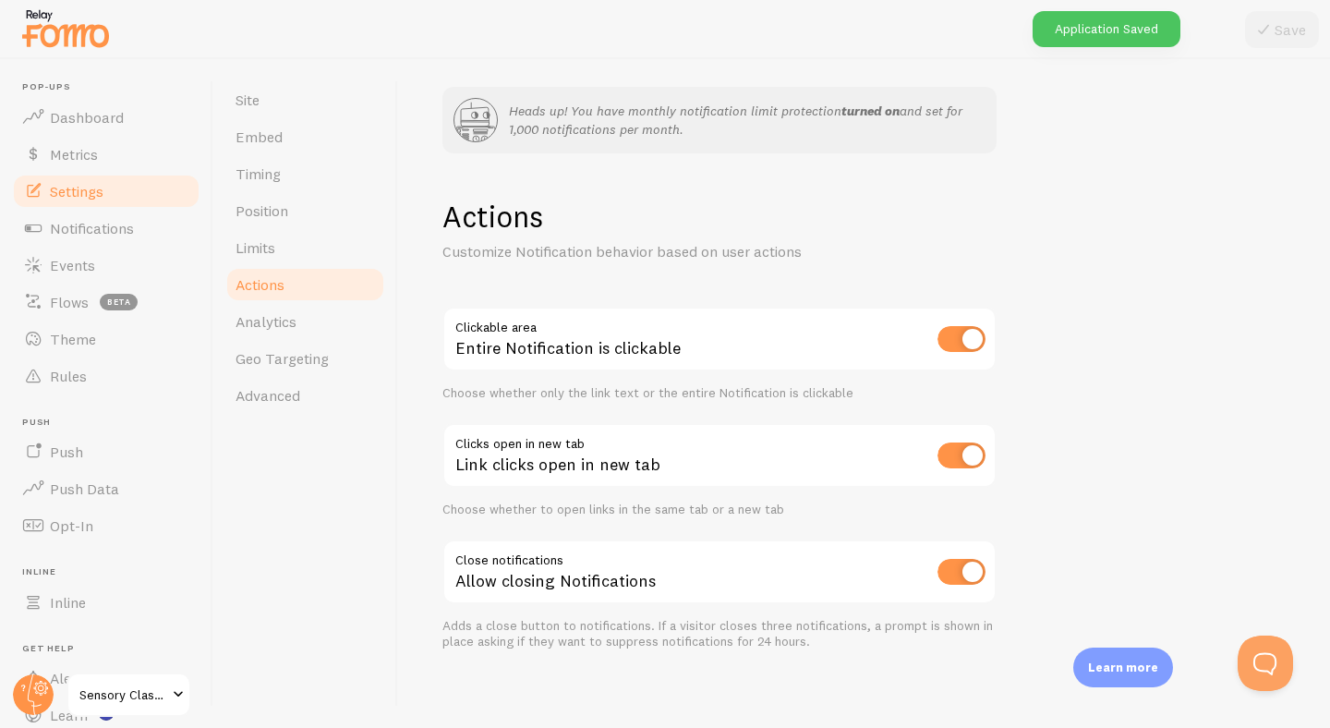
scroll to position [27, 0]
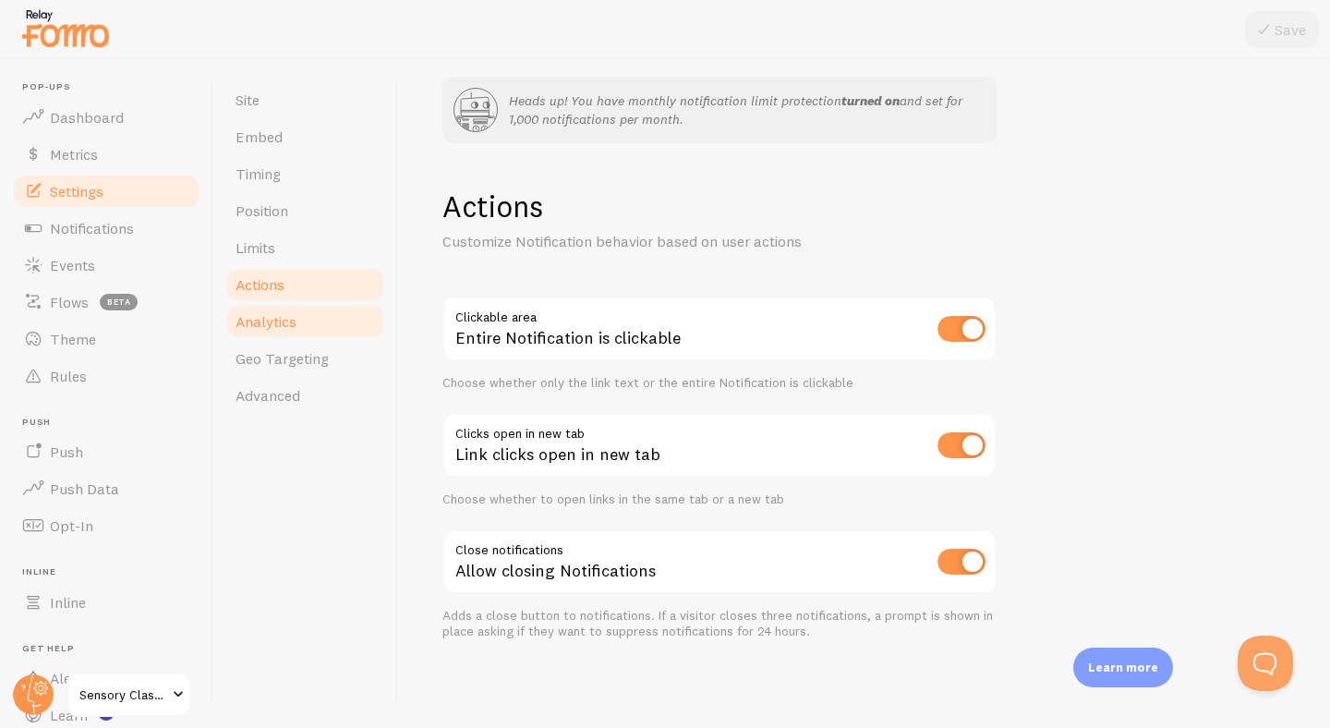
click at [320, 325] on link "Analytics" at bounding box center [305, 321] width 162 height 37
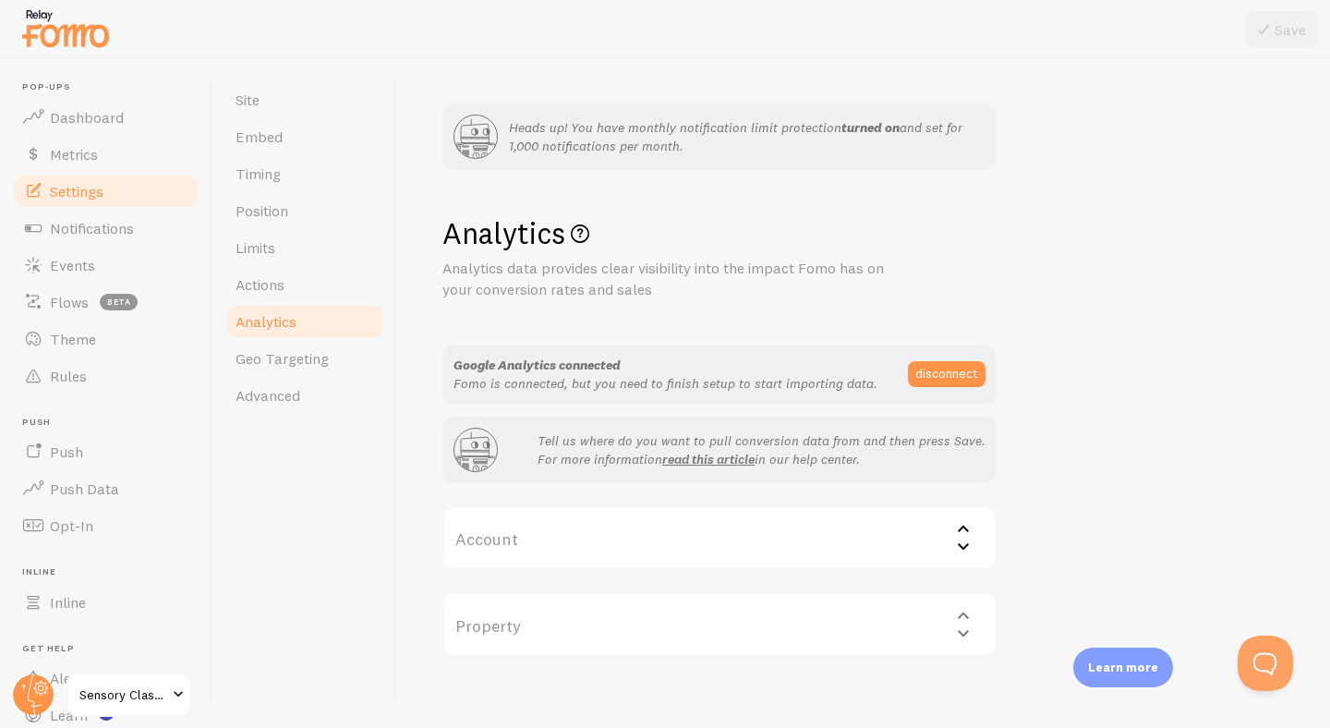
scroll to position [4, 0]
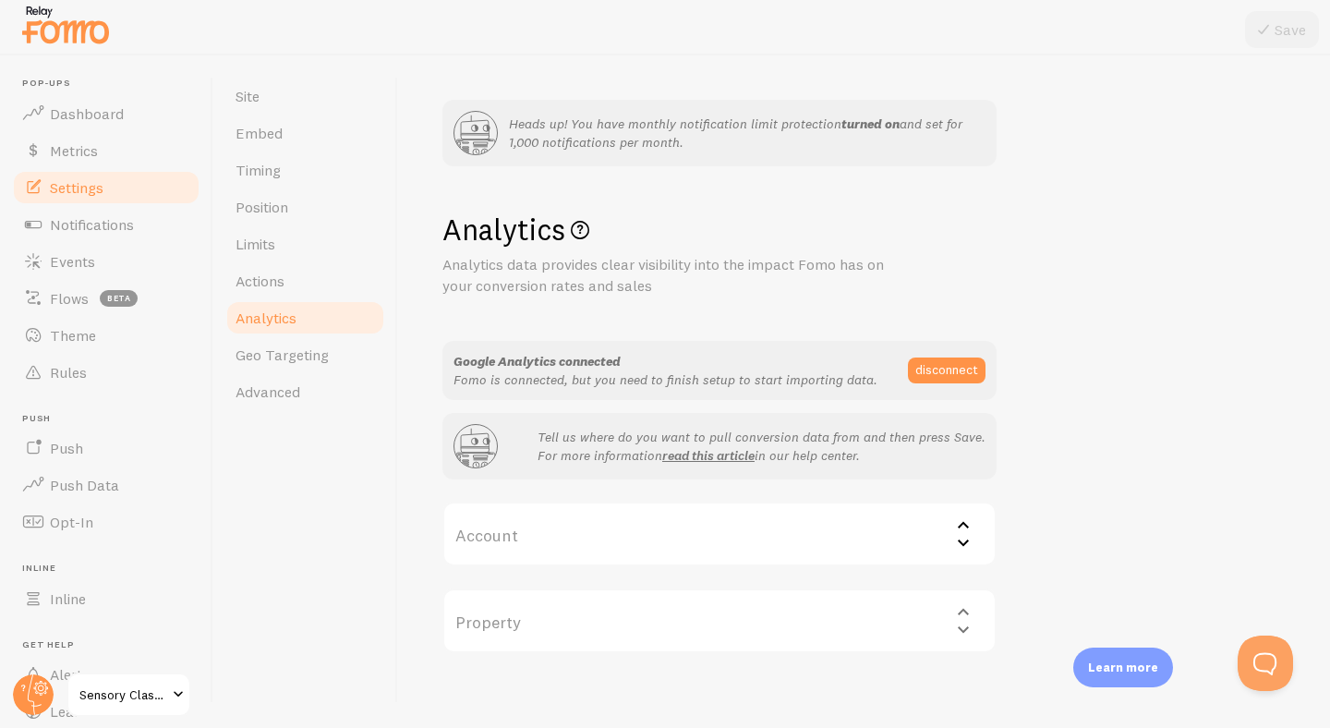
click at [543, 528] on label "Account" at bounding box center [719, 533] width 554 height 65
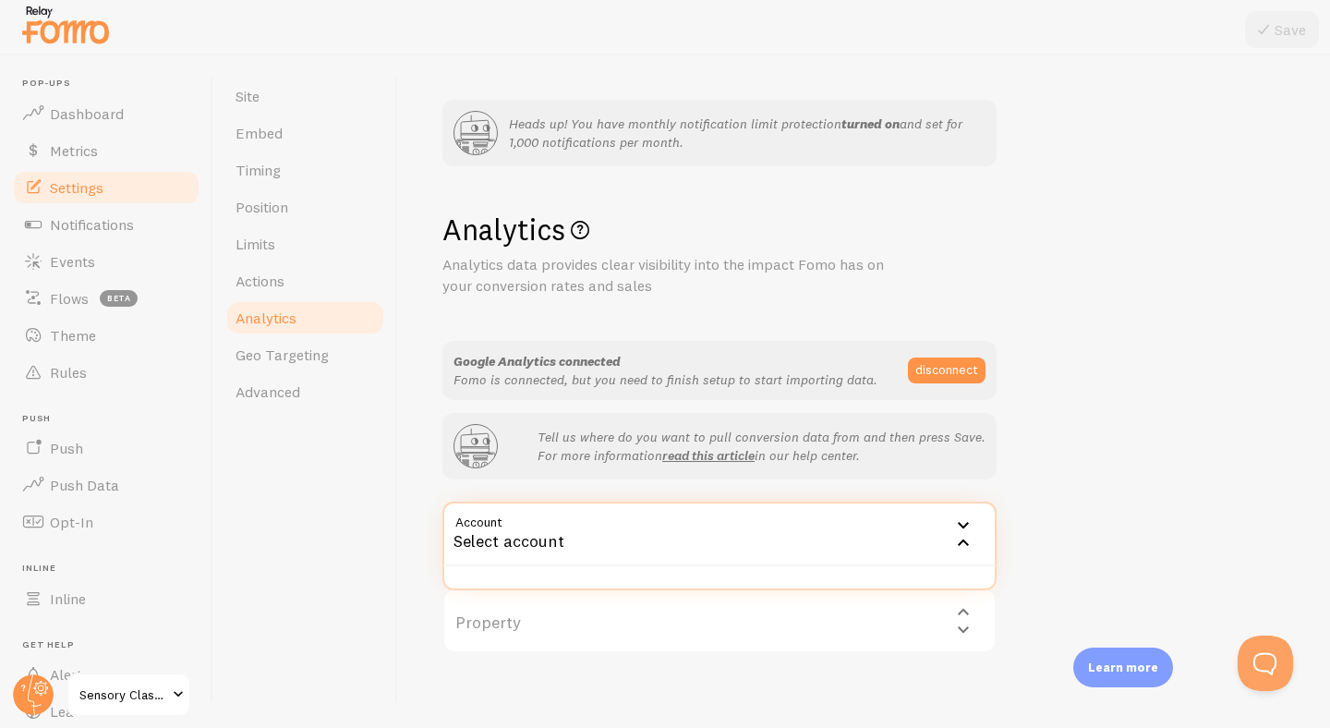
scroll to position [18, 0]
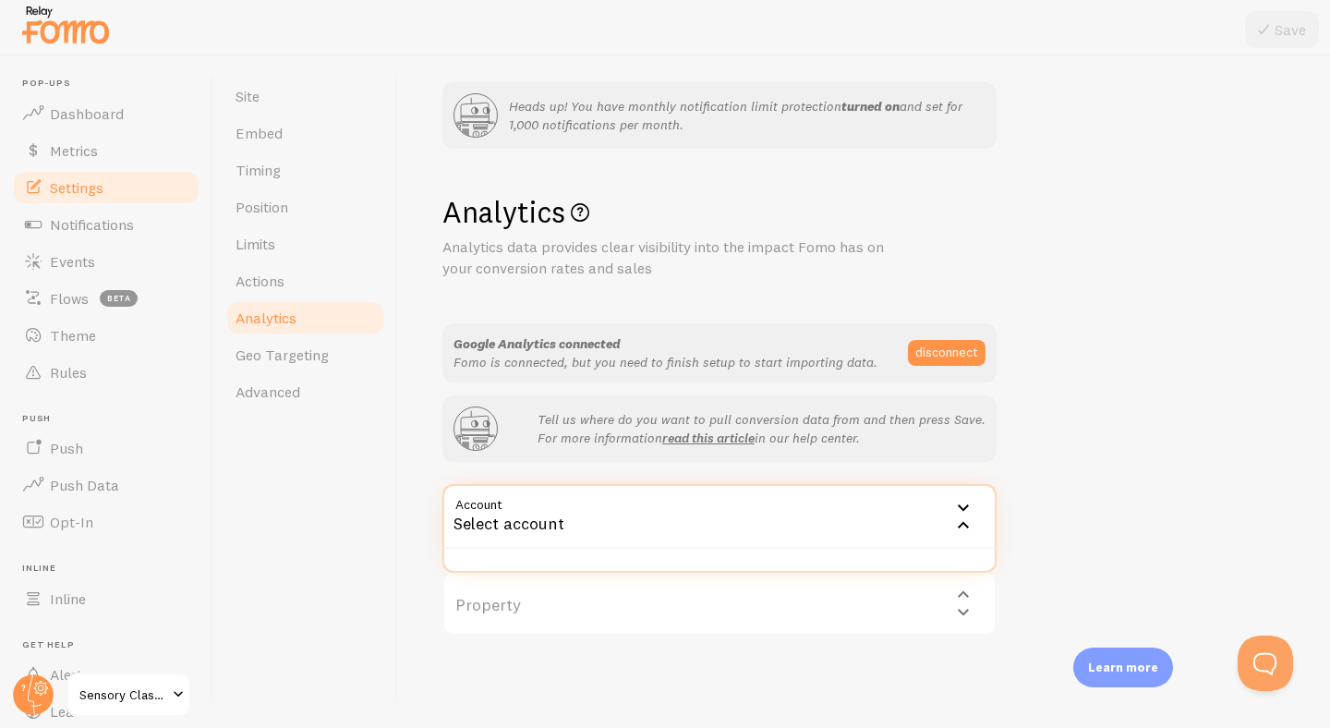
click at [361, 552] on div "Site Embed Timing Position Limits Actions Analytics Geo Targeting Advanced" at bounding box center [305, 389] width 185 height 669
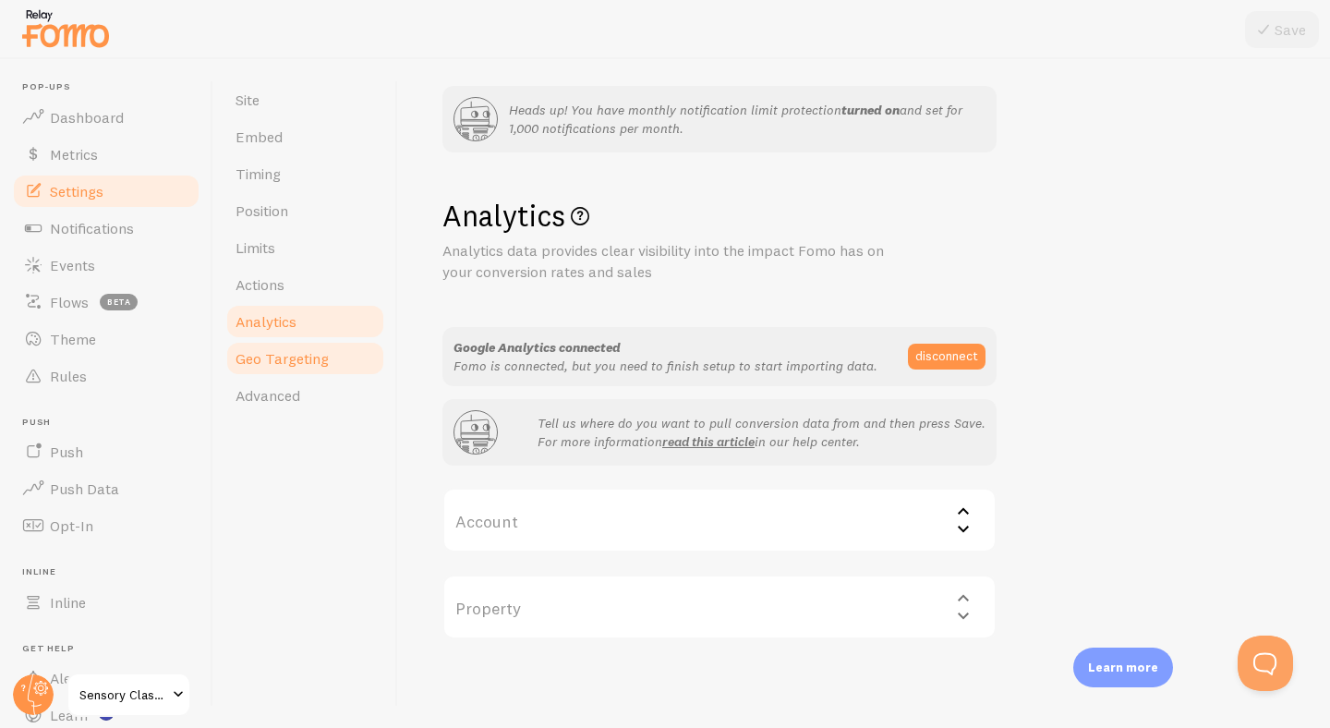
click at [282, 371] on link "Geo Targeting" at bounding box center [305, 358] width 162 height 37
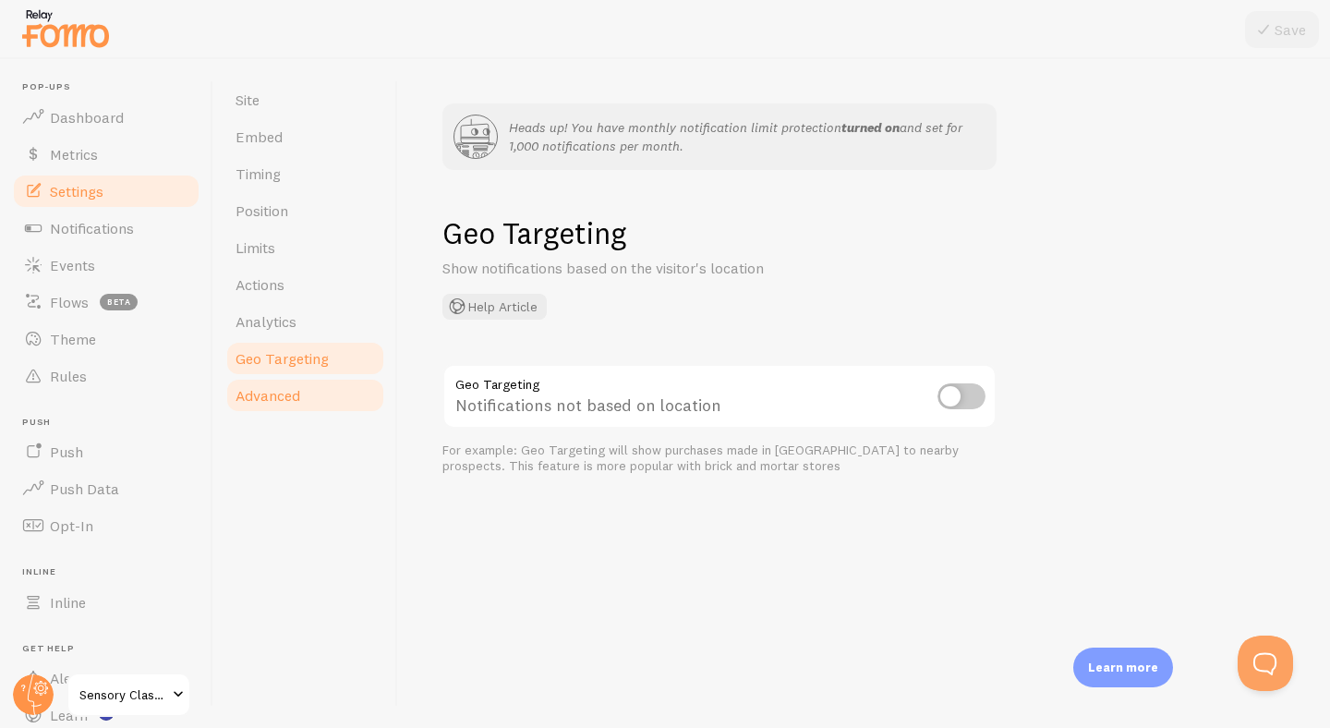
click at [259, 396] on span "Advanced" at bounding box center [267, 395] width 65 height 18
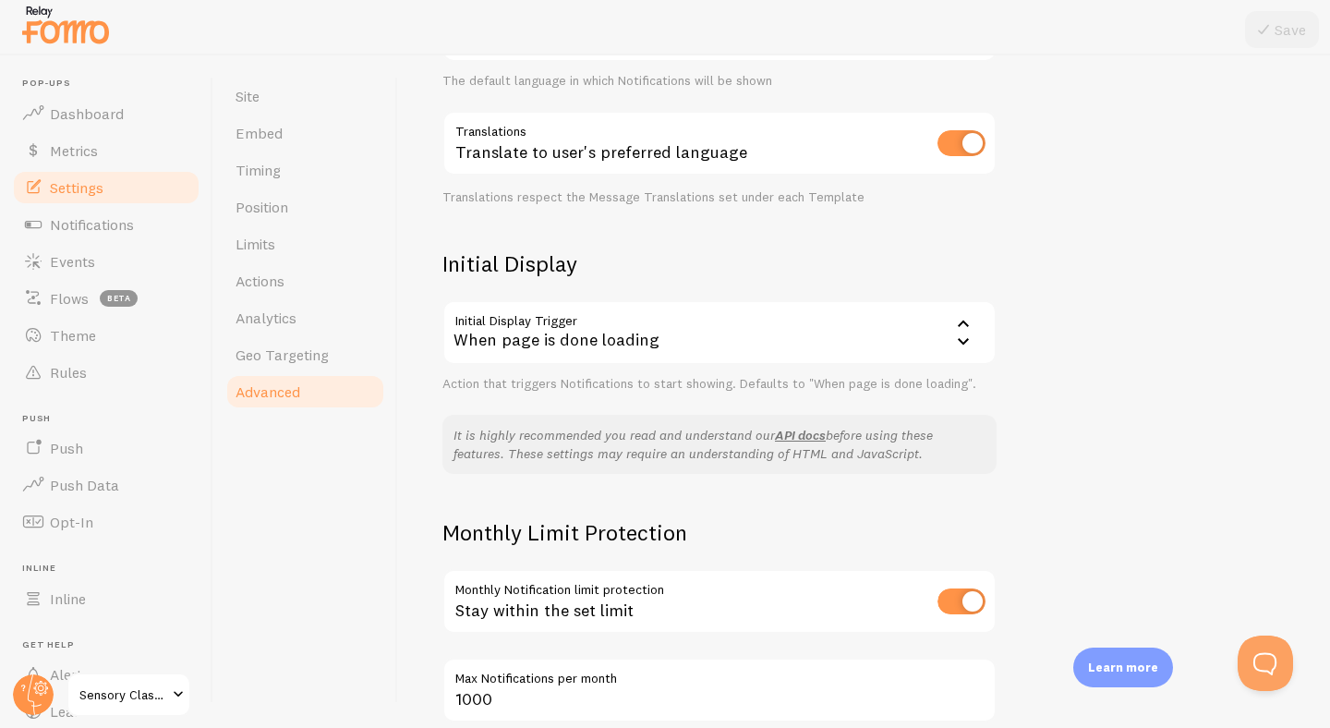
scroll to position [377, 0]
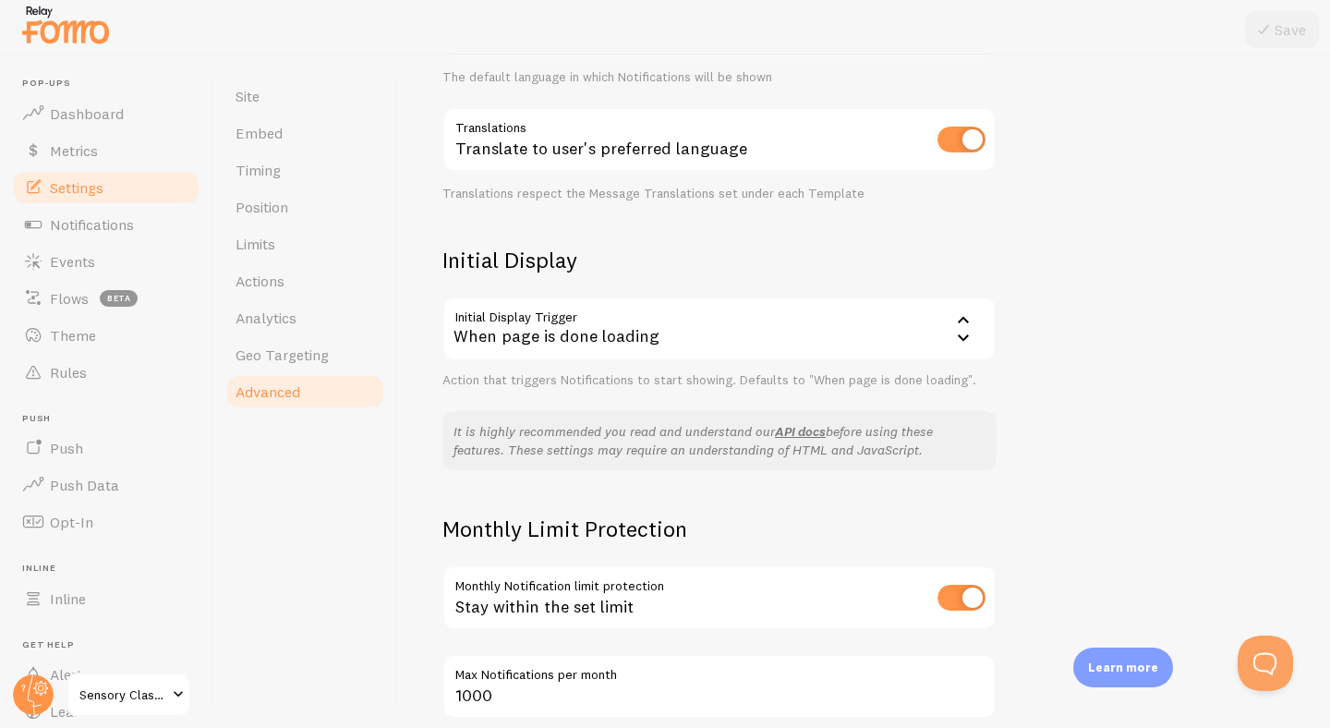
click at [738, 333] on div "When page is done loading" at bounding box center [719, 328] width 554 height 65
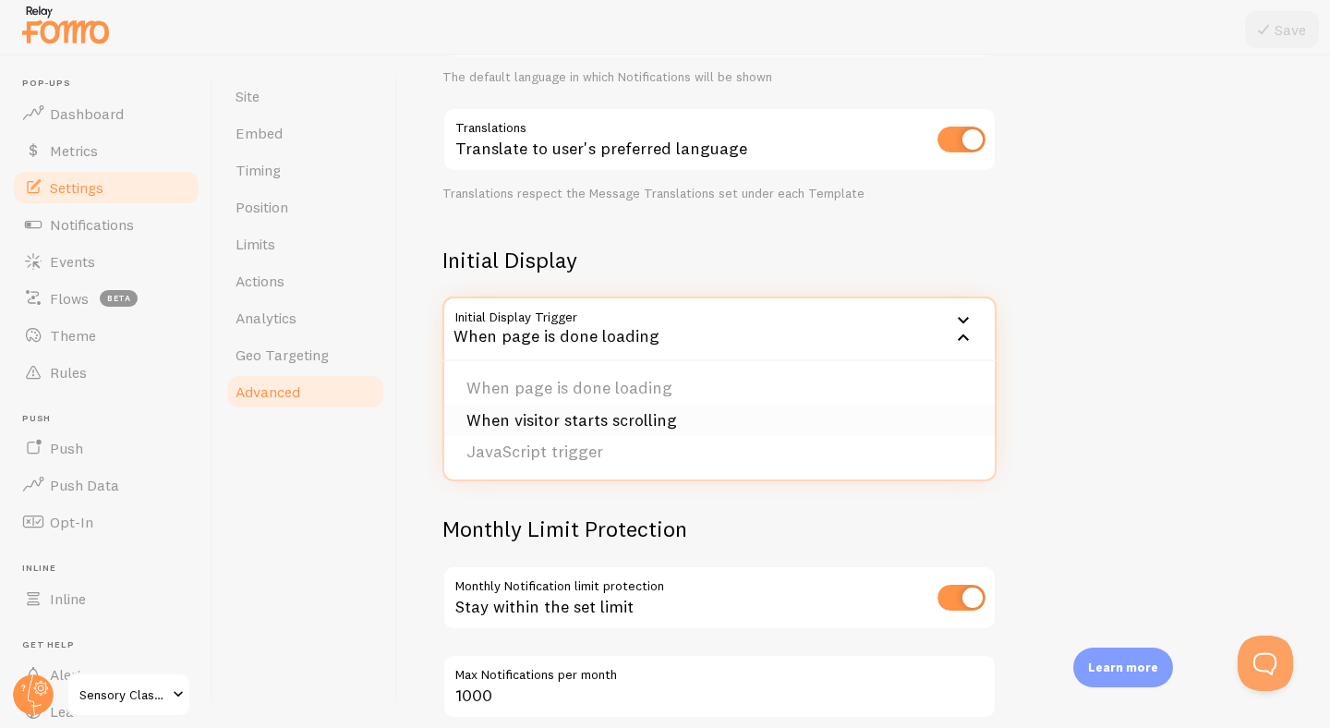
click at [729, 417] on li "When visitor starts scrolling" at bounding box center [719, 420] width 550 height 32
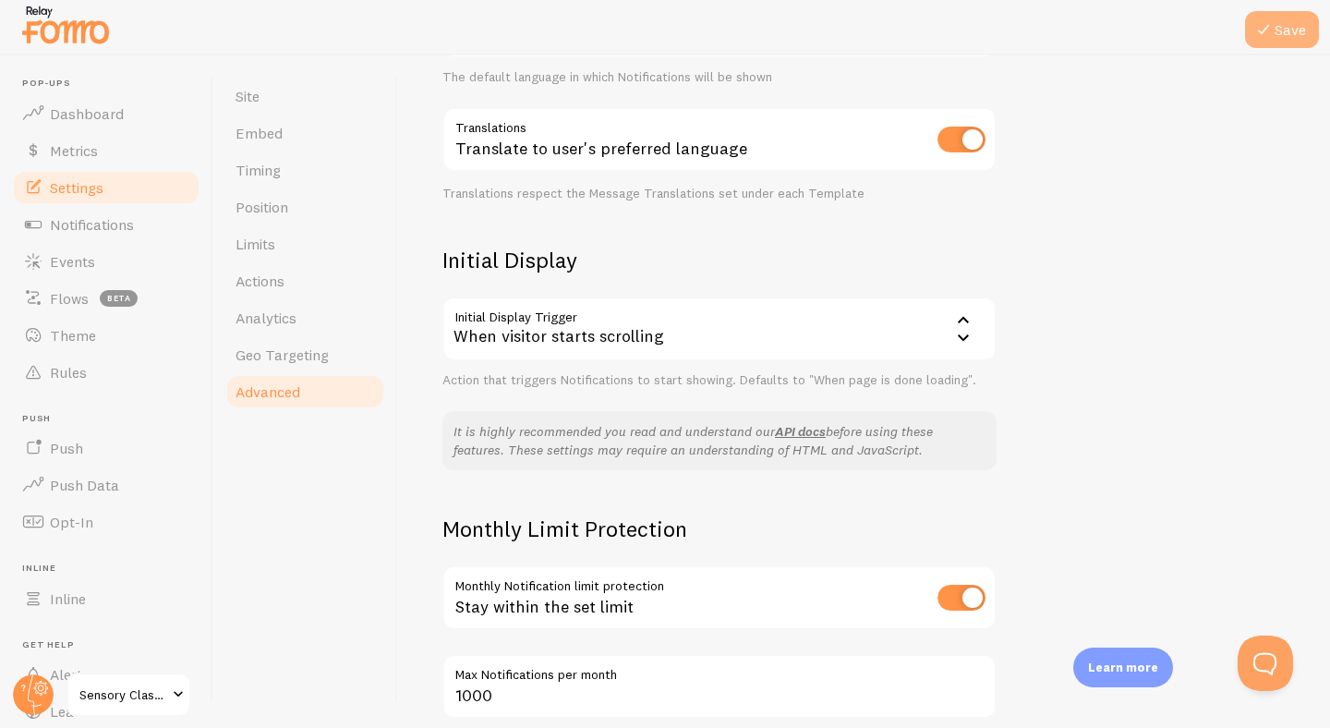
click at [1278, 32] on button "Save" at bounding box center [1282, 29] width 74 height 37
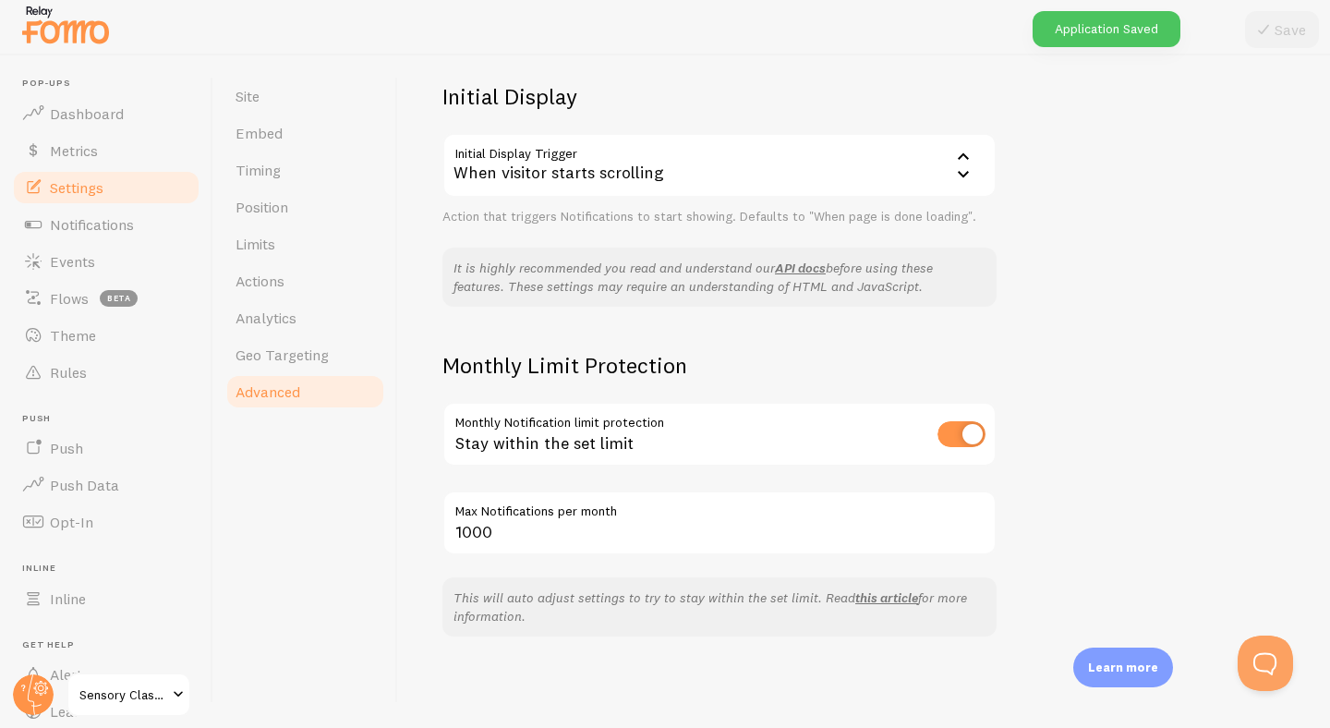
scroll to position [541, 0]
click at [951, 433] on input "checkbox" at bounding box center [961, 433] width 48 height 26
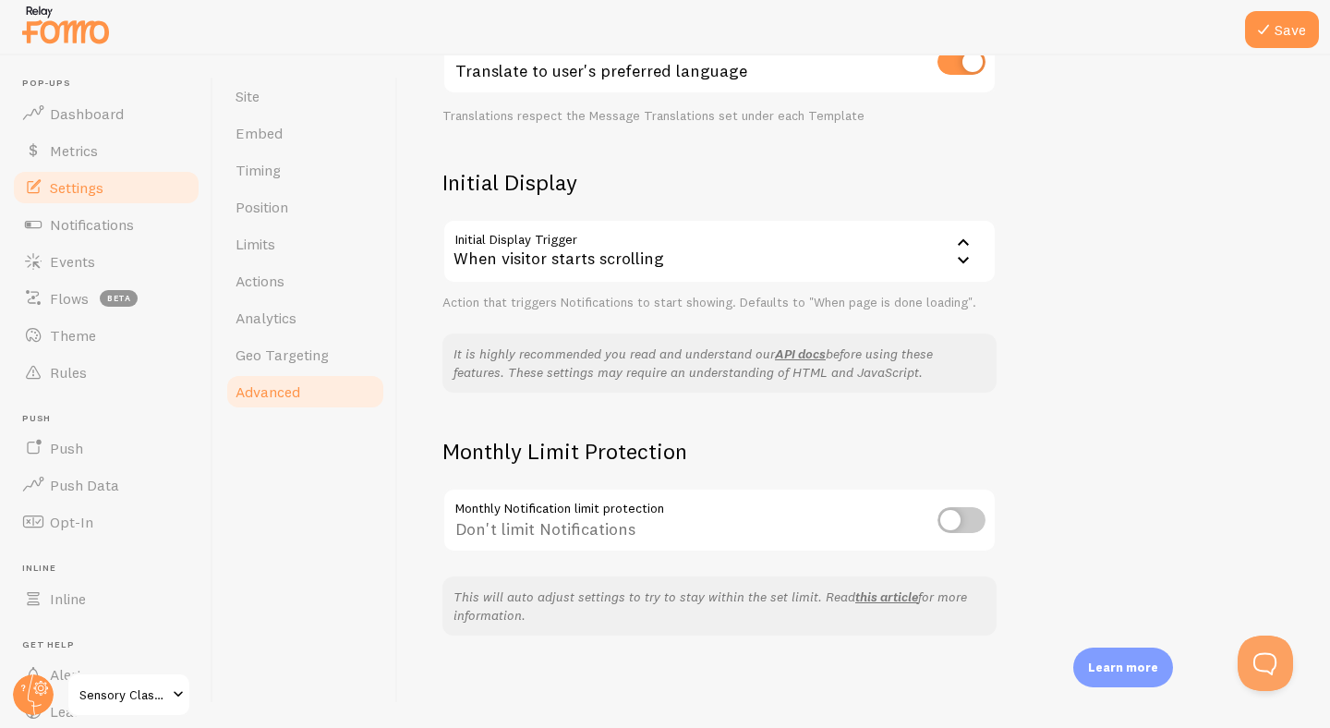
scroll to position [454, 0]
click at [969, 525] on input "checkbox" at bounding box center [961, 520] width 48 height 26
checkbox input "true"
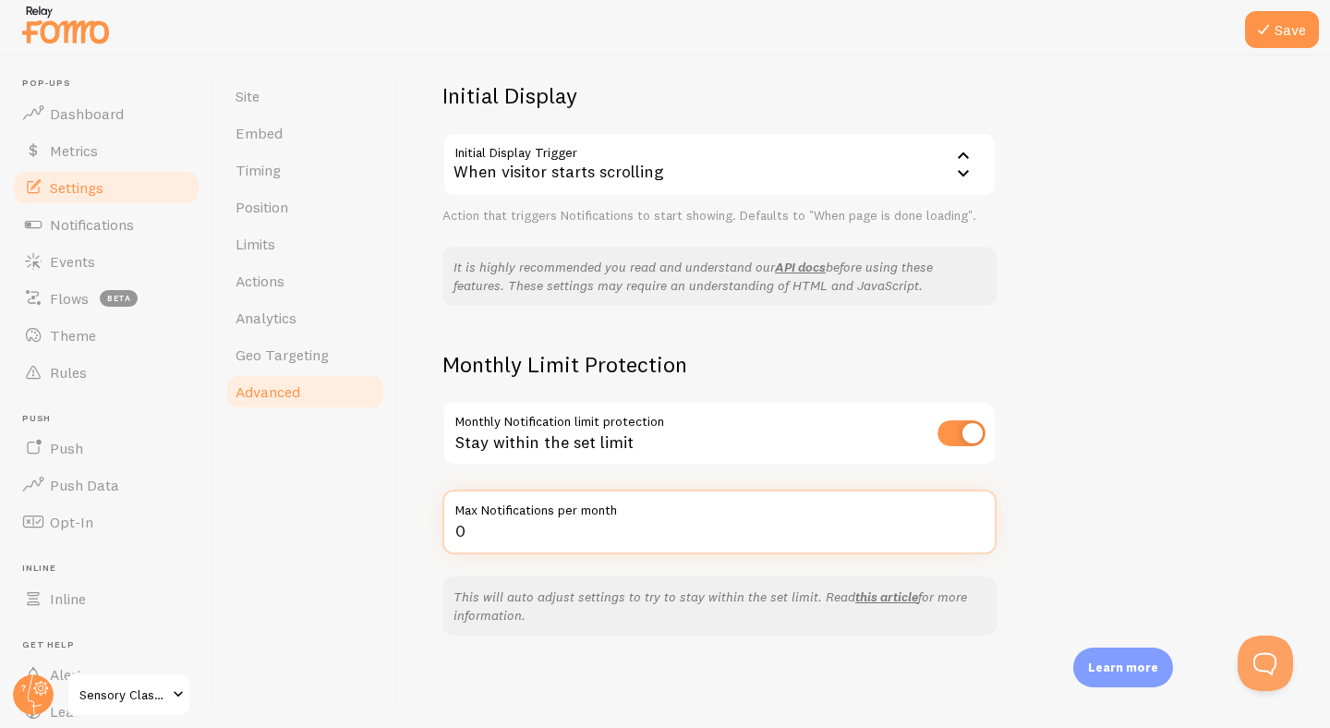
click at [816, 526] on input "0" at bounding box center [719, 521] width 554 height 65
type input "1000"
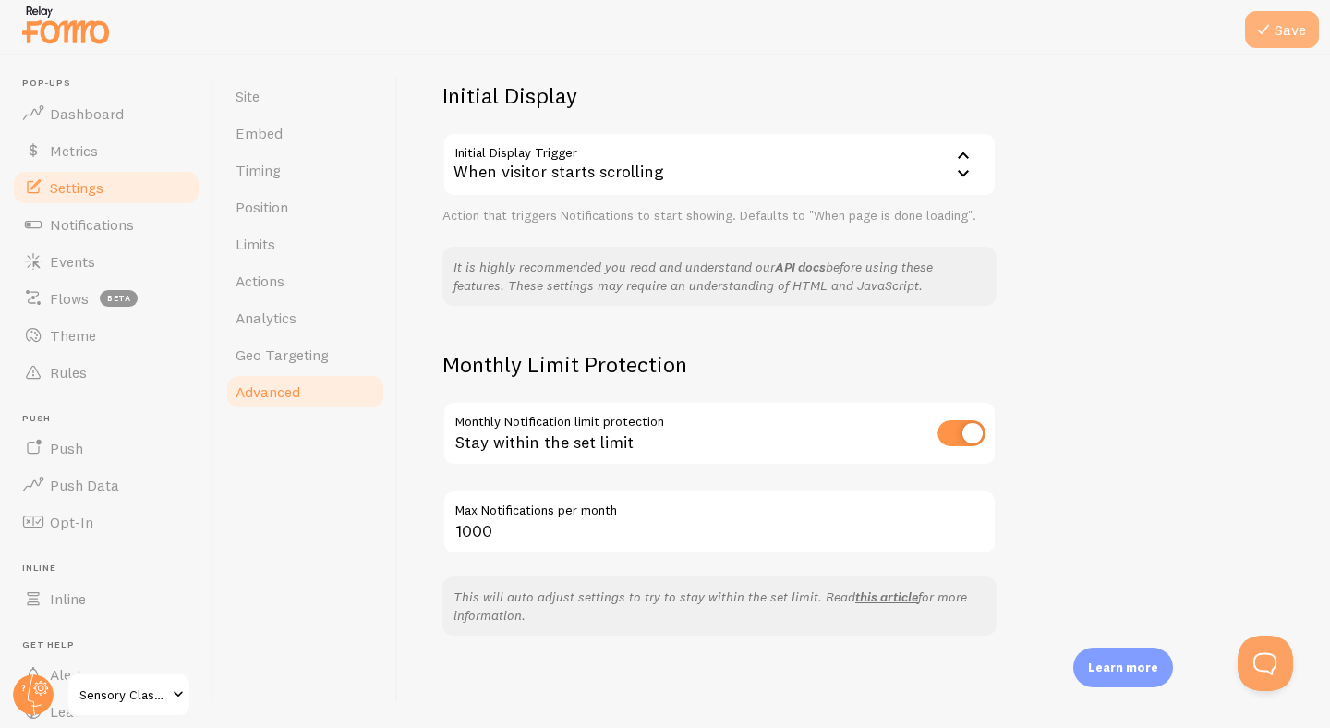
click at [1287, 22] on button "Save" at bounding box center [1282, 29] width 74 height 37
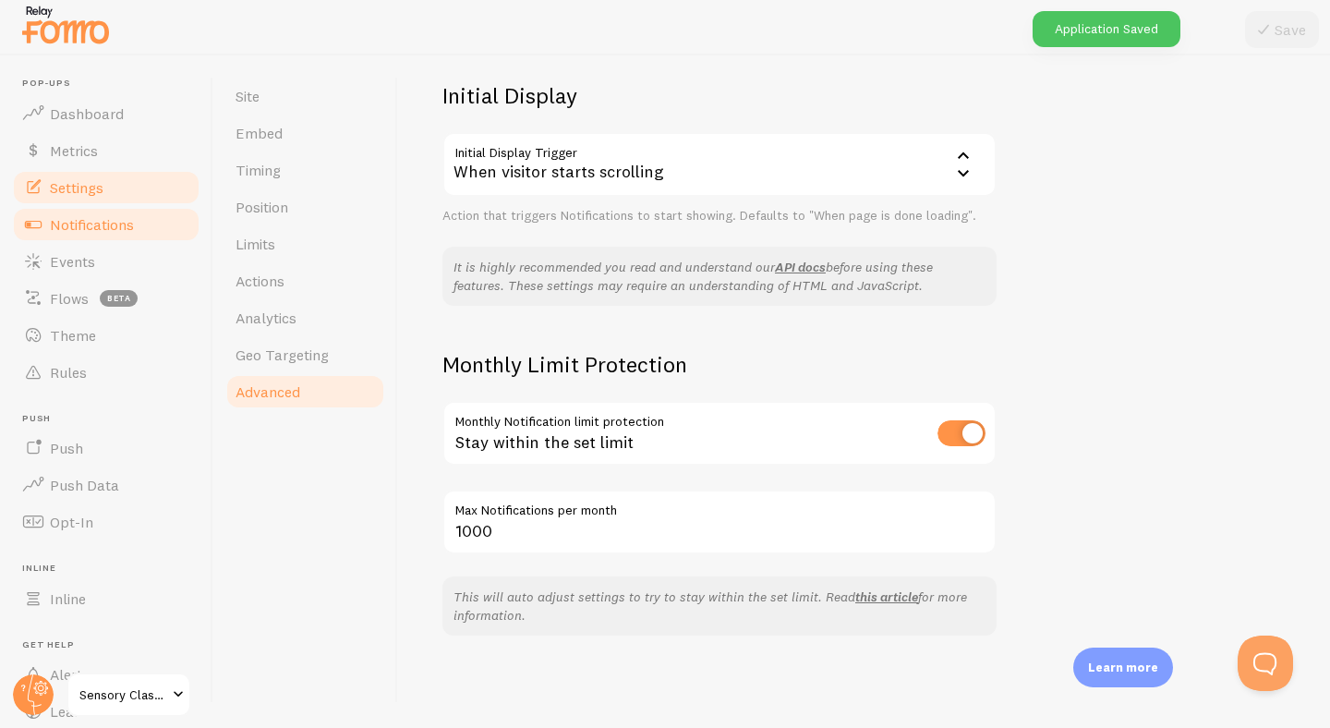
click at [115, 226] on span "Notifications" at bounding box center [92, 224] width 84 height 18
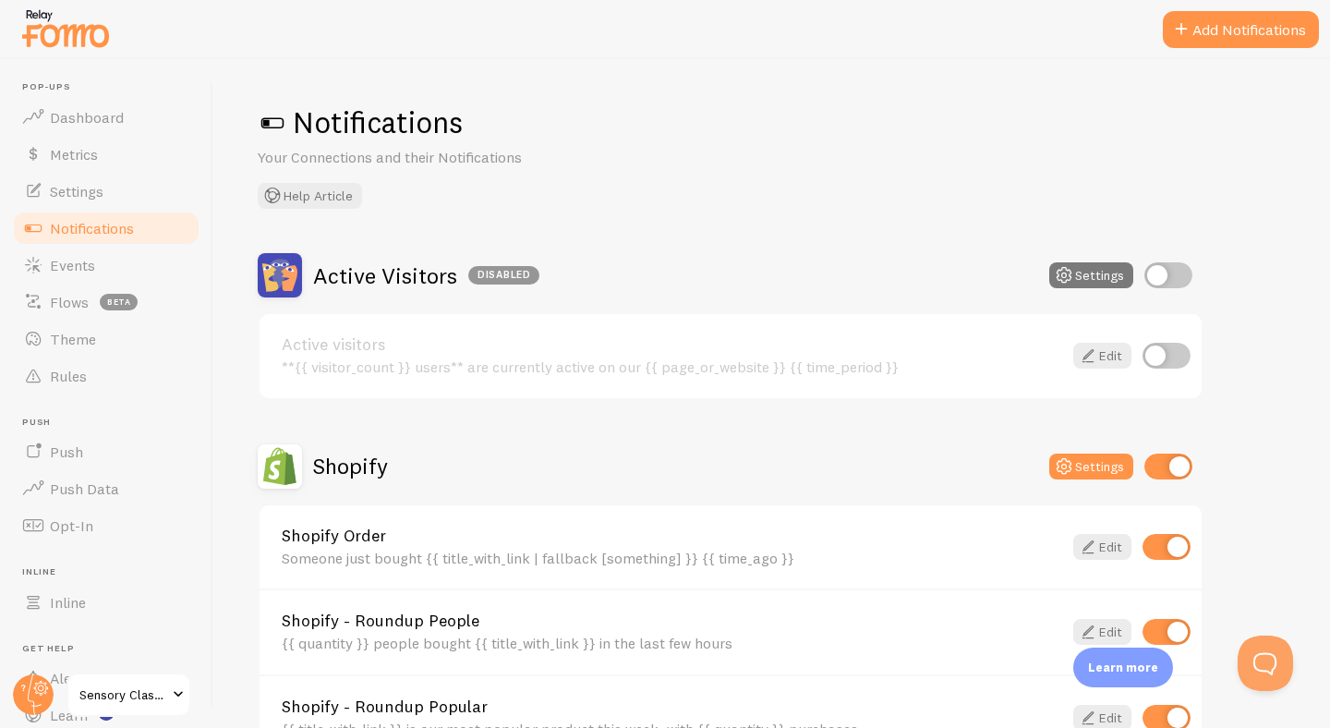
click at [1078, 272] on button "Settings" at bounding box center [1091, 275] width 84 height 26
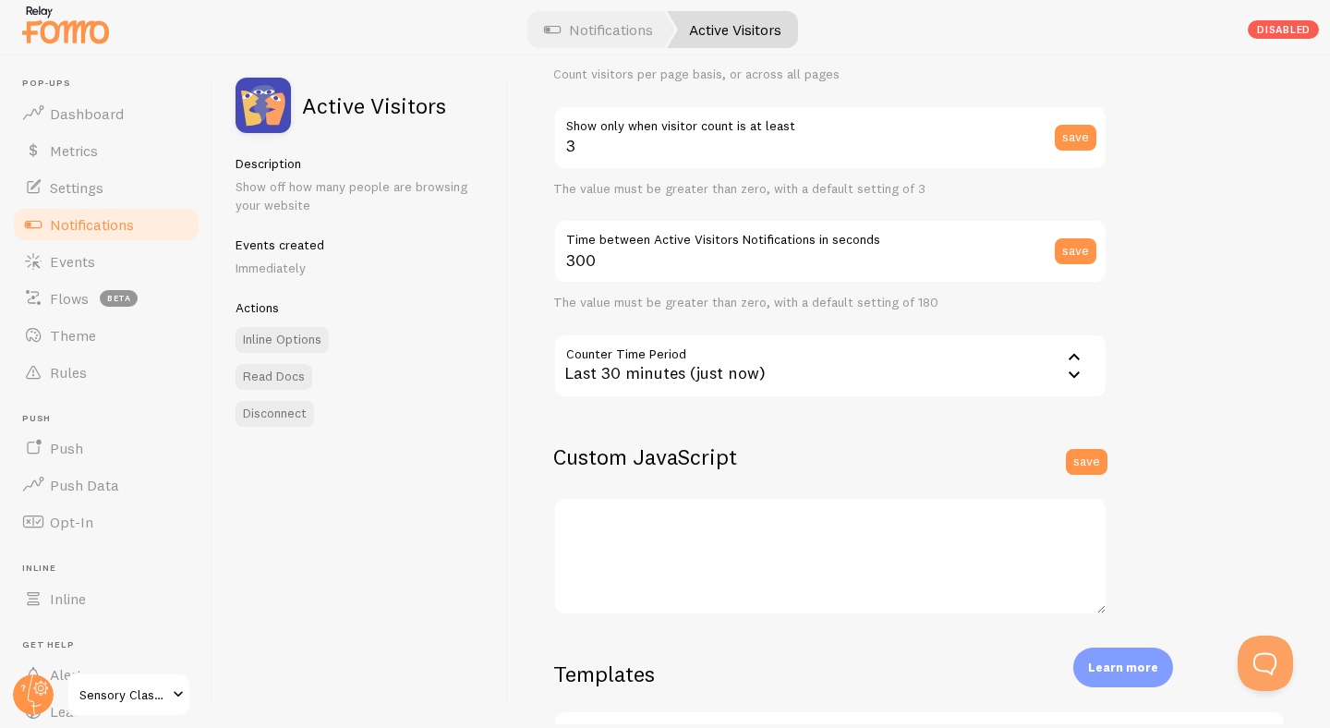
scroll to position [280, 0]
click at [585, 31] on link "Notifications" at bounding box center [598, 29] width 153 height 37
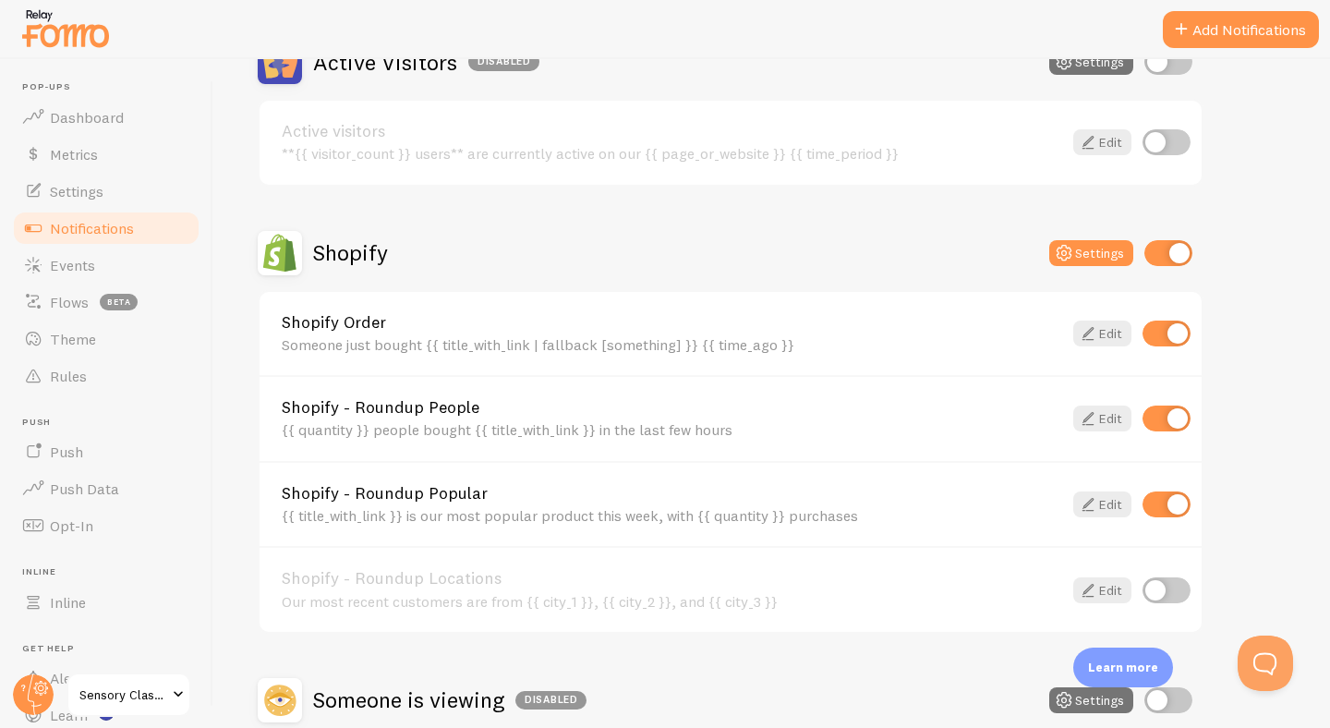
scroll to position [214, 0]
click at [1068, 251] on icon at bounding box center [1064, 252] width 22 height 22
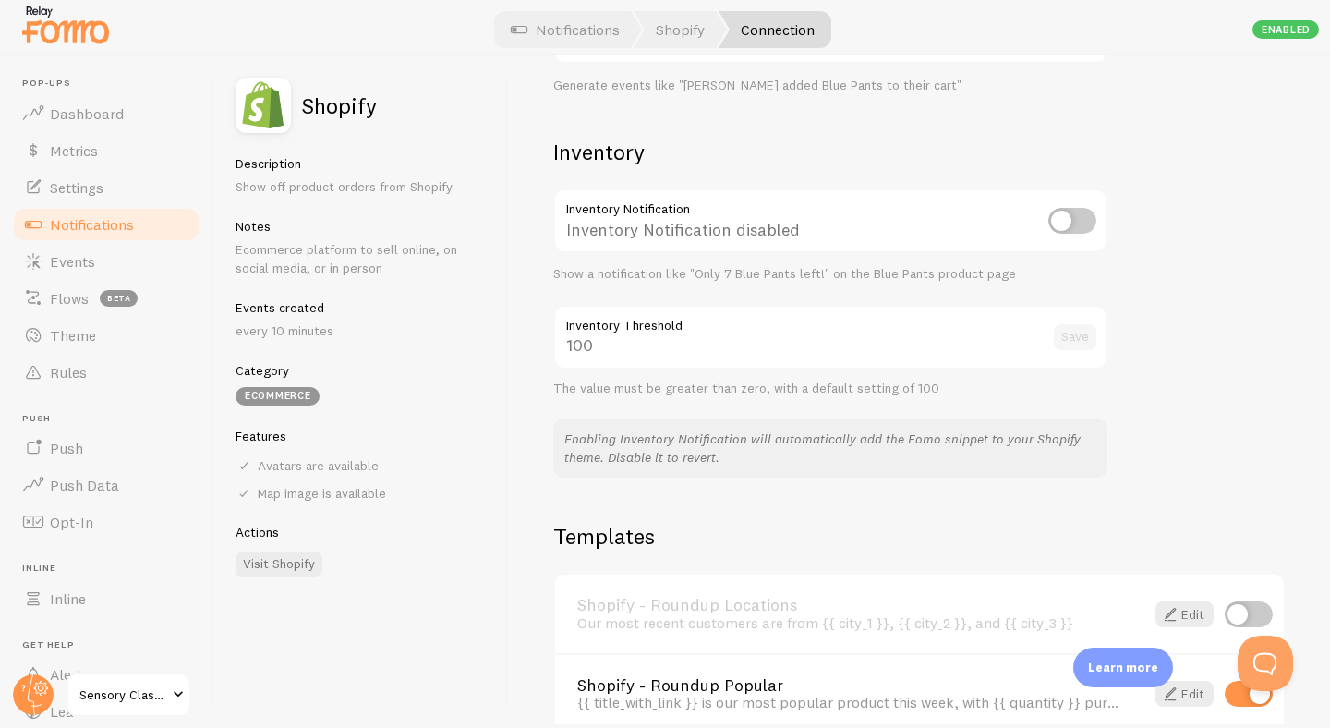
scroll to position [879, 0]
click at [1087, 216] on input "checkbox" at bounding box center [1072, 218] width 48 height 26
checkbox input "true"
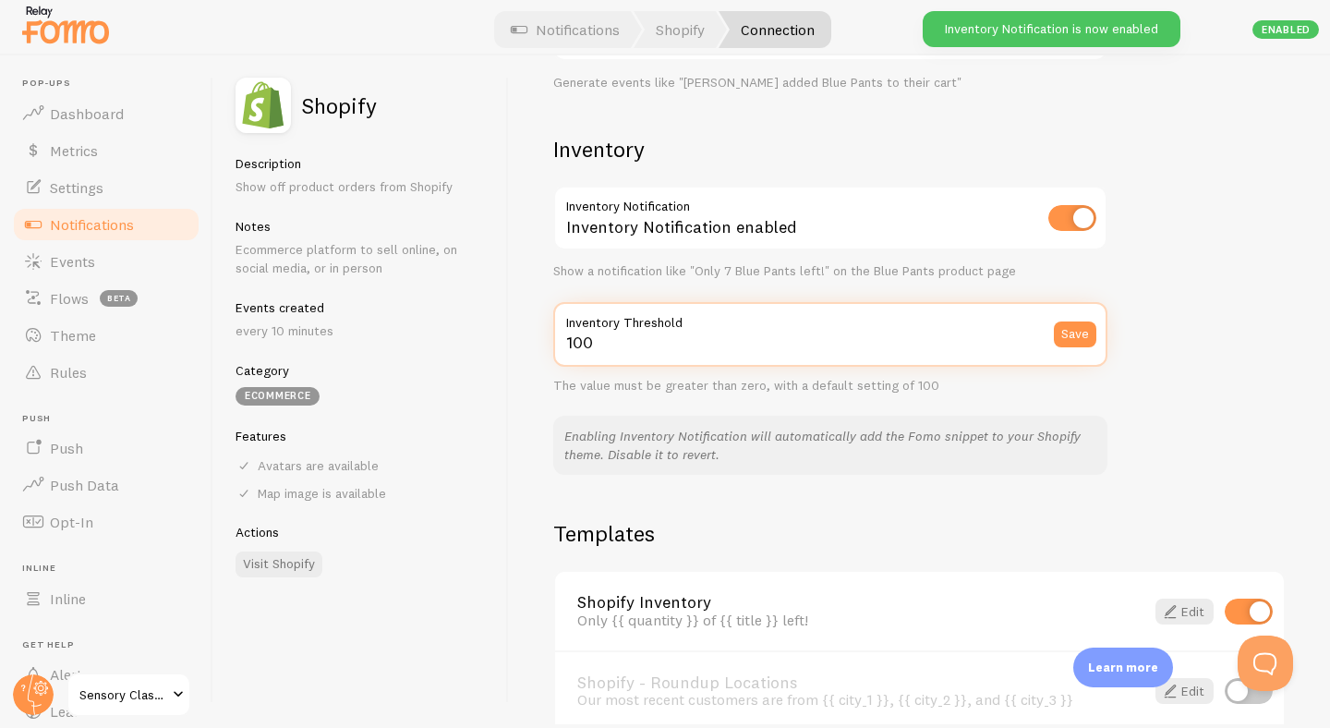
click at [650, 346] on input "100" at bounding box center [830, 334] width 554 height 65
drag, startPoint x: 671, startPoint y: 344, endPoint x: 576, endPoint y: 346, distance: 95.1
click at [576, 346] on input "100" at bounding box center [830, 334] width 554 height 65
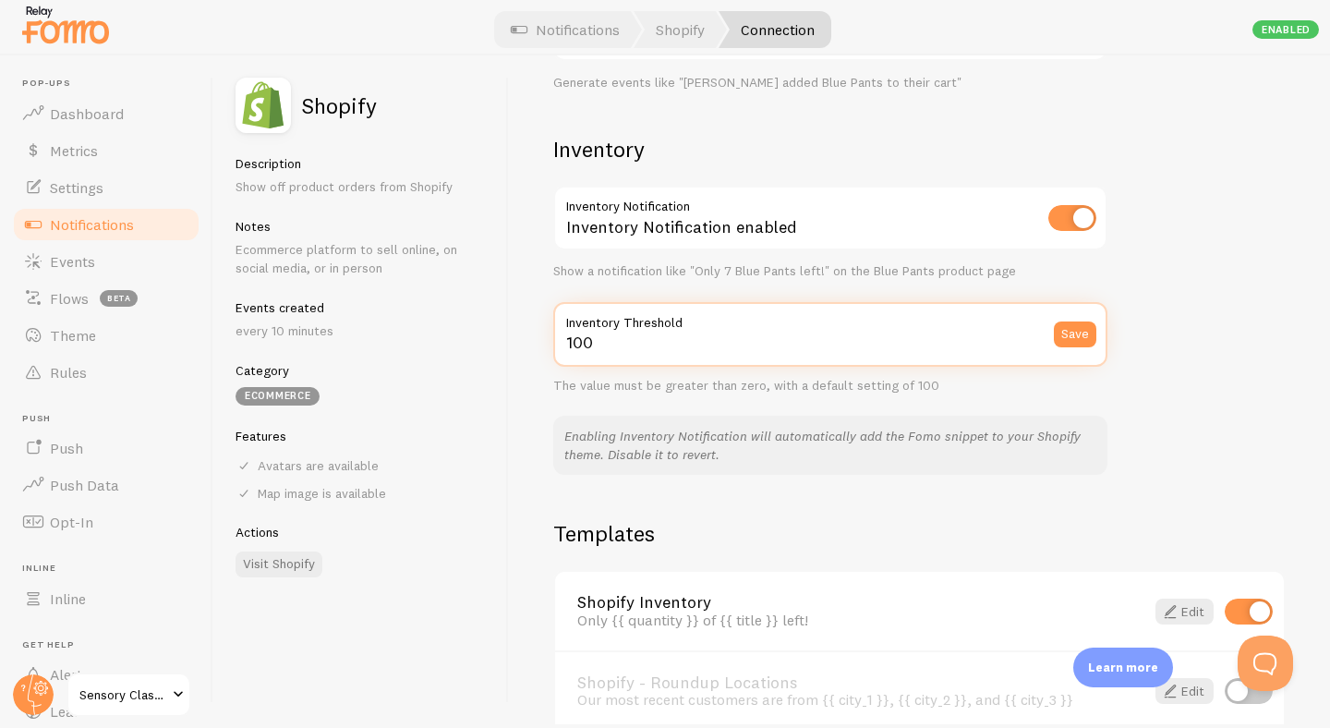
type input "1"
type input "3"
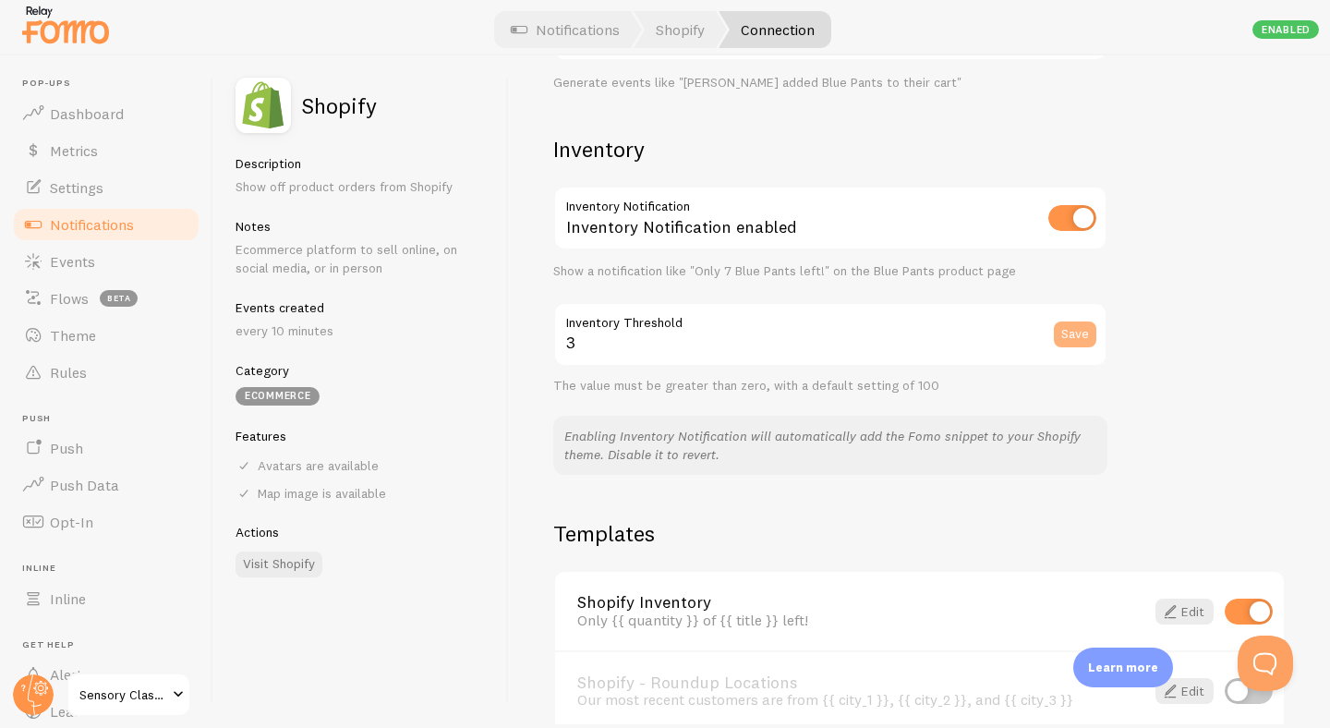
click at [1071, 339] on button "Save" at bounding box center [1075, 334] width 42 height 26
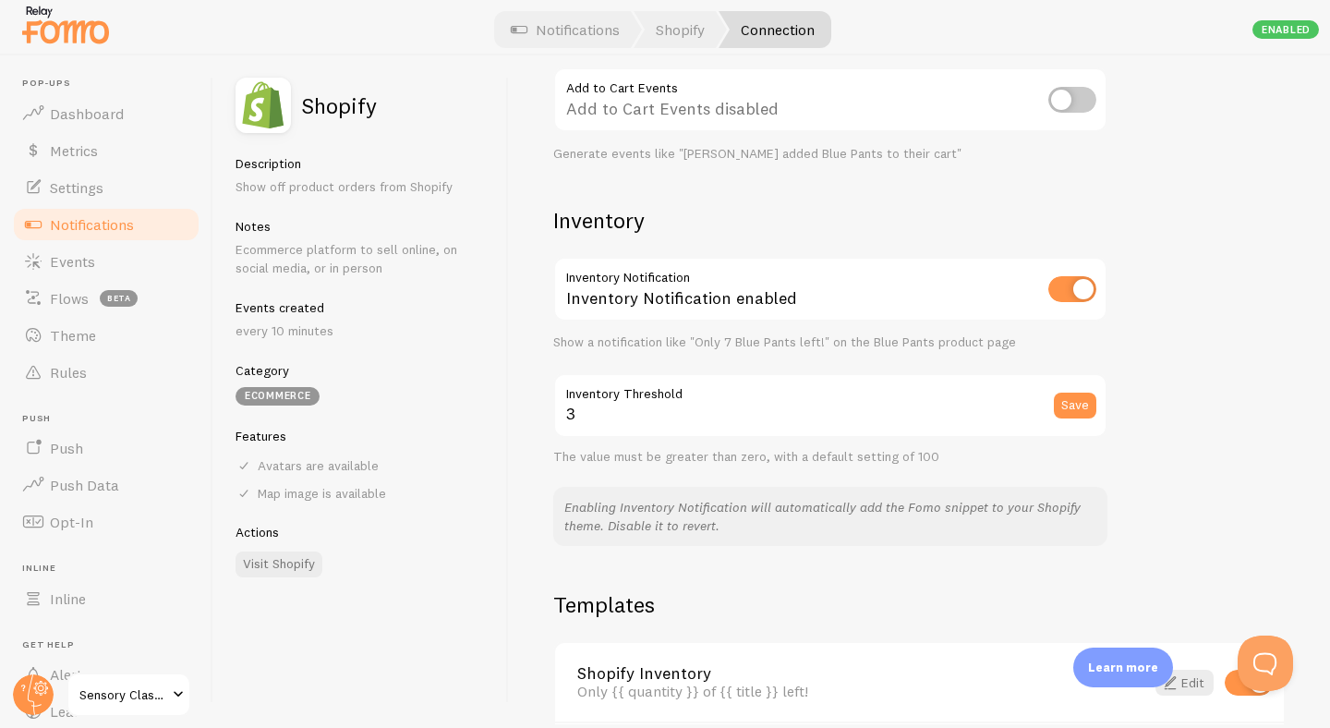
scroll to position [804, 0]
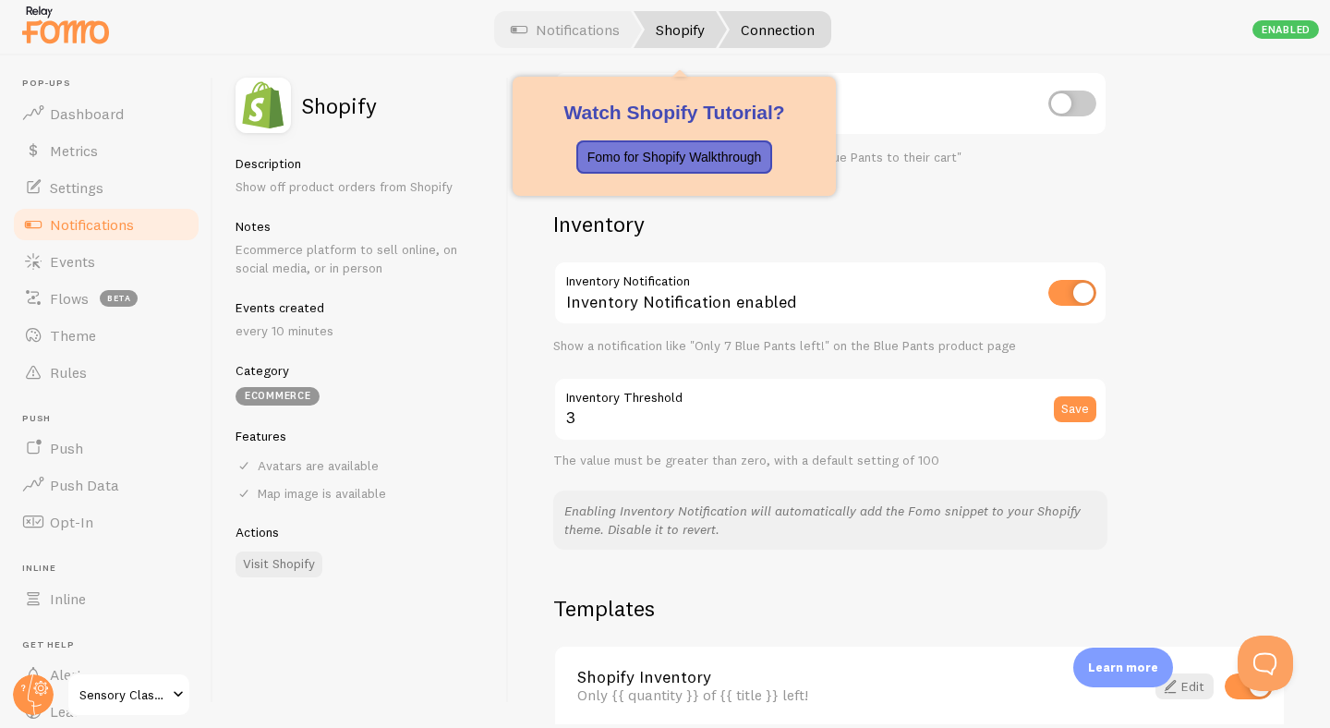
click at [676, 22] on link "Shopify" at bounding box center [679, 29] width 93 height 37
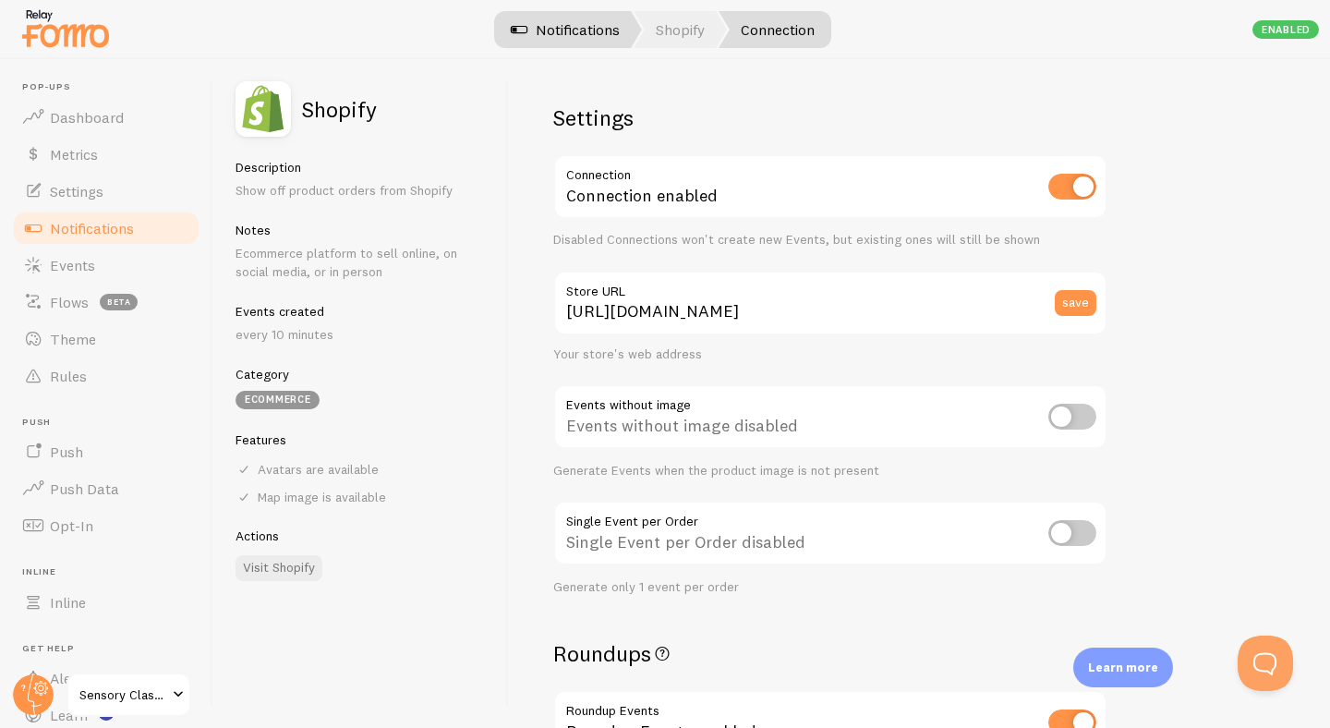
click at [589, 32] on link "Notifications" at bounding box center [564, 29] width 153 height 37
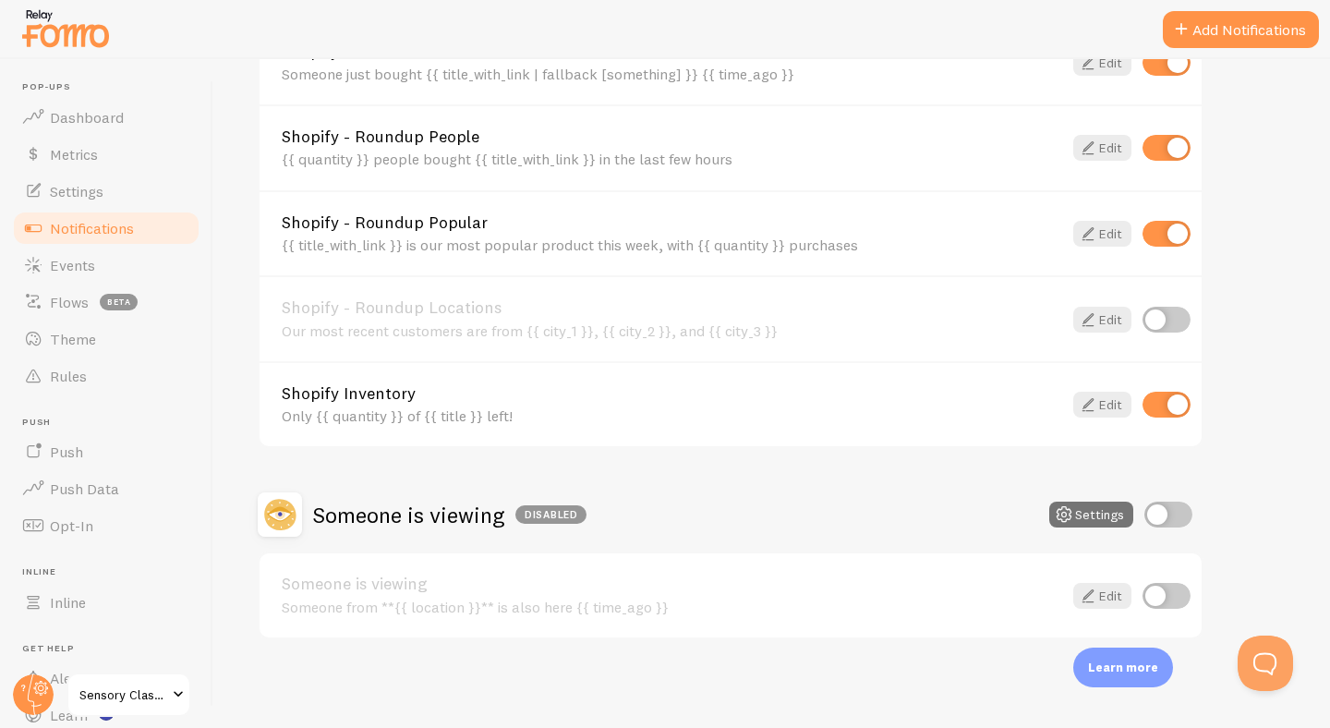
scroll to position [4, 0]
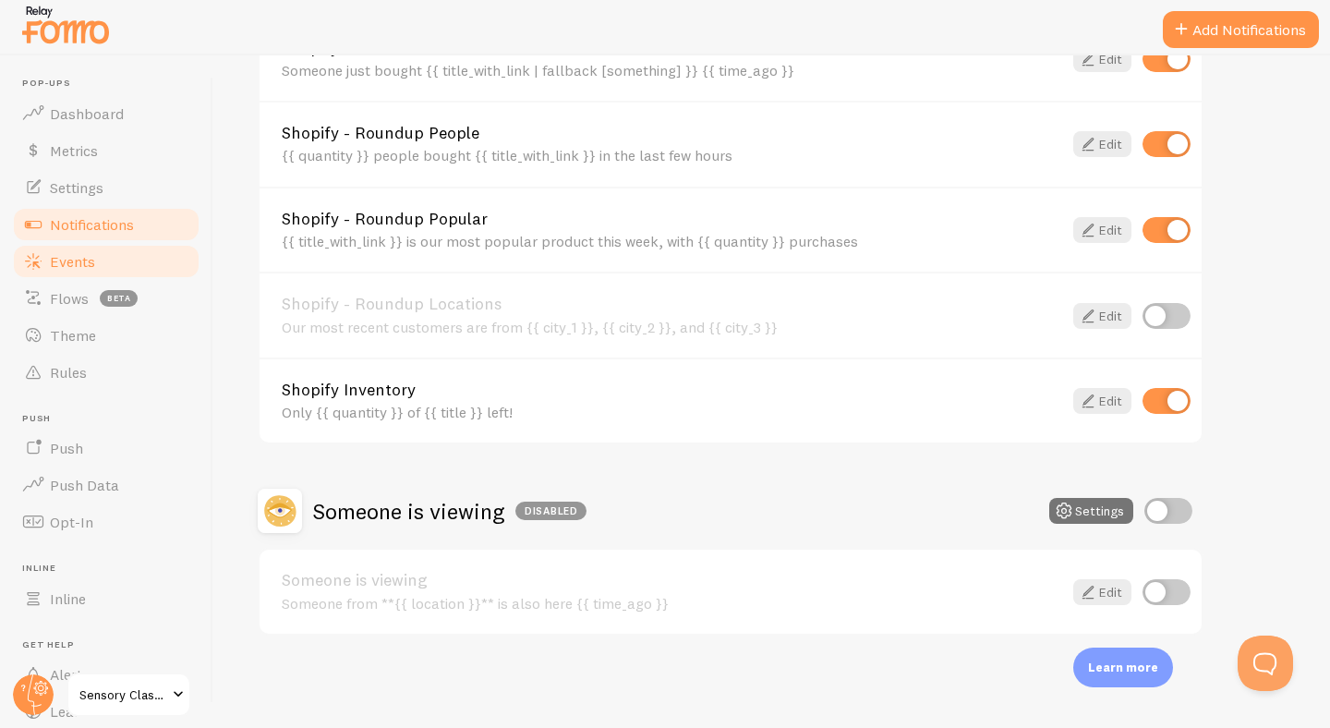
click at [93, 263] on span "Events" at bounding box center [72, 261] width 45 height 18
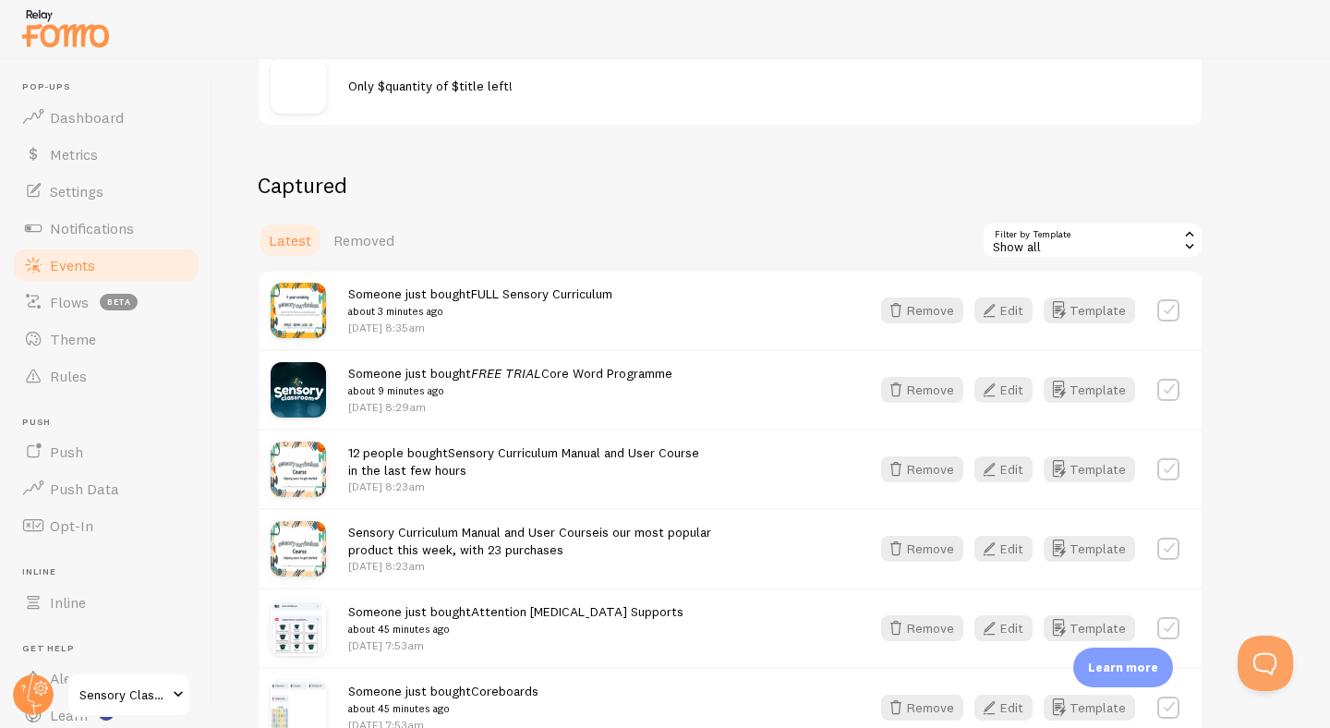
scroll to position [282, 0]
click at [78, 372] on span "Rules" at bounding box center [68, 376] width 37 height 18
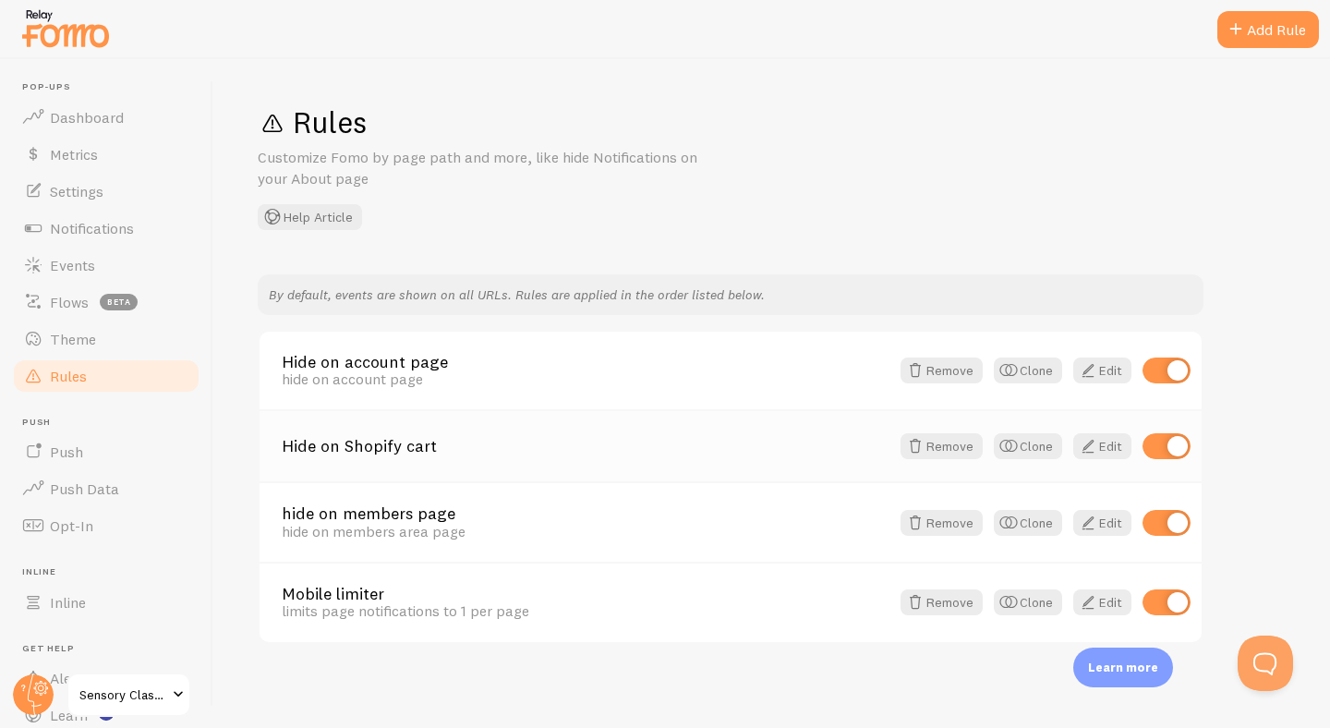
scroll to position [4, 0]
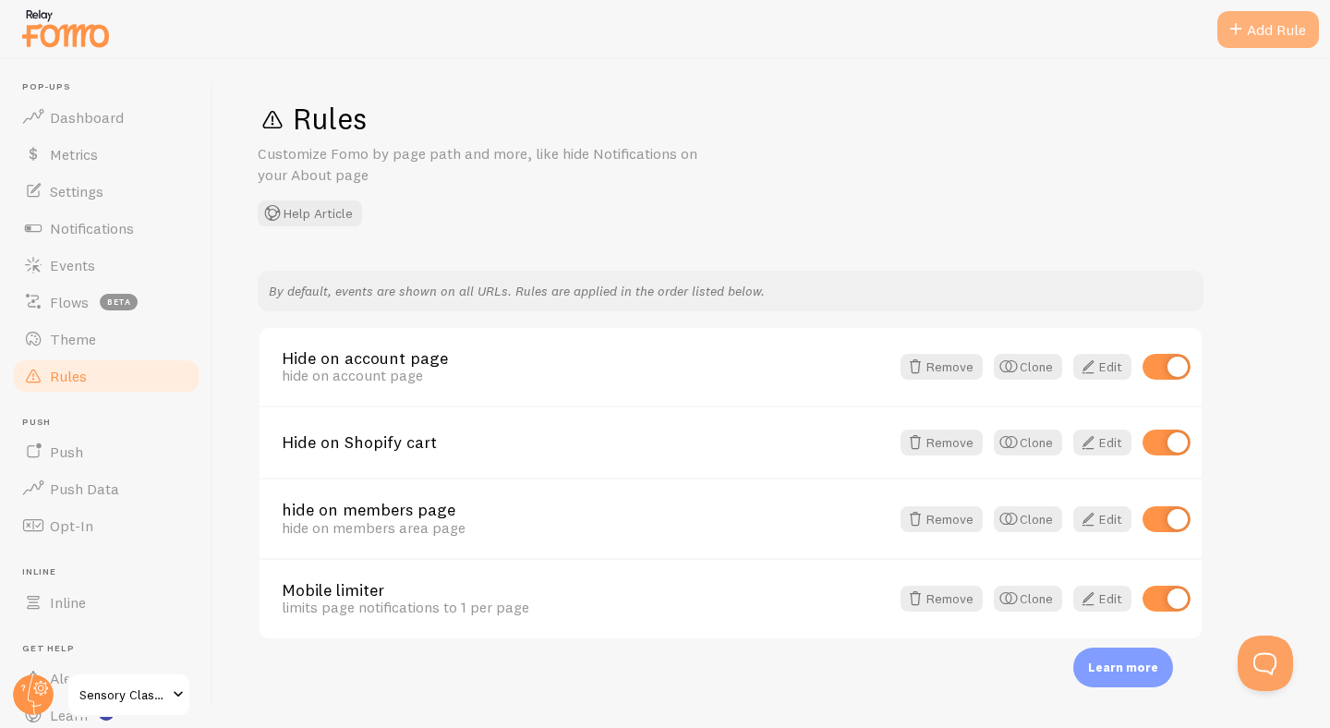
click at [1255, 30] on div "Add Rule" at bounding box center [1268, 29] width 102 height 37
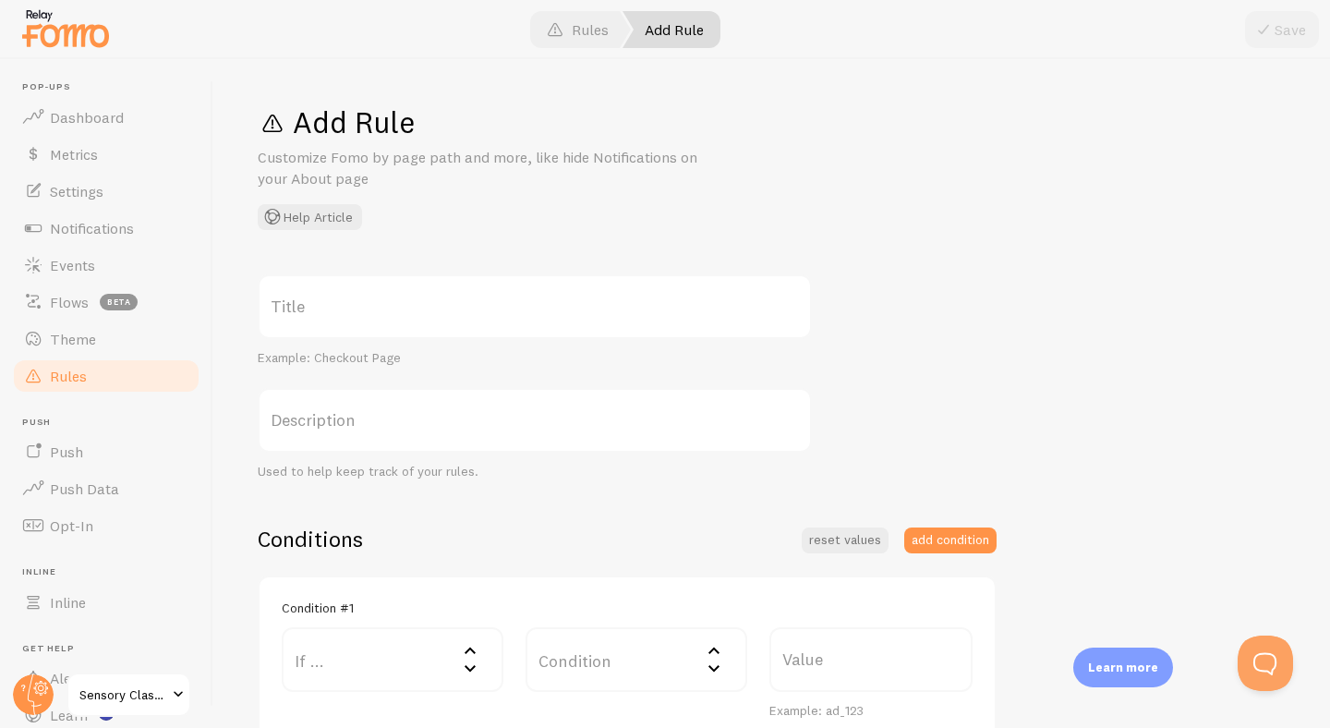
click at [529, 320] on label "Title" at bounding box center [535, 306] width 554 height 65
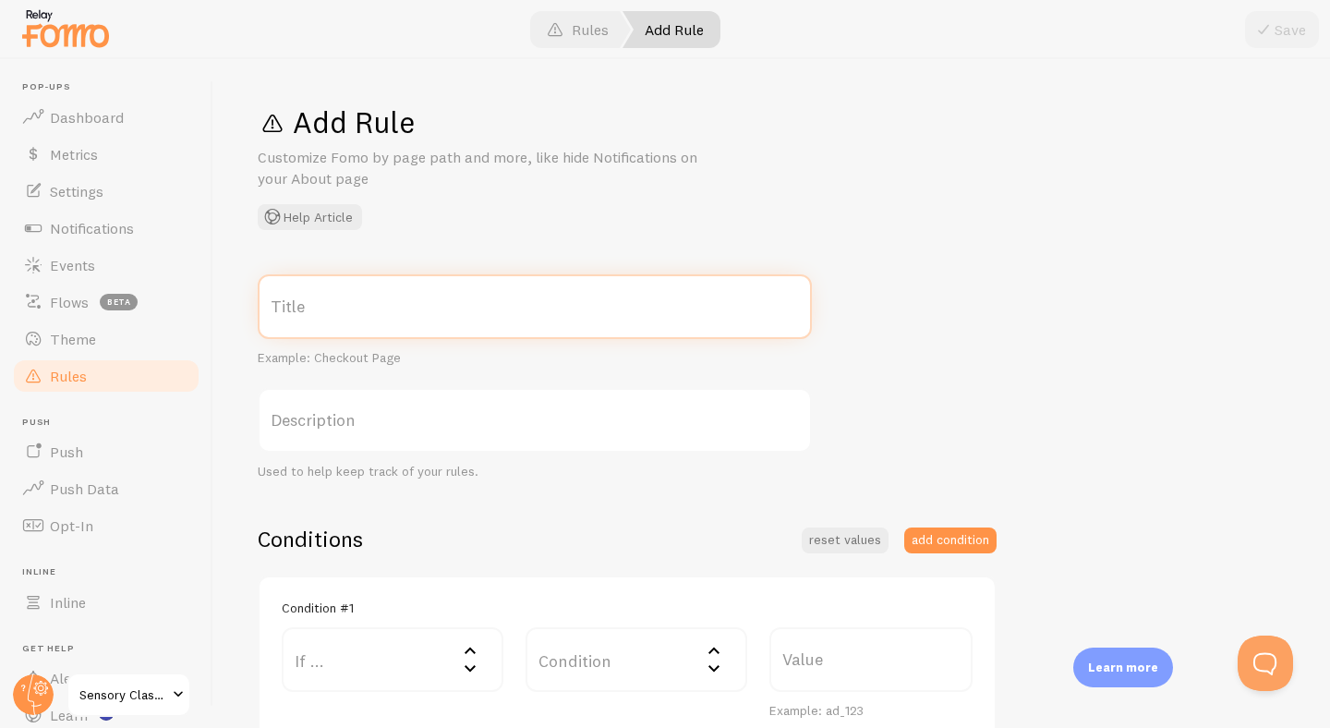
click at [529, 320] on input "Title" at bounding box center [535, 306] width 554 height 65
type input "No free items shared"
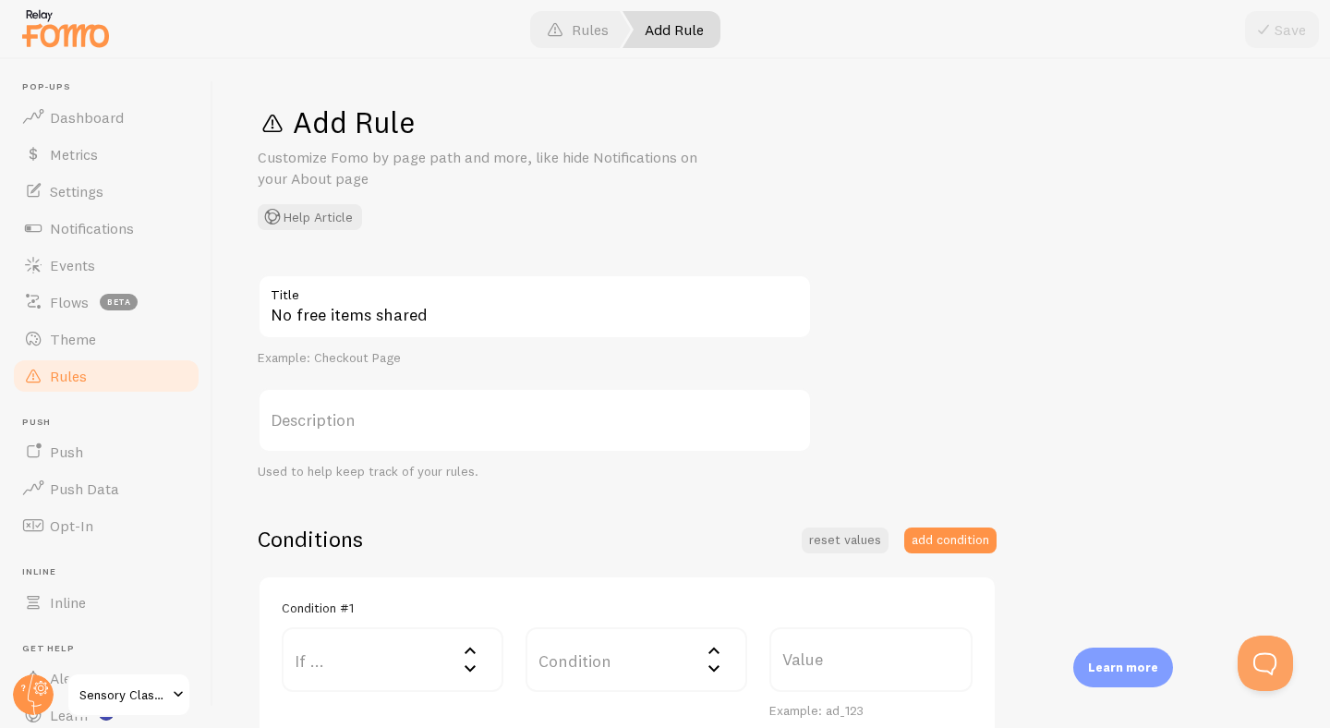
click at [589, 420] on label "Description" at bounding box center [535, 420] width 554 height 65
click at [589, 420] on input "Description" at bounding box center [535, 420] width 554 height 65
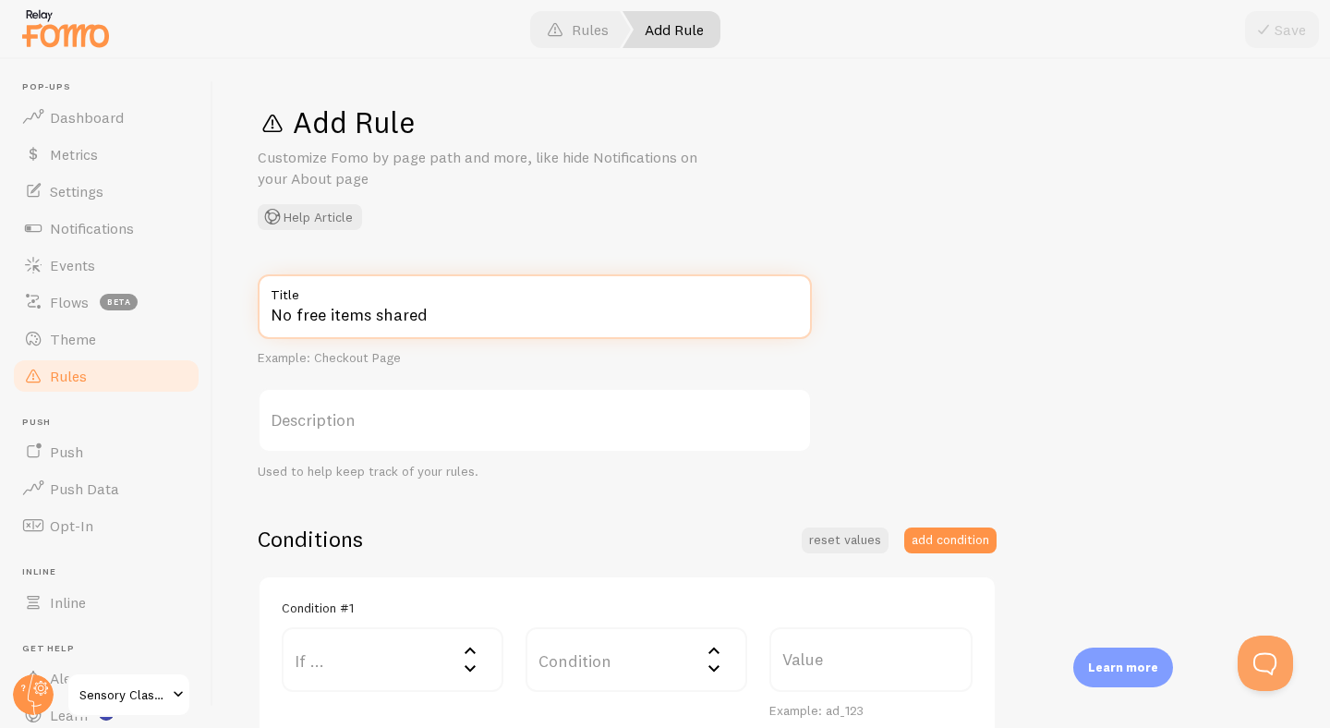
drag, startPoint x: 448, startPoint y: 308, endPoint x: 248, endPoint y: 305, distance: 199.5
click at [248, 305] on div "Add Rule Customize Fomo by page path and more, like hide Notifications on your …" at bounding box center [771, 393] width 1116 height 669
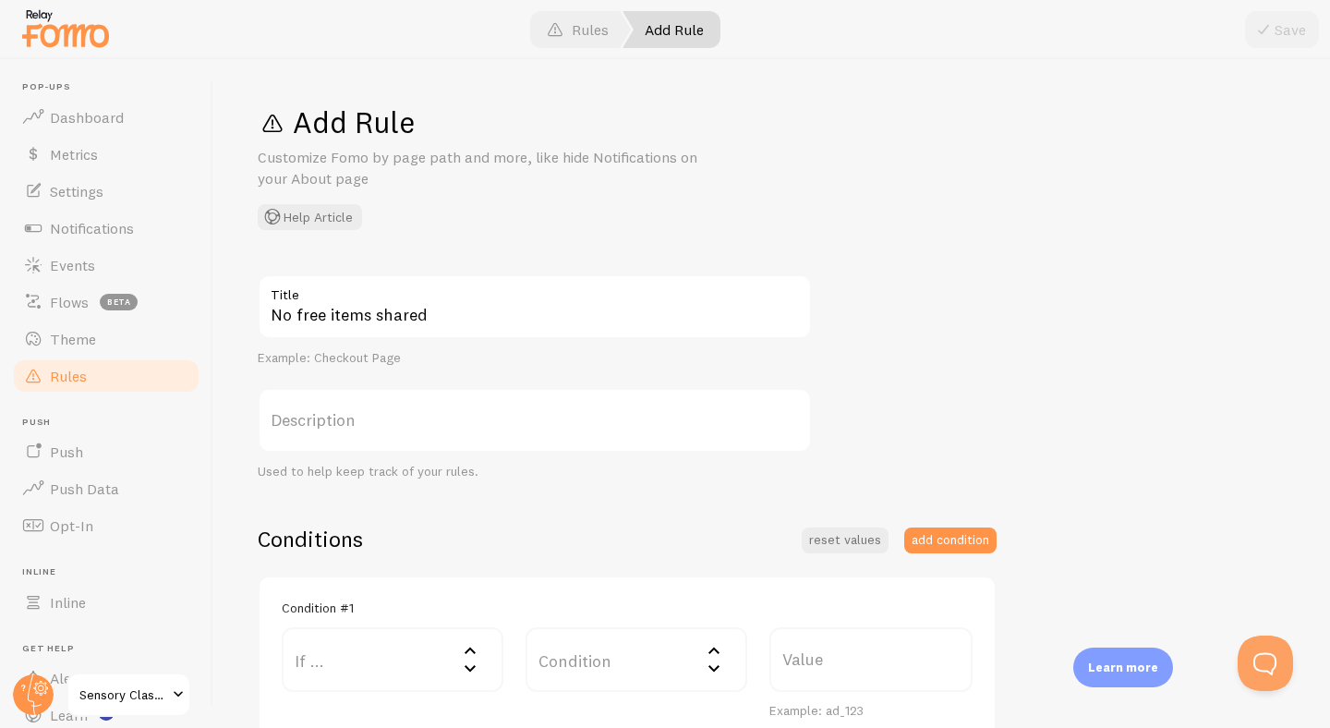
click at [423, 410] on label "Description" at bounding box center [535, 420] width 554 height 65
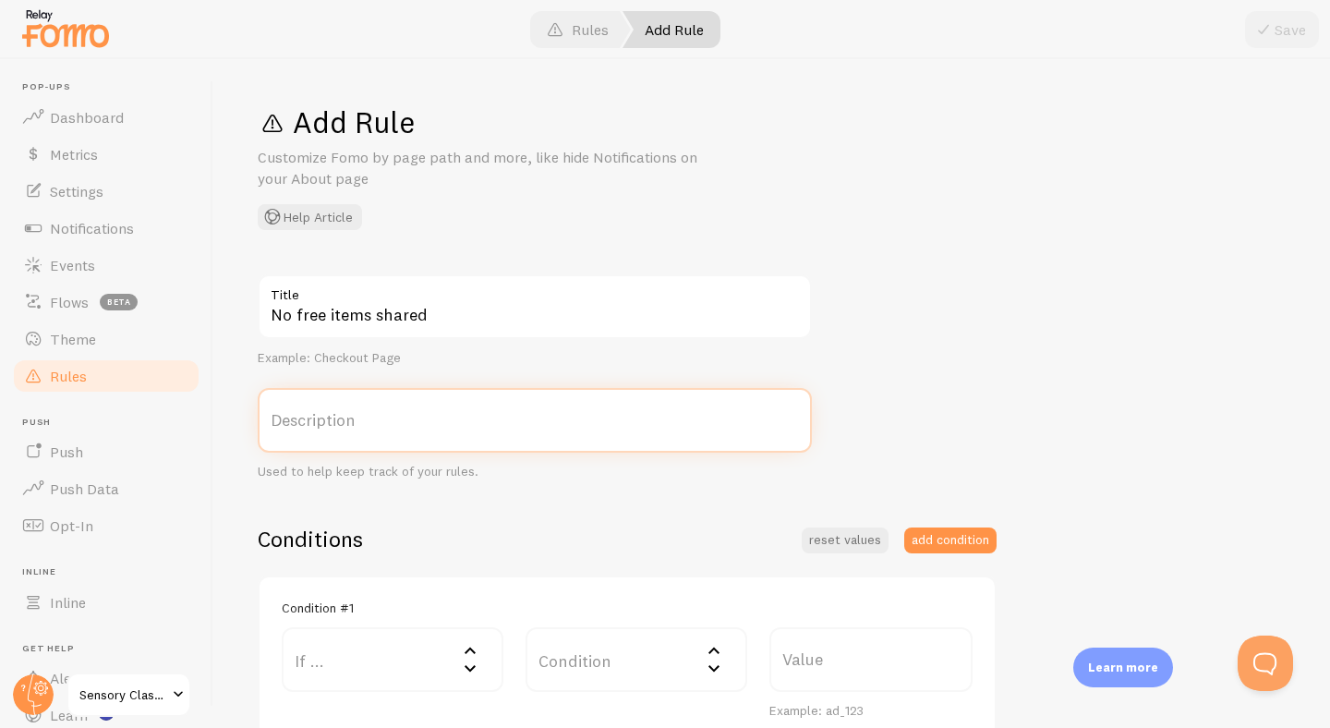
click at [423, 410] on input "Description" at bounding box center [535, 420] width 554 height 65
paste input "No free items shared"
type input "No free items shared"
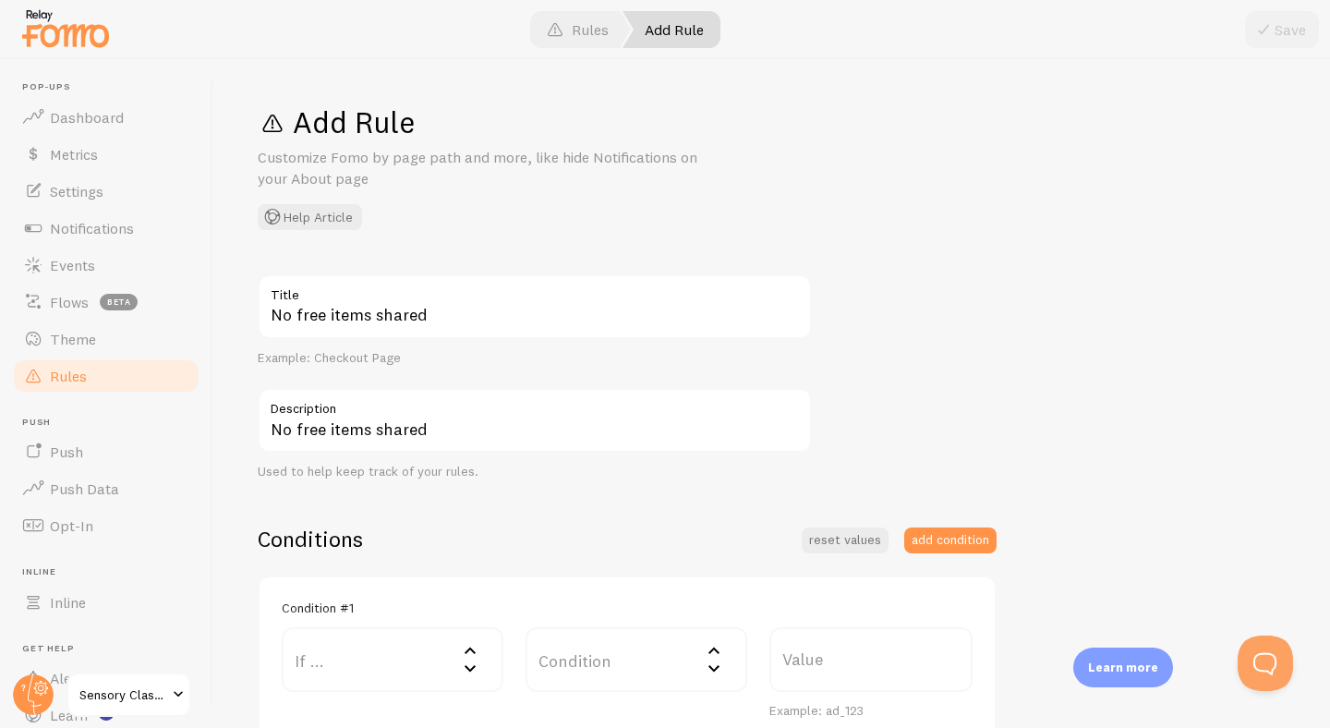
click at [980, 403] on div "No free items shared Title Example: Checkout Page No free items shared Descript…" at bounding box center [772, 636] width 1028 height 725
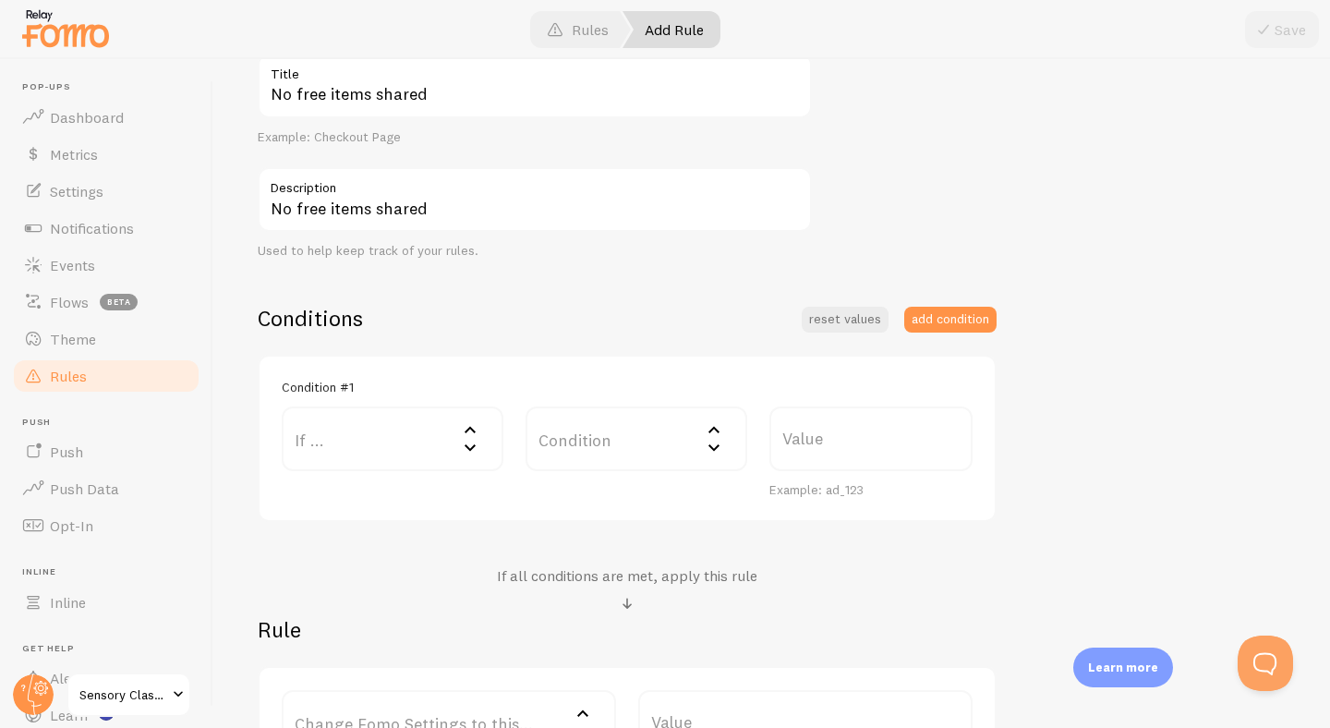
scroll to position [227, 0]
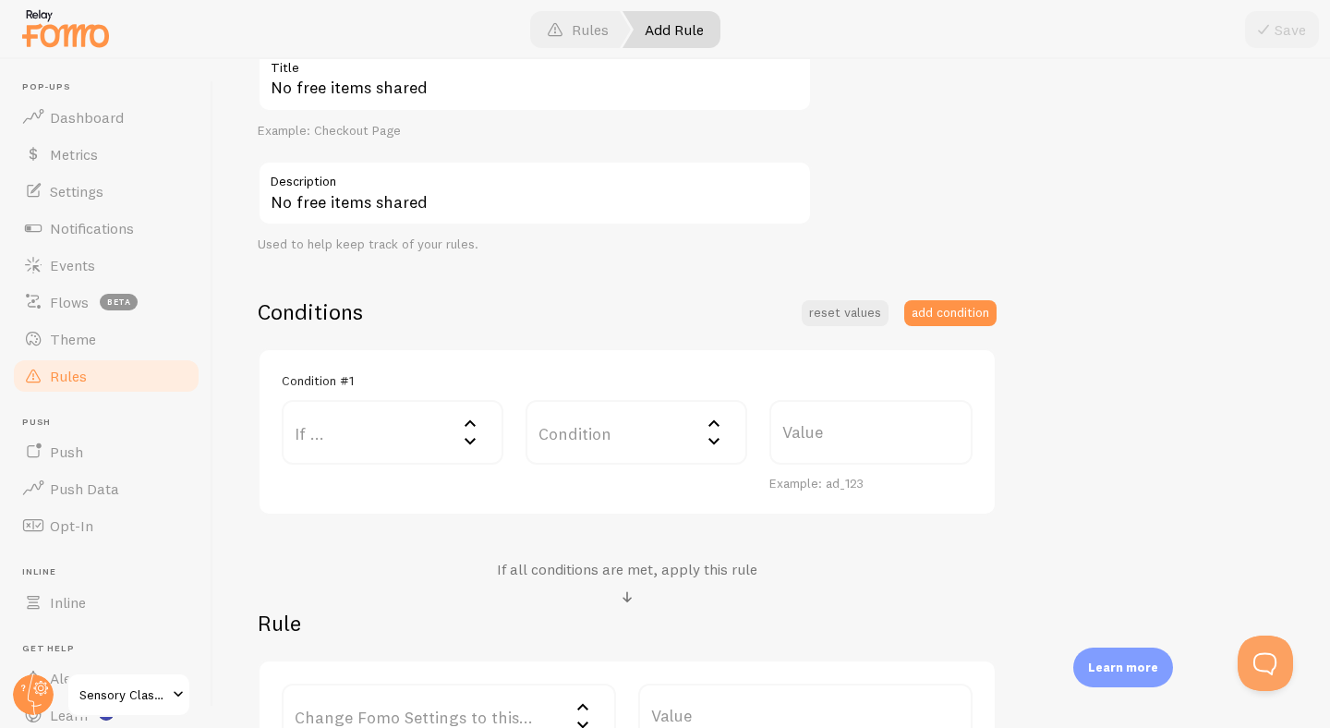
click at [423, 436] on label "If ..." at bounding box center [393, 432] width 222 height 65
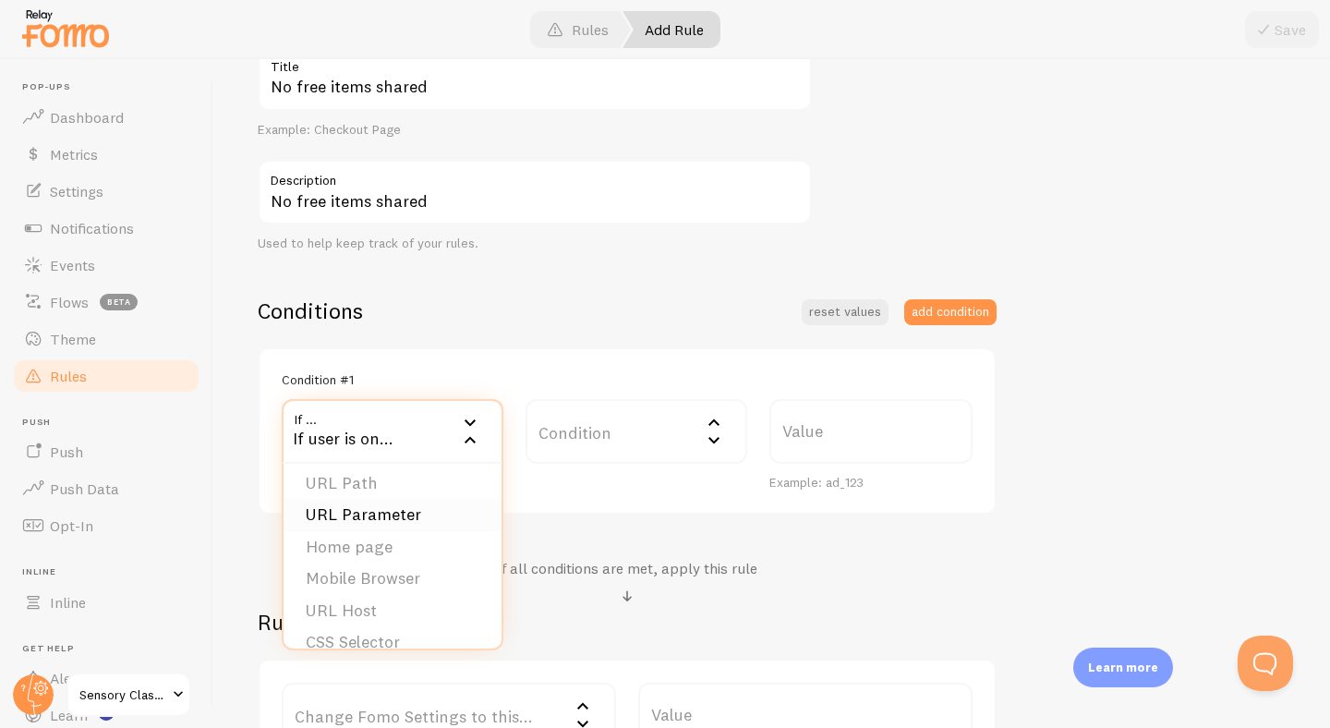
scroll to position [0, 0]
click at [479, 374] on div "Condition #1" at bounding box center [627, 379] width 691 height 17
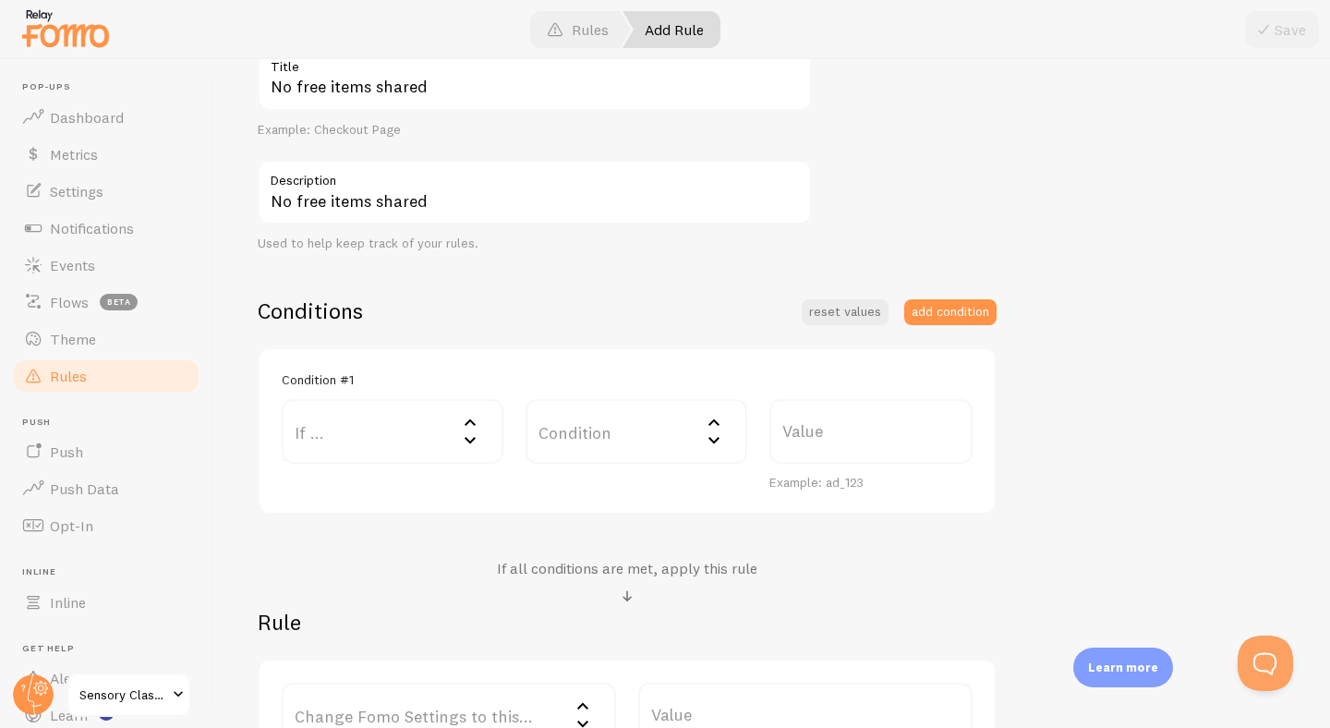
click at [650, 423] on label "Condition" at bounding box center [636, 431] width 222 height 65
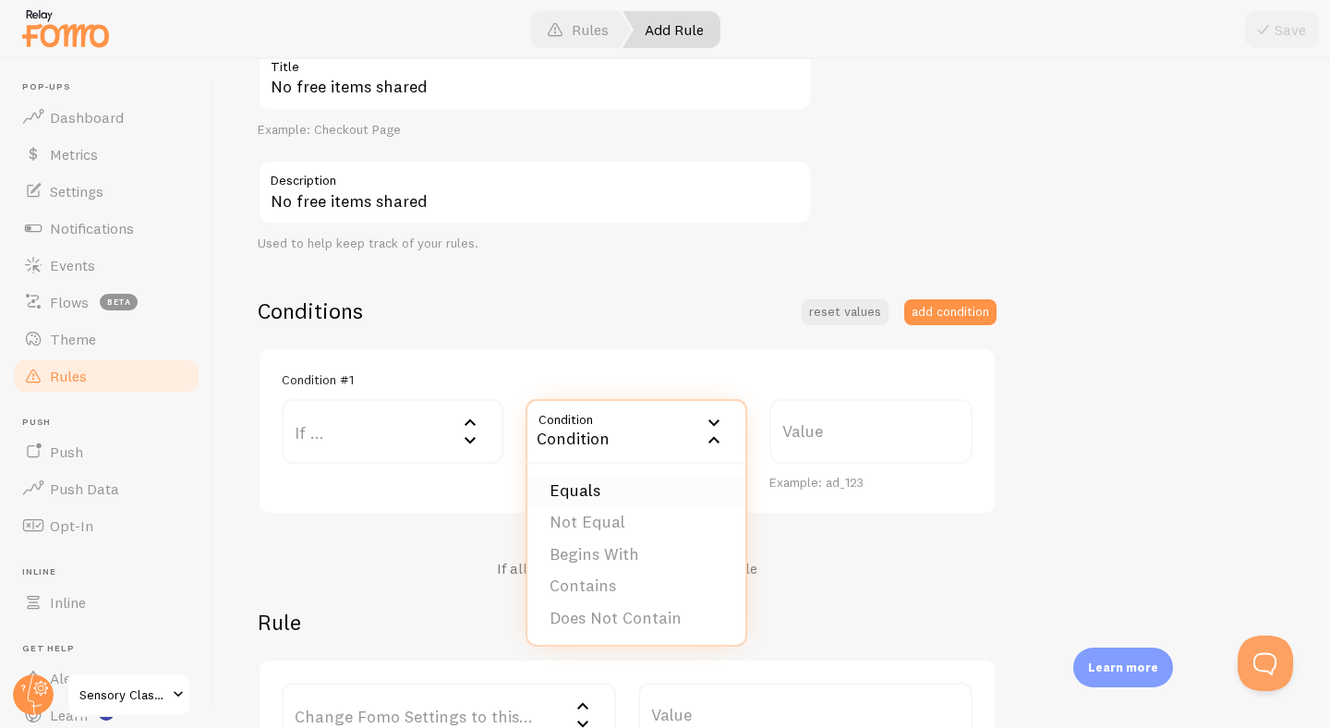
click at [635, 480] on li "Equals" at bounding box center [636, 491] width 218 height 32
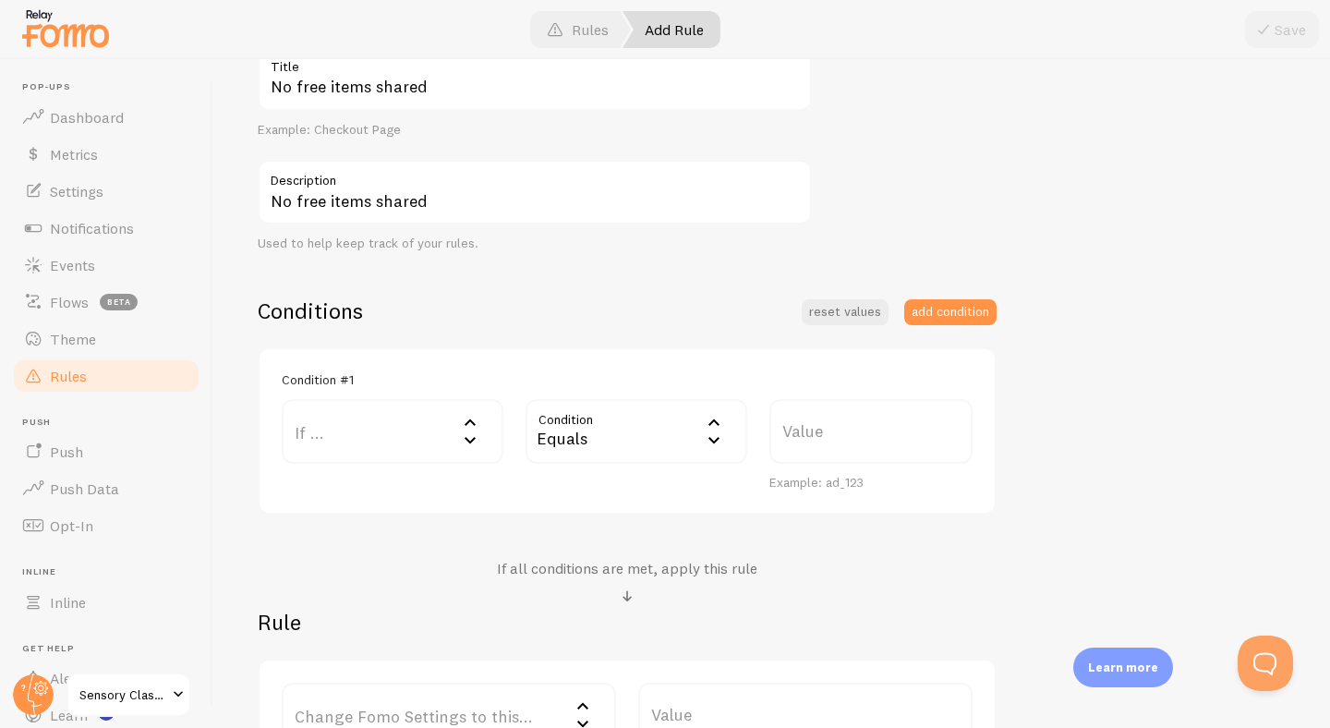
click at [810, 433] on label "Value" at bounding box center [870, 431] width 203 height 65
click at [810, 433] on input "Value" at bounding box center [870, 431] width 203 height 65
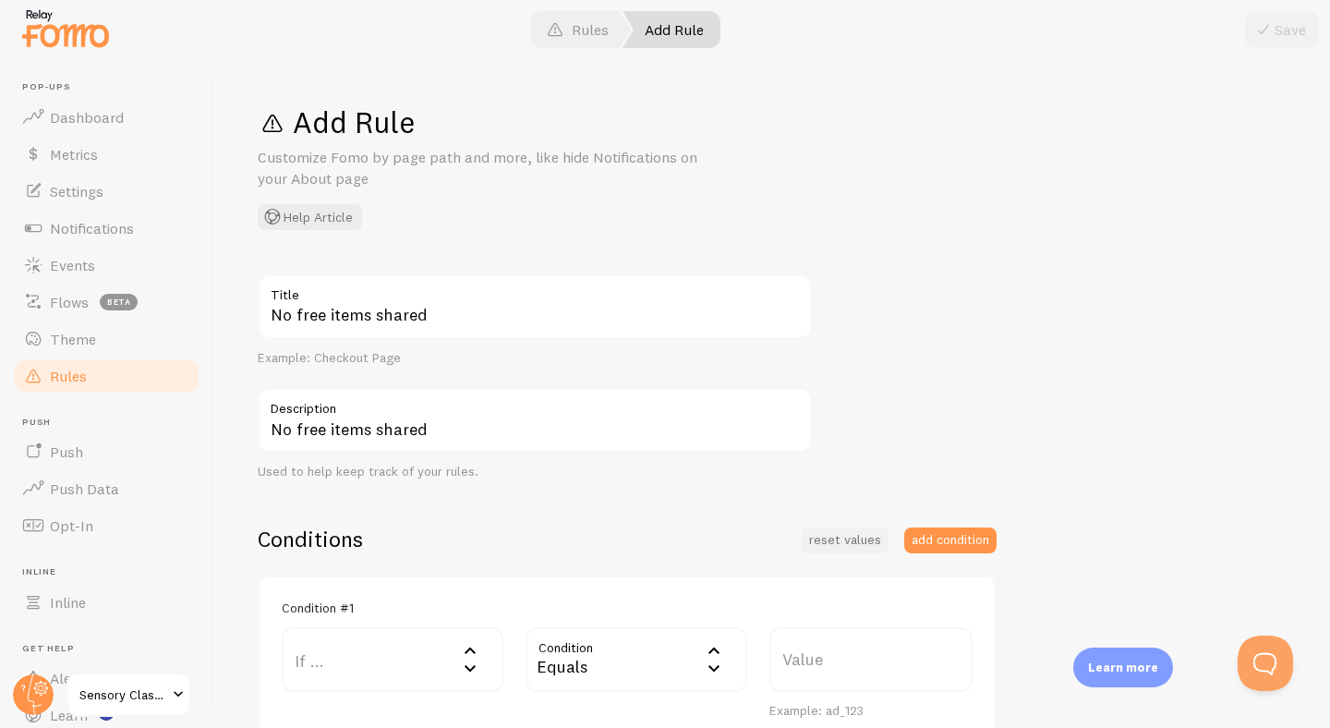
click at [849, 535] on button "reset values" at bounding box center [844, 540] width 87 height 26
